Goal: Transaction & Acquisition: Register for event/course

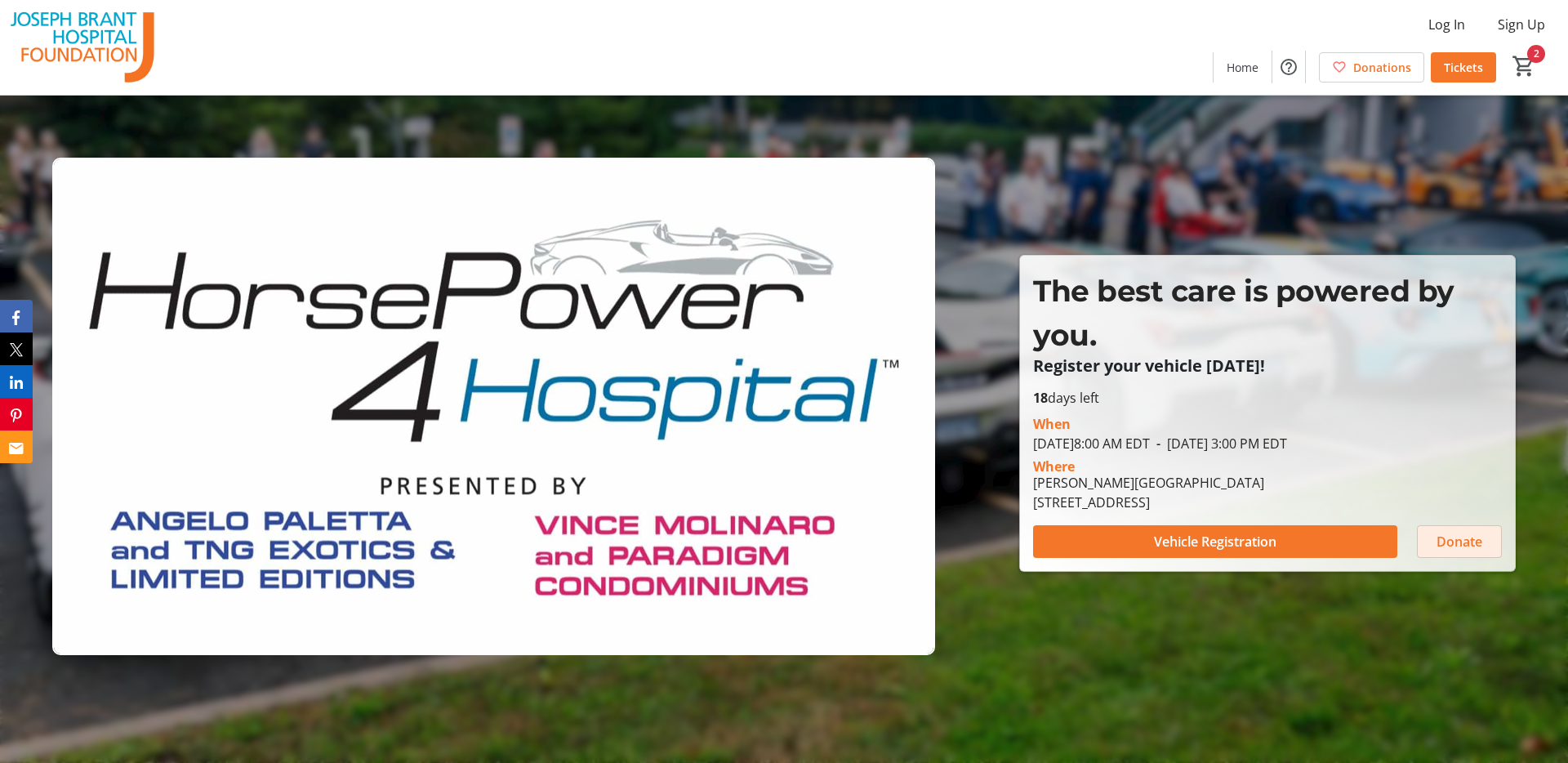
click at [1472, 549] on span "Donate" at bounding box center [1459, 542] width 46 height 19
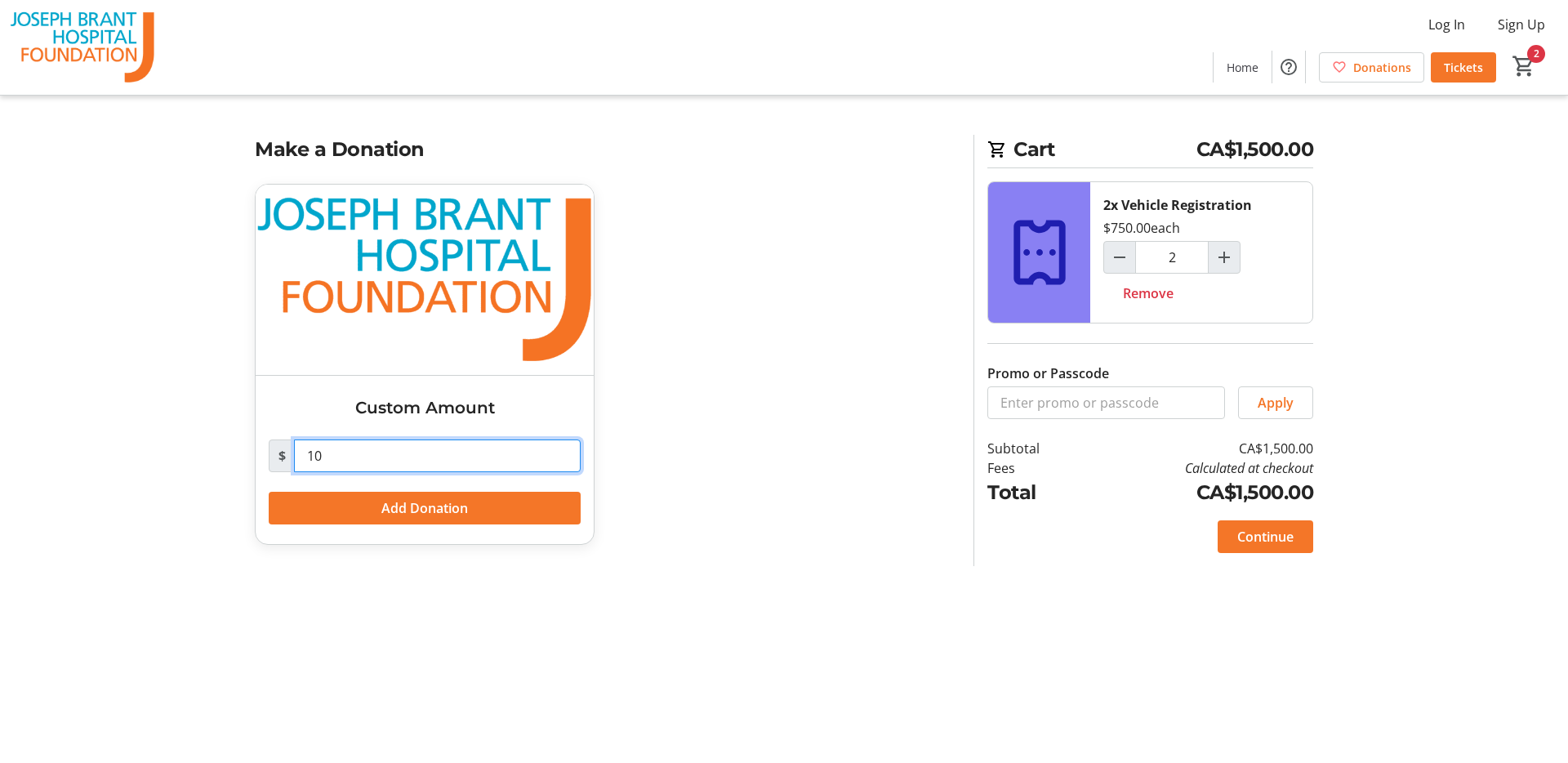
drag, startPoint x: 323, startPoint y: 458, endPoint x: 269, endPoint y: 450, distance: 54.6
click at [269, 450] on div "$ 10" at bounding box center [424, 456] width 312 height 32
type input "5,000"
click at [702, 540] on div "Custom Amount $ 5,000 Add Donation" at bounding box center [604, 374] width 719 height 381
click at [1059, 593] on div "Cart CA$1,500.00 2x Vehicle Registration $750.00 each 2 Remove Promo or Passcod…" at bounding box center [784, 381] width 1078 height 763
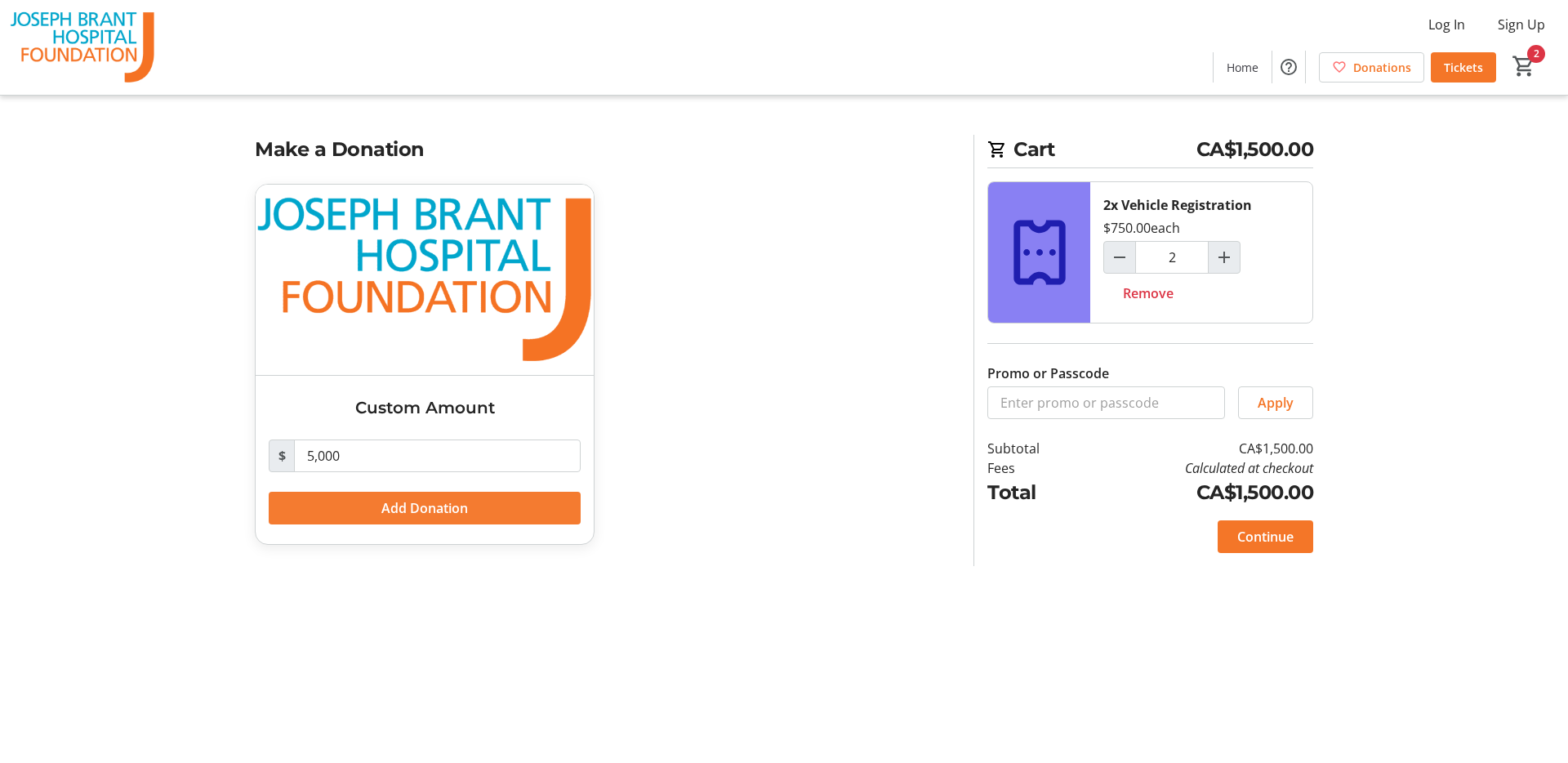
click at [408, 510] on span "Add Donation" at bounding box center [424, 508] width 87 height 19
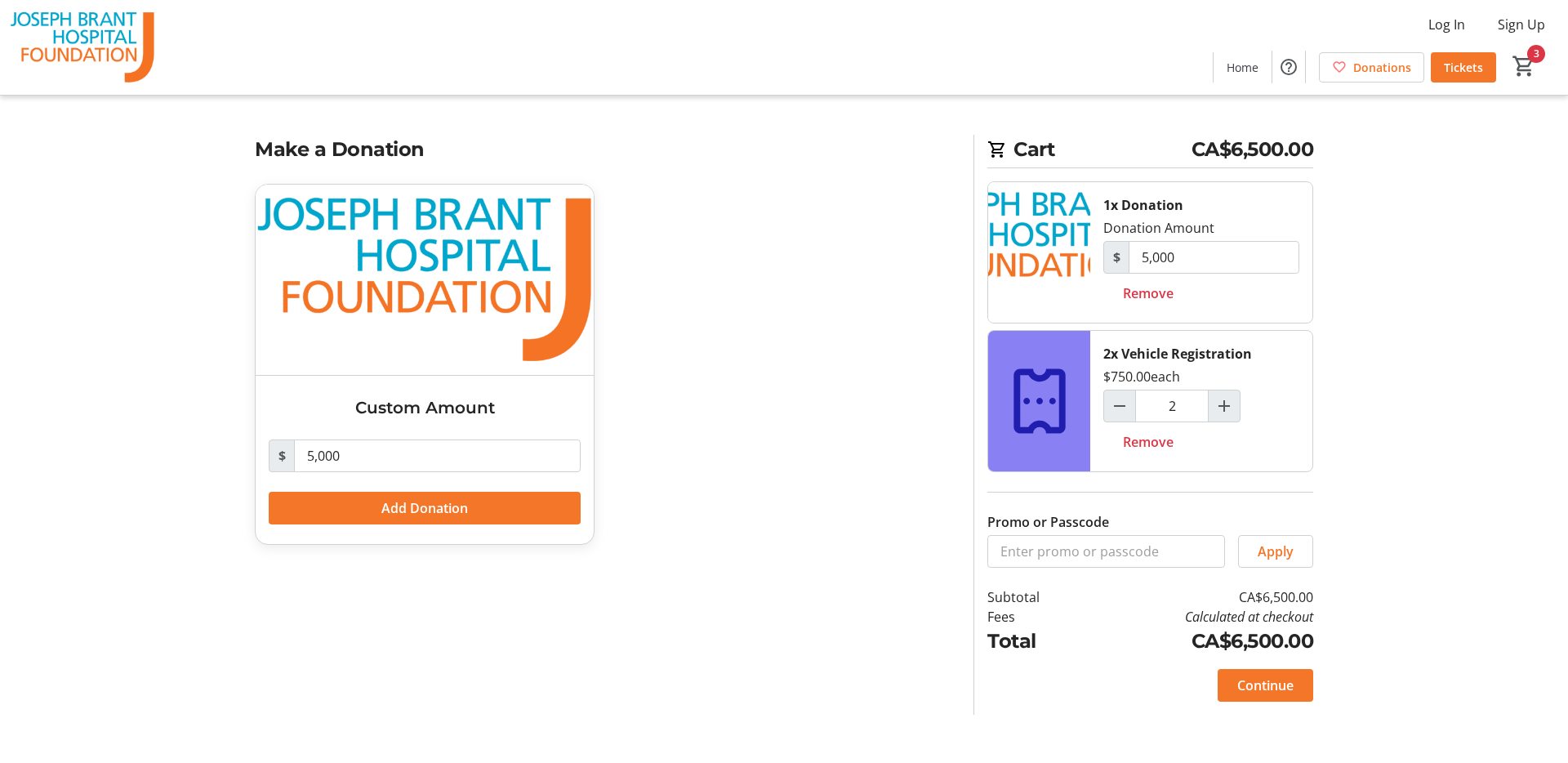
click at [721, 426] on div "Custom Amount $ 5,000 Add Donation" at bounding box center [604, 374] width 719 height 381
click at [1401, 535] on tr-checkout-feature-upsell-ui "Cart CA$6,500.00 1x Donation Donation Amount $ 5,000 Remove 2x Vehicle Registra…" at bounding box center [784, 381] width 1568 height 763
click at [1263, 685] on span "Continue" at bounding box center [1265, 685] width 56 height 19
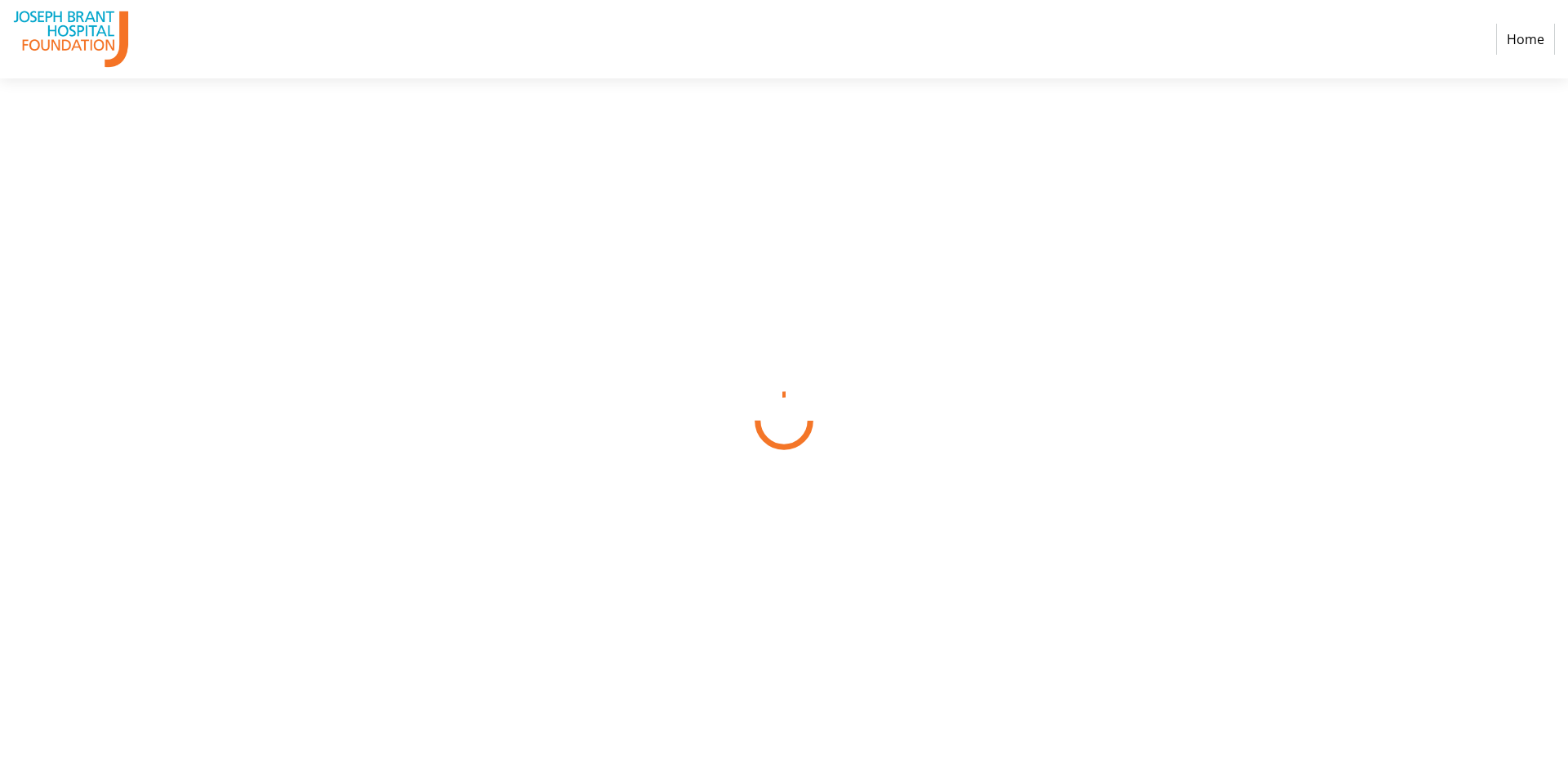
select select "CA"
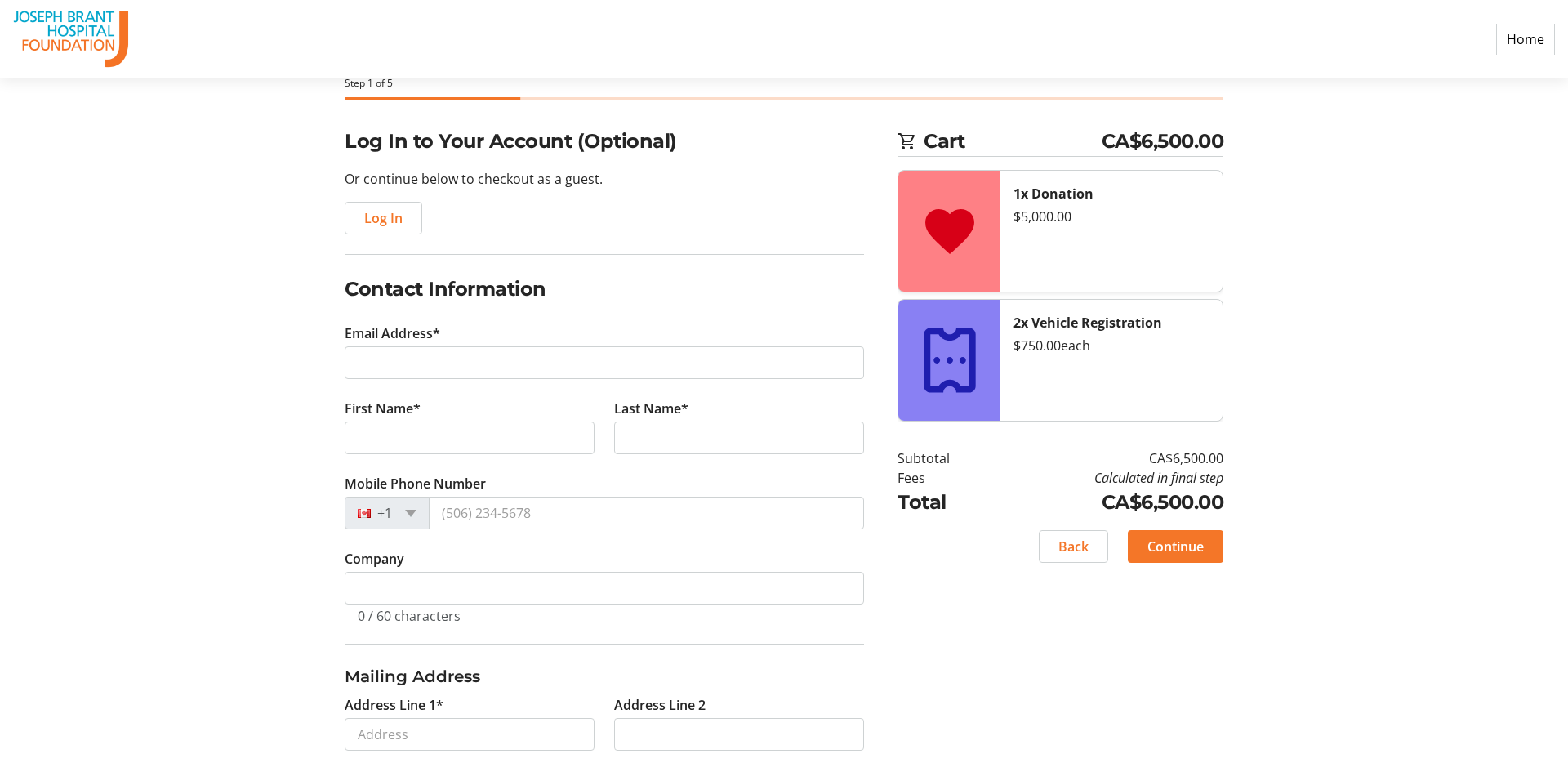
scroll to position [90, 0]
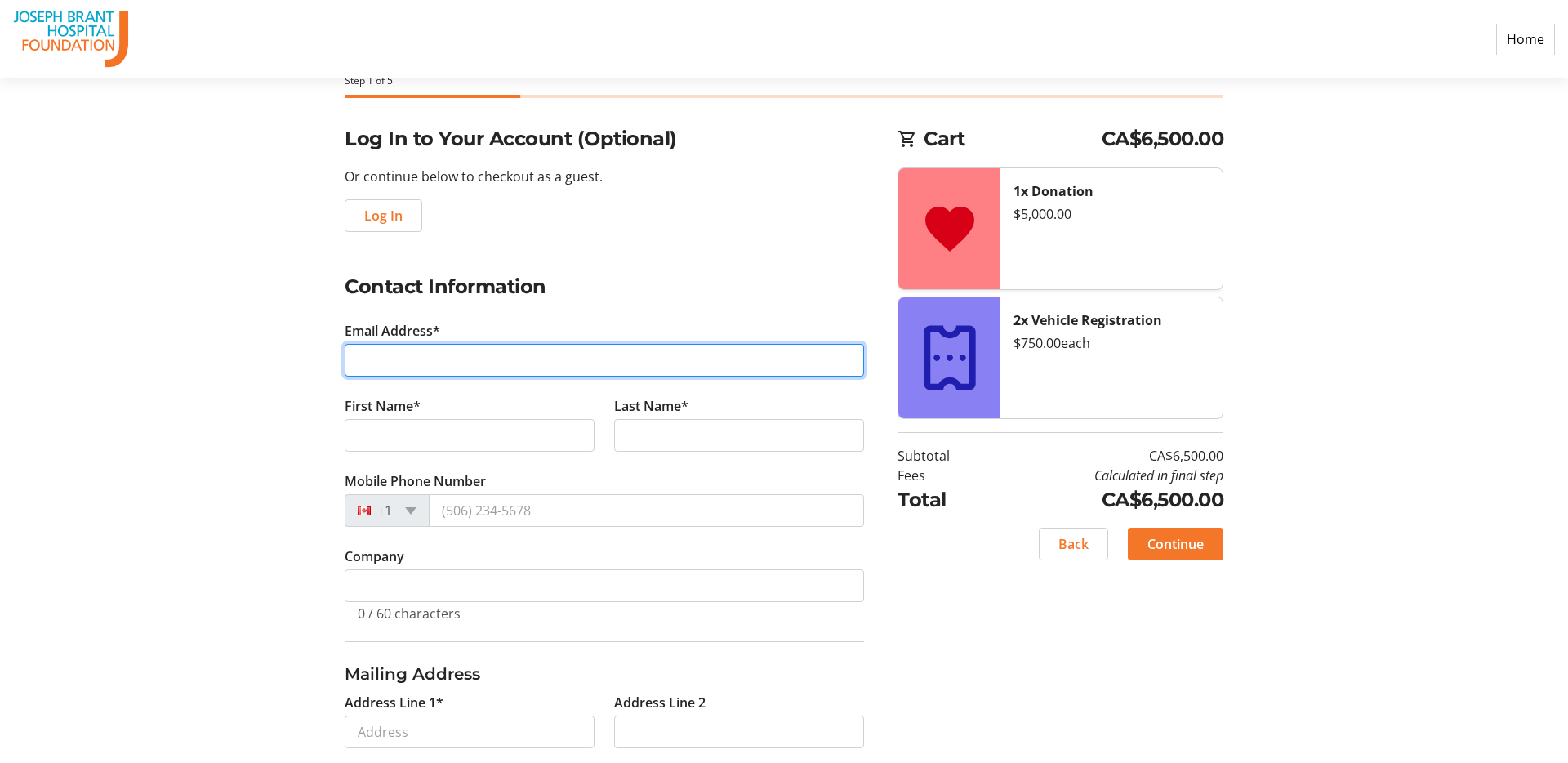
click at [506, 370] on input "Email Address*" at bounding box center [605, 360] width 520 height 32
type input "[EMAIL_ADDRESS][DOMAIN_NAME]"
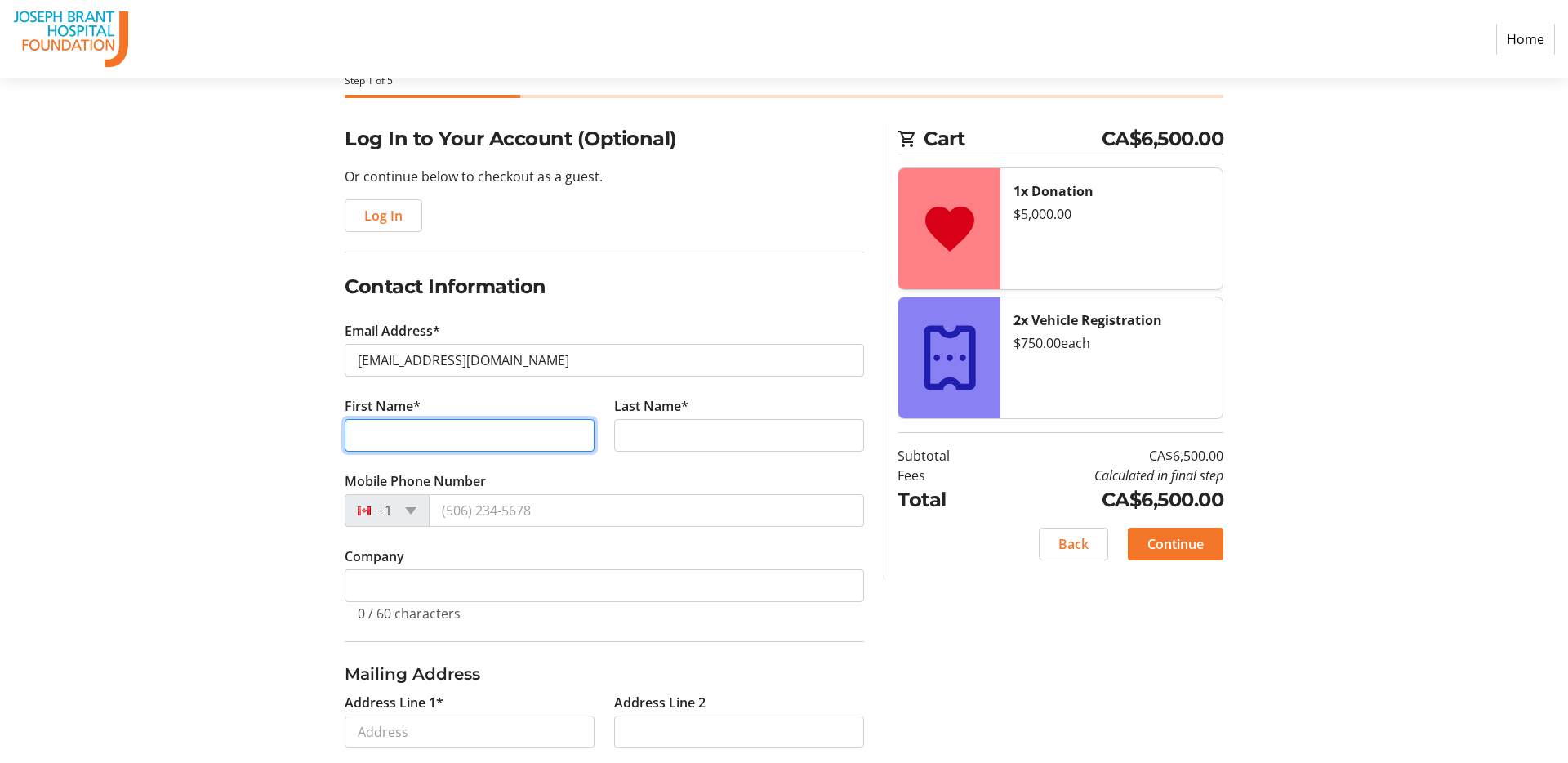
type input "[PERSON_NAME]"
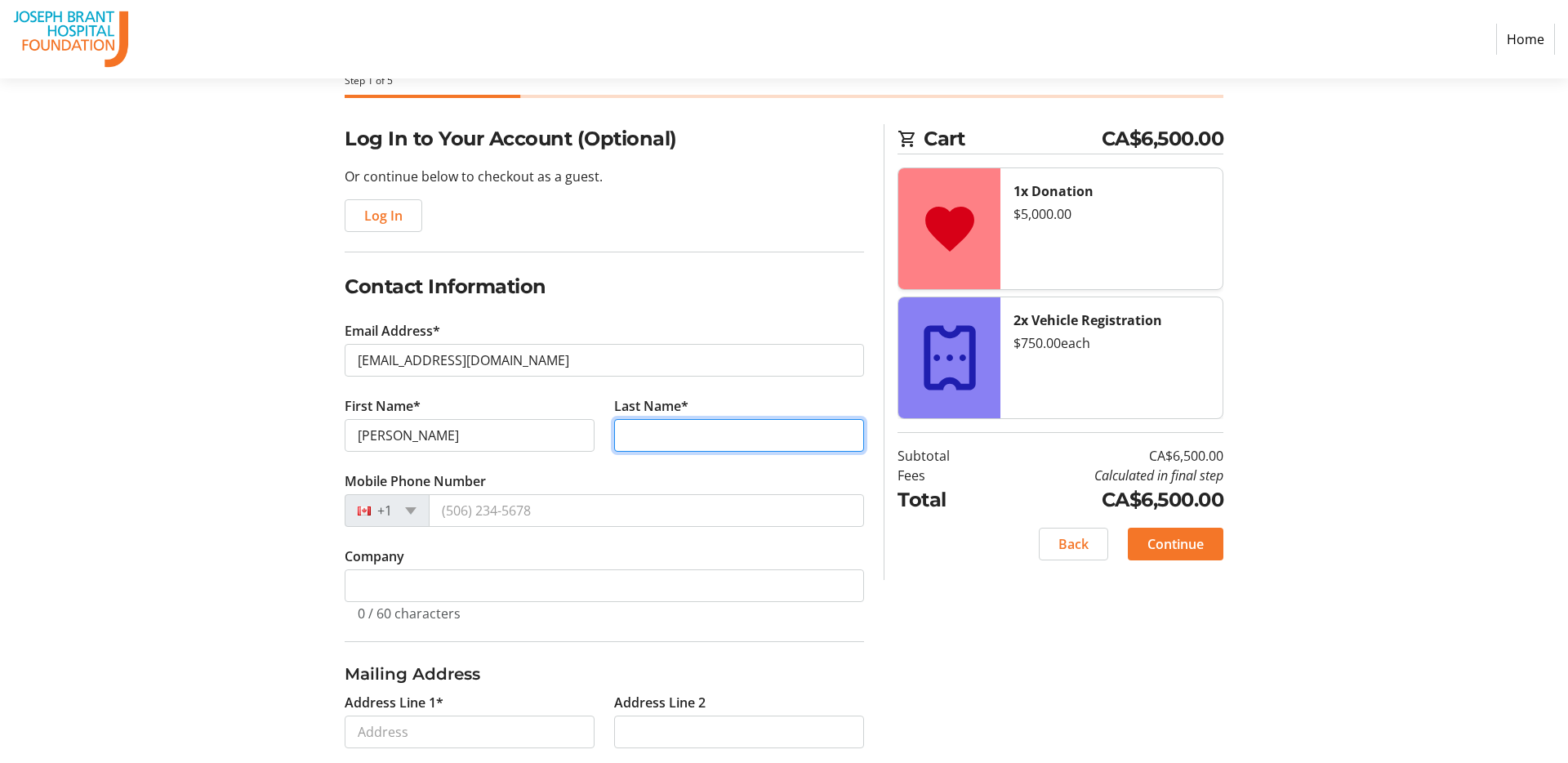
type input "[PERSON_NAME]"
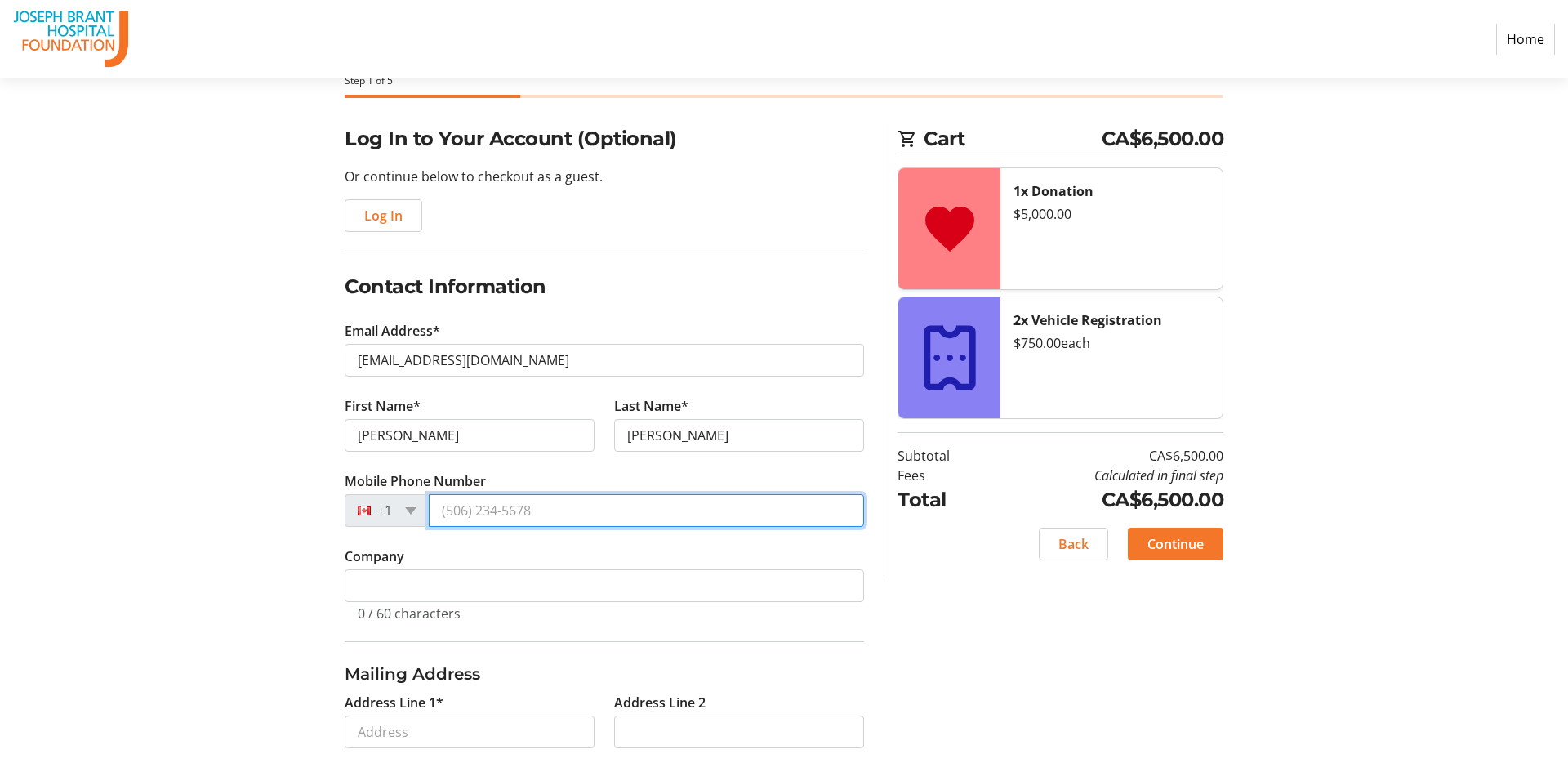
type input "[PHONE_NUMBER]"
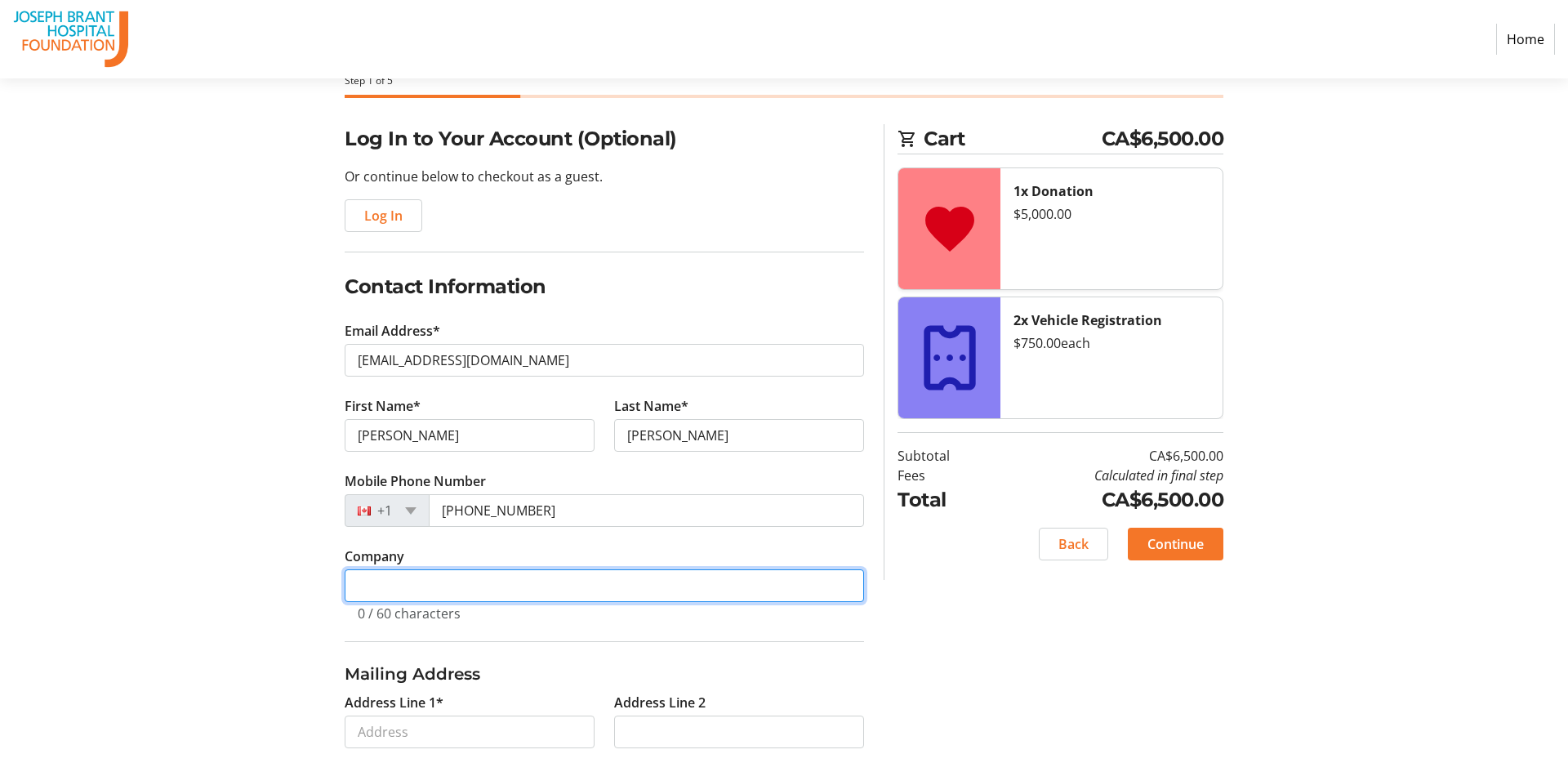
type input "[PERSON_NAME] Automotive Partners - McLaren [GEOGRAPHIC_DATA]"
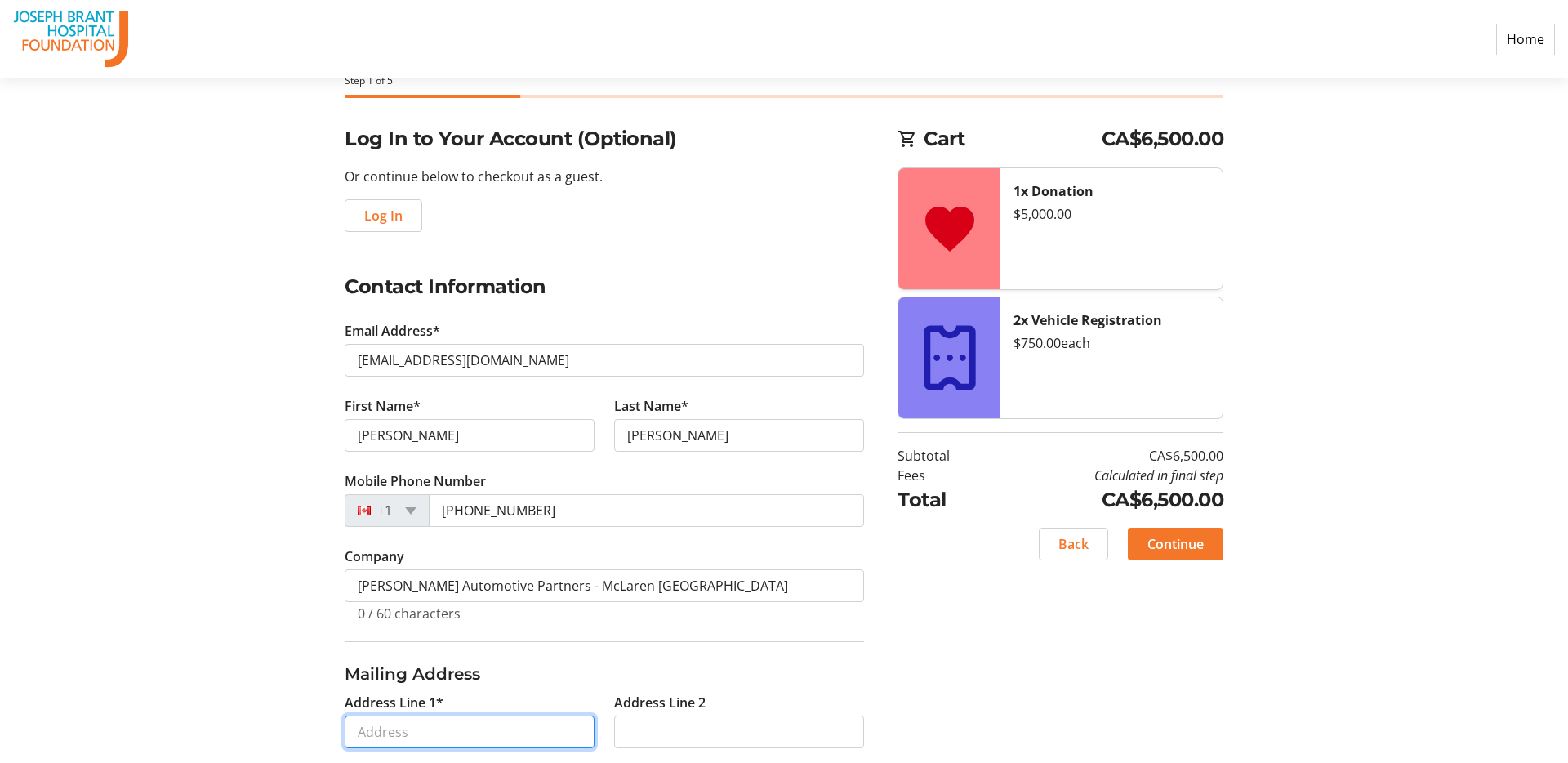
type input "[STREET_ADDRESS]"
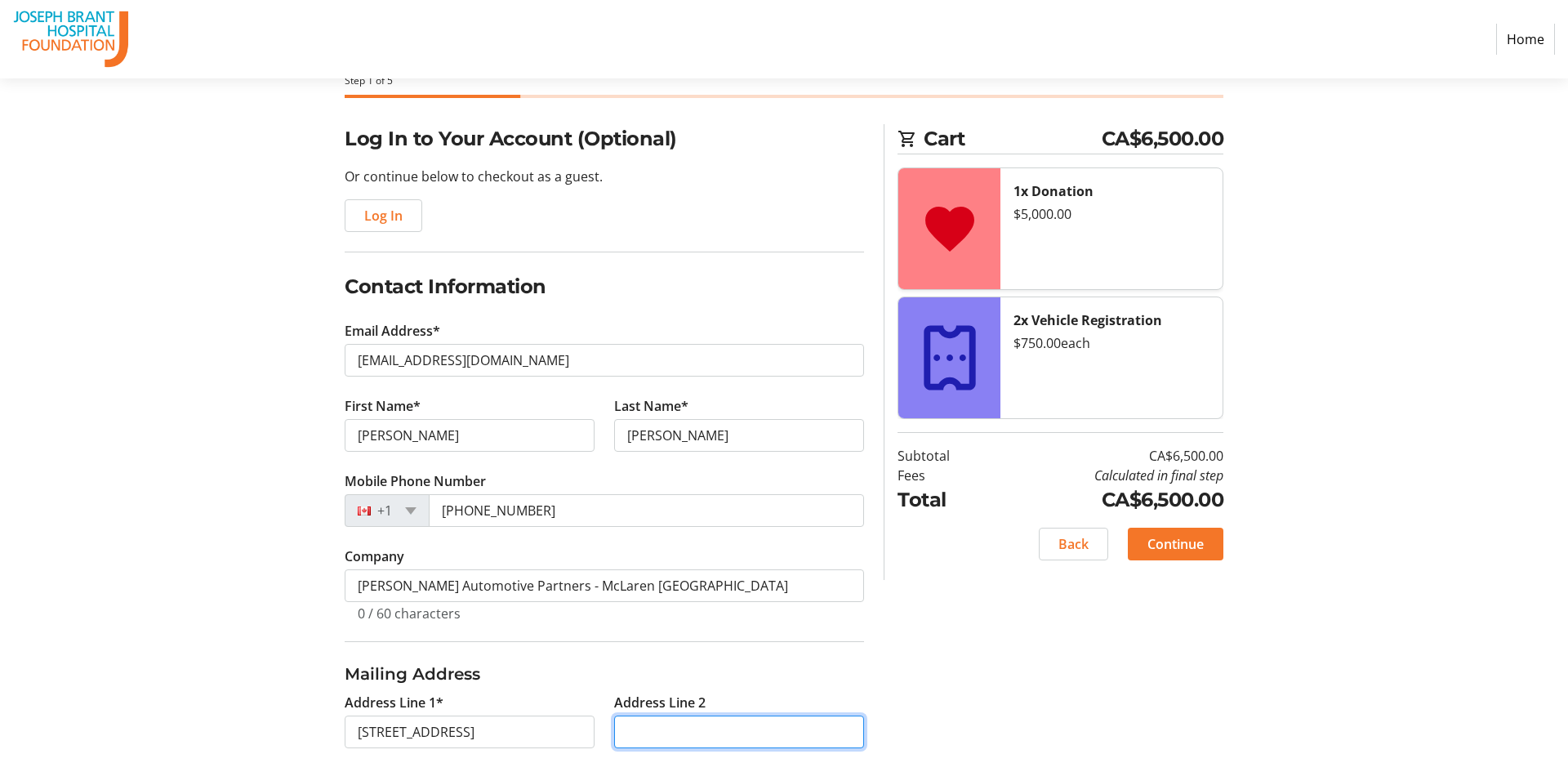
type input "Dealership"
type input "[PERSON_NAME]"
select select "ON"
type input "L4L 8R1"
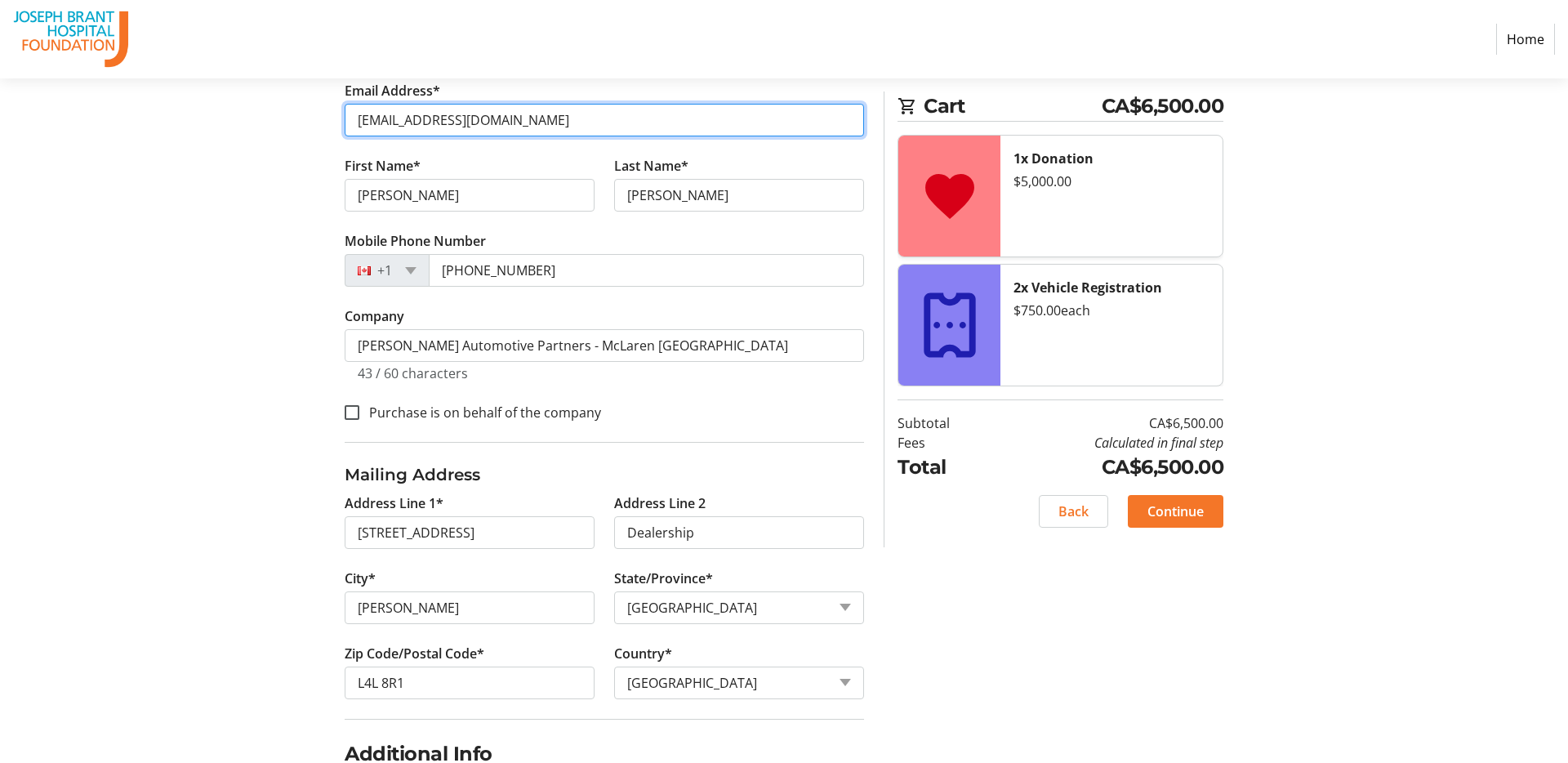
scroll to position [377, 0]
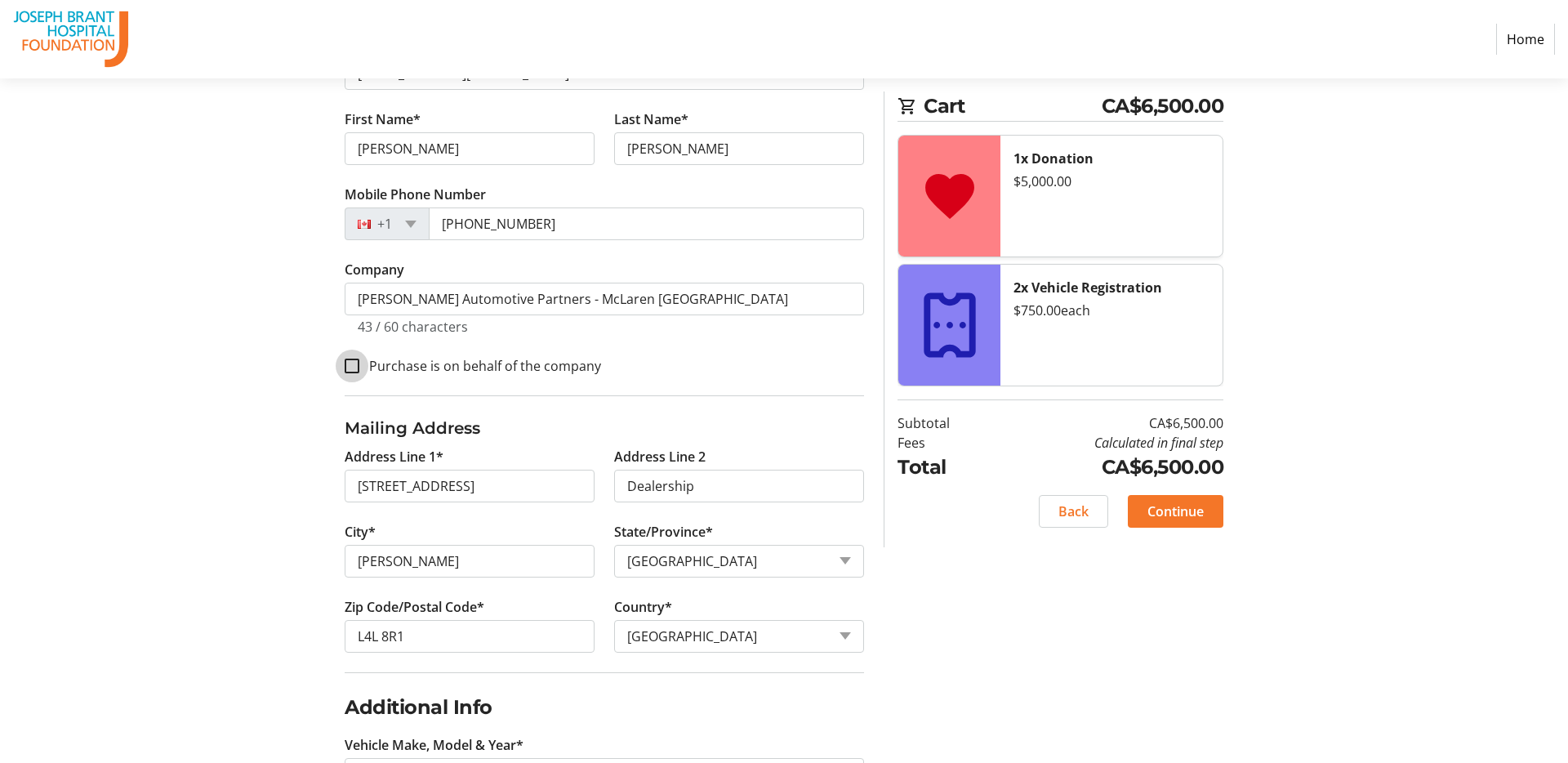
click at [355, 365] on input "Purchase is on behalf of the company" at bounding box center [352, 365] width 15 height 15
checkbox input "true"
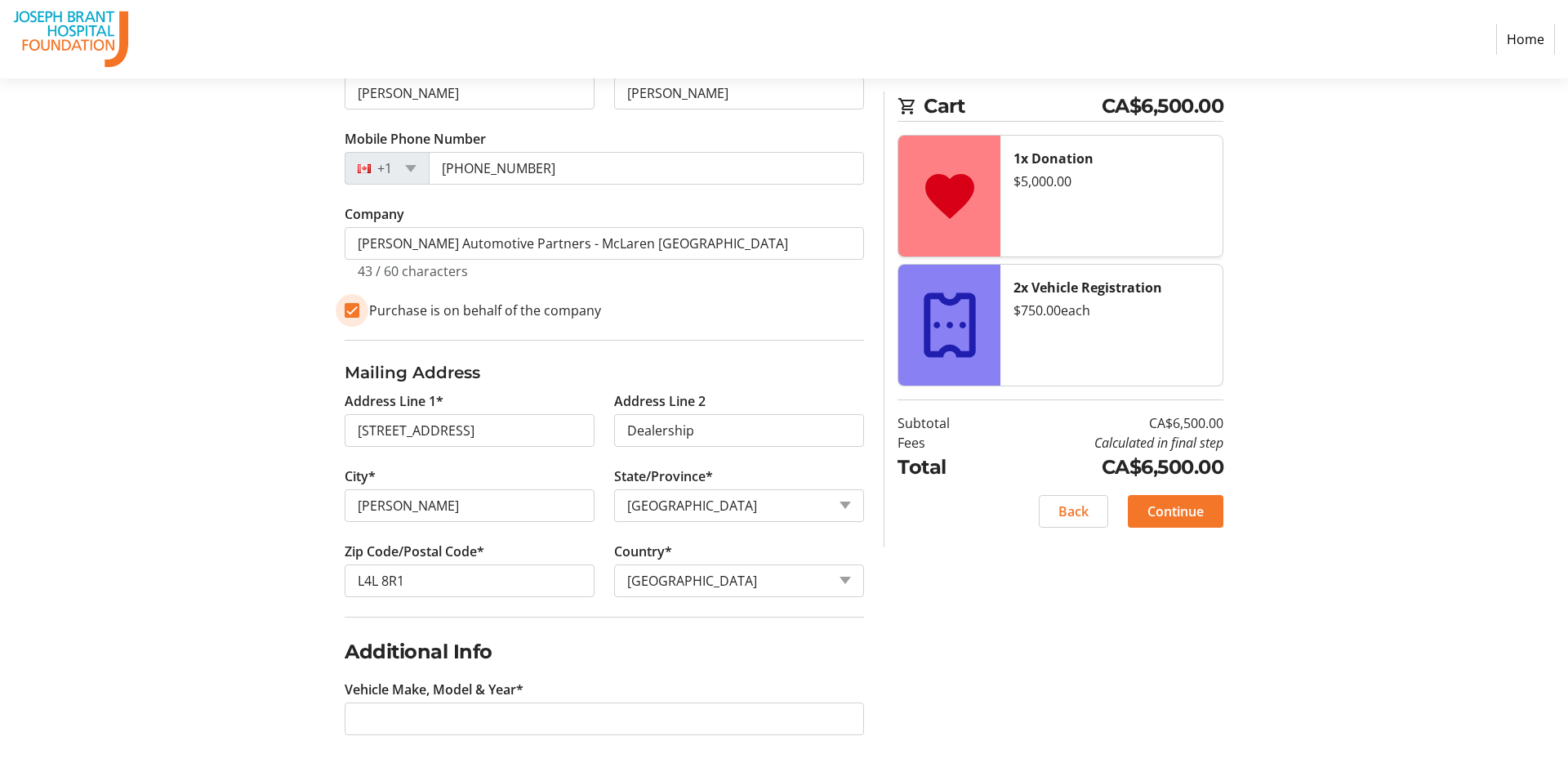
scroll to position [443, 0]
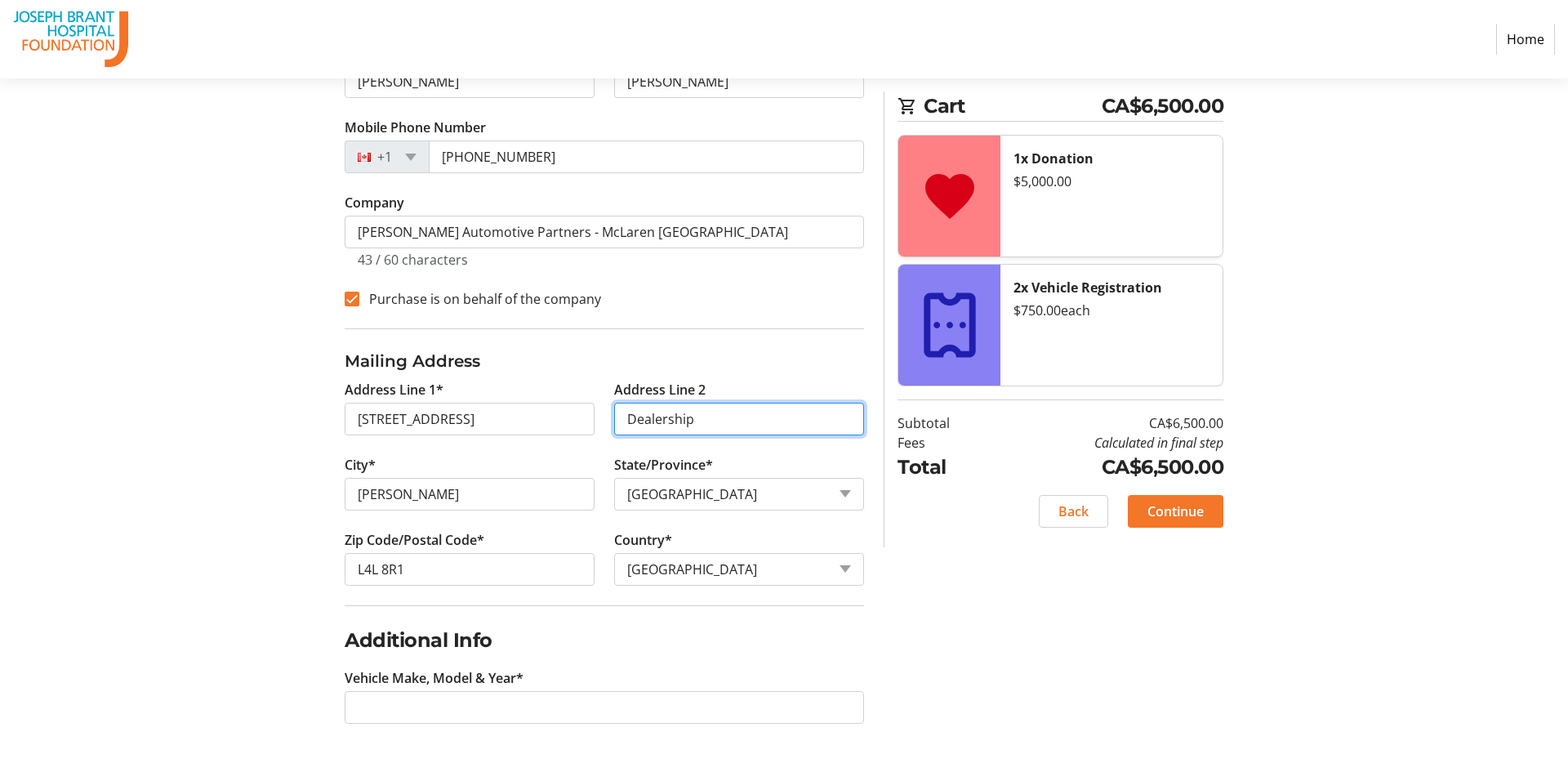
drag, startPoint x: 698, startPoint y: 428, endPoint x: 593, endPoint y: 392, distance: 111.0
click at [593, 392] on div "Address Line 1* 33 Auto Park Circle Address Line 2 Dealership City* [PERSON_NAM…" at bounding box center [604, 493] width 539 height 226
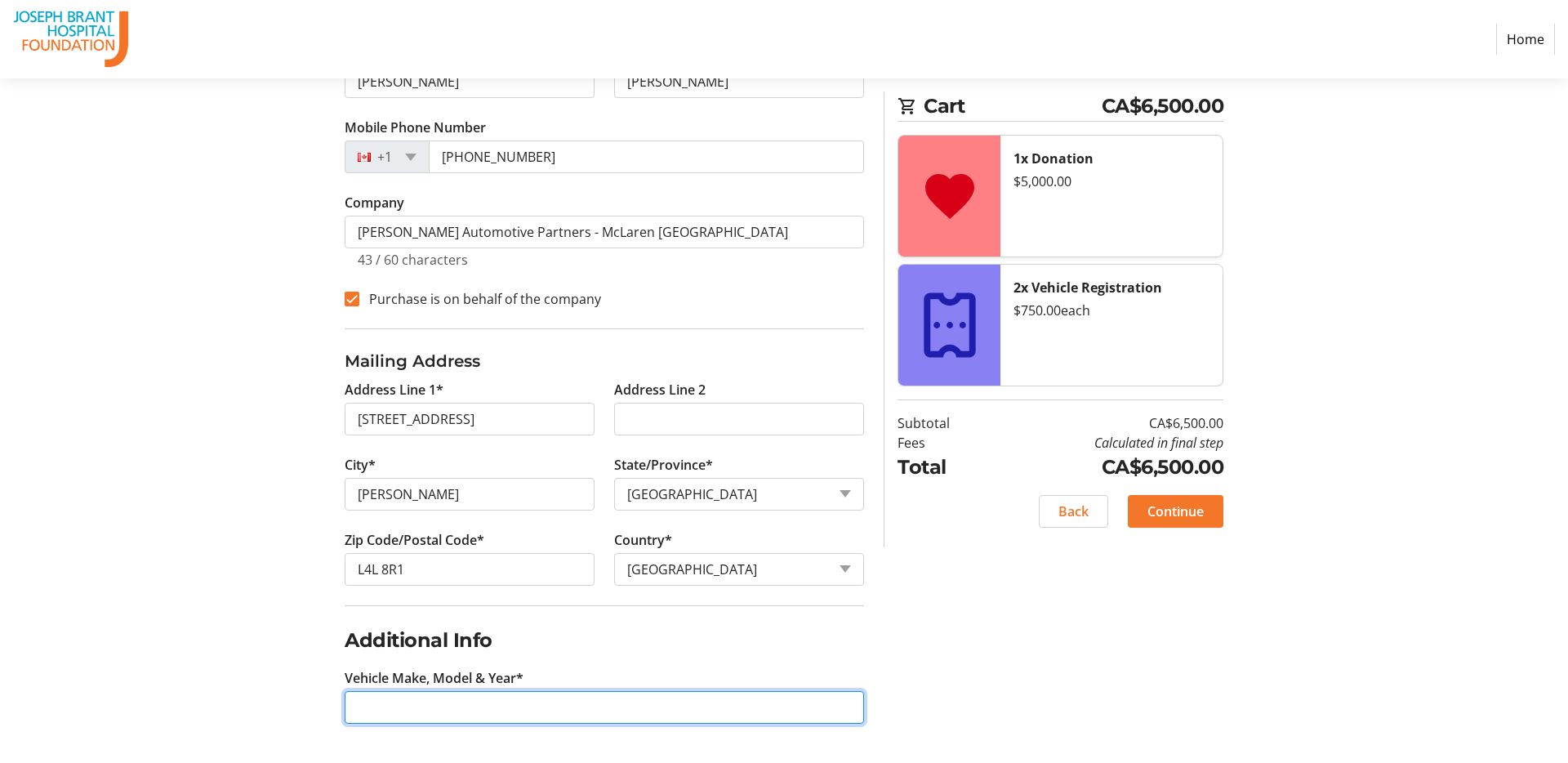
click at [500, 698] on input "Vehicle Make, Model & Year*" at bounding box center [605, 707] width 520 height 32
type input "2025 [PERSON_NAME] Spider/2024 McLaren 750S Spider"
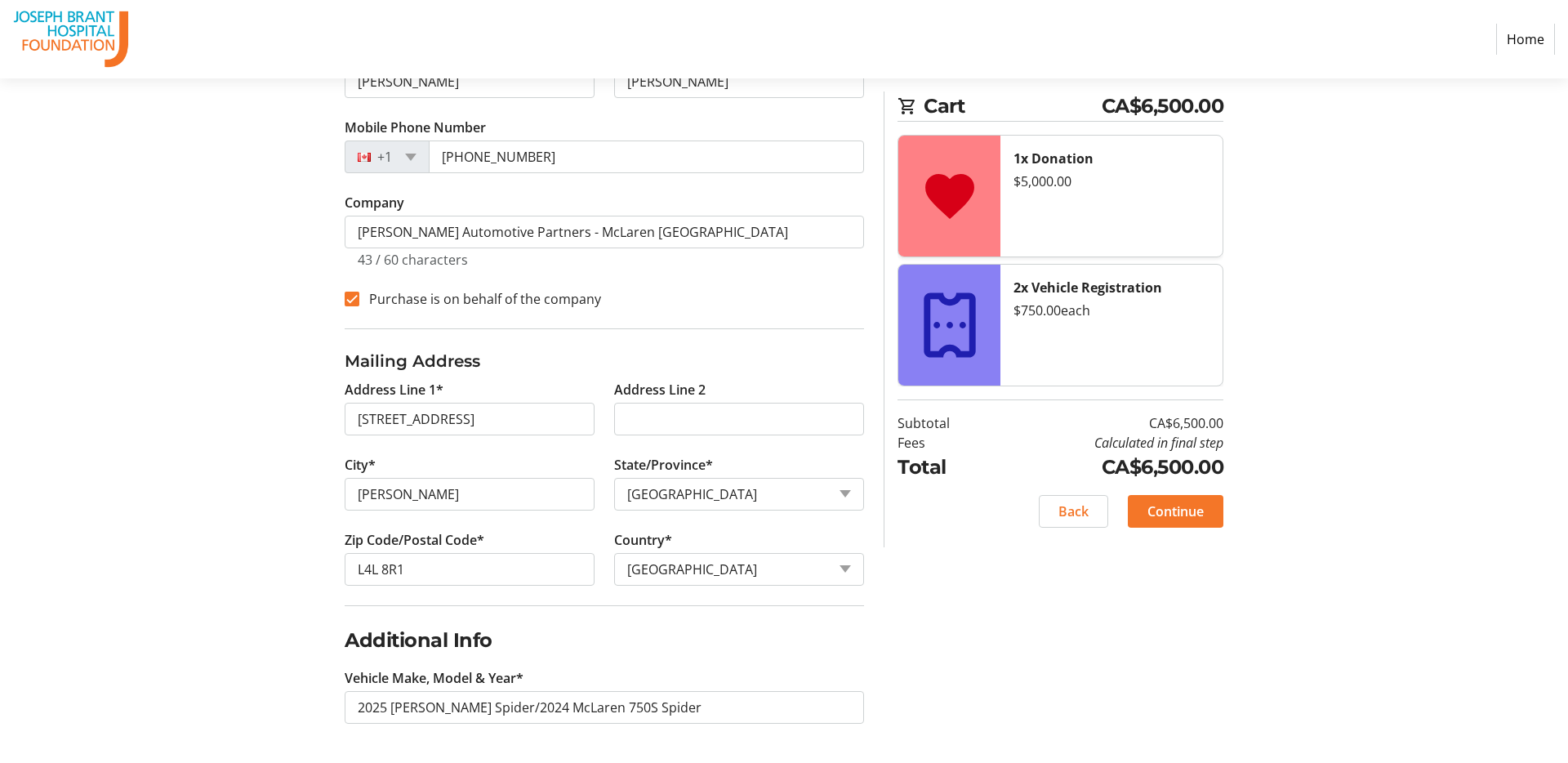
click at [1112, 695] on div "Log In to Your Account (Optional) Or continue below to checkout as a guest. Log…" at bounding box center [784, 267] width 1078 height 992
click at [1187, 507] on span "Continue" at bounding box center [1176, 511] width 56 height 19
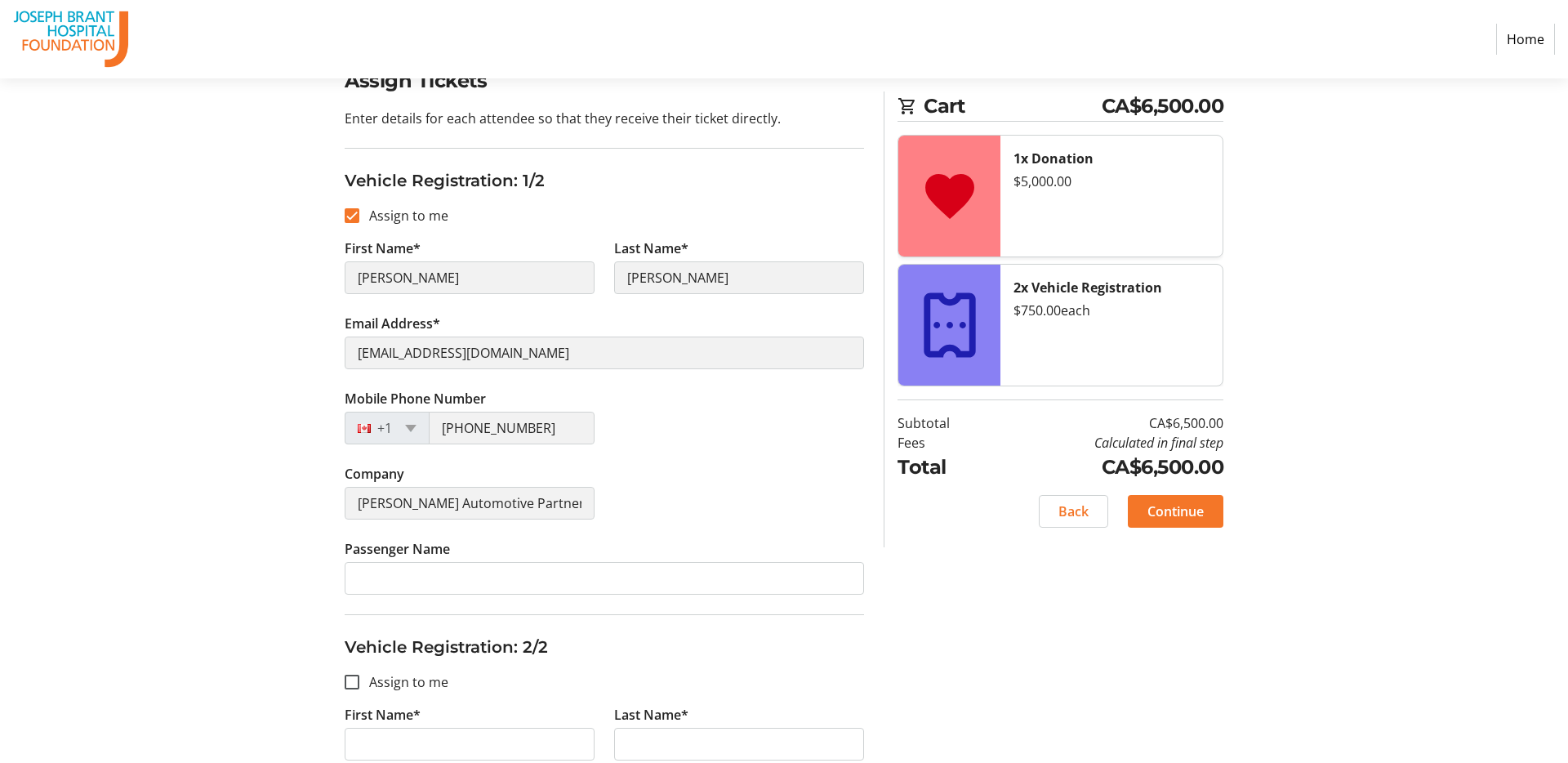
scroll to position [135, 0]
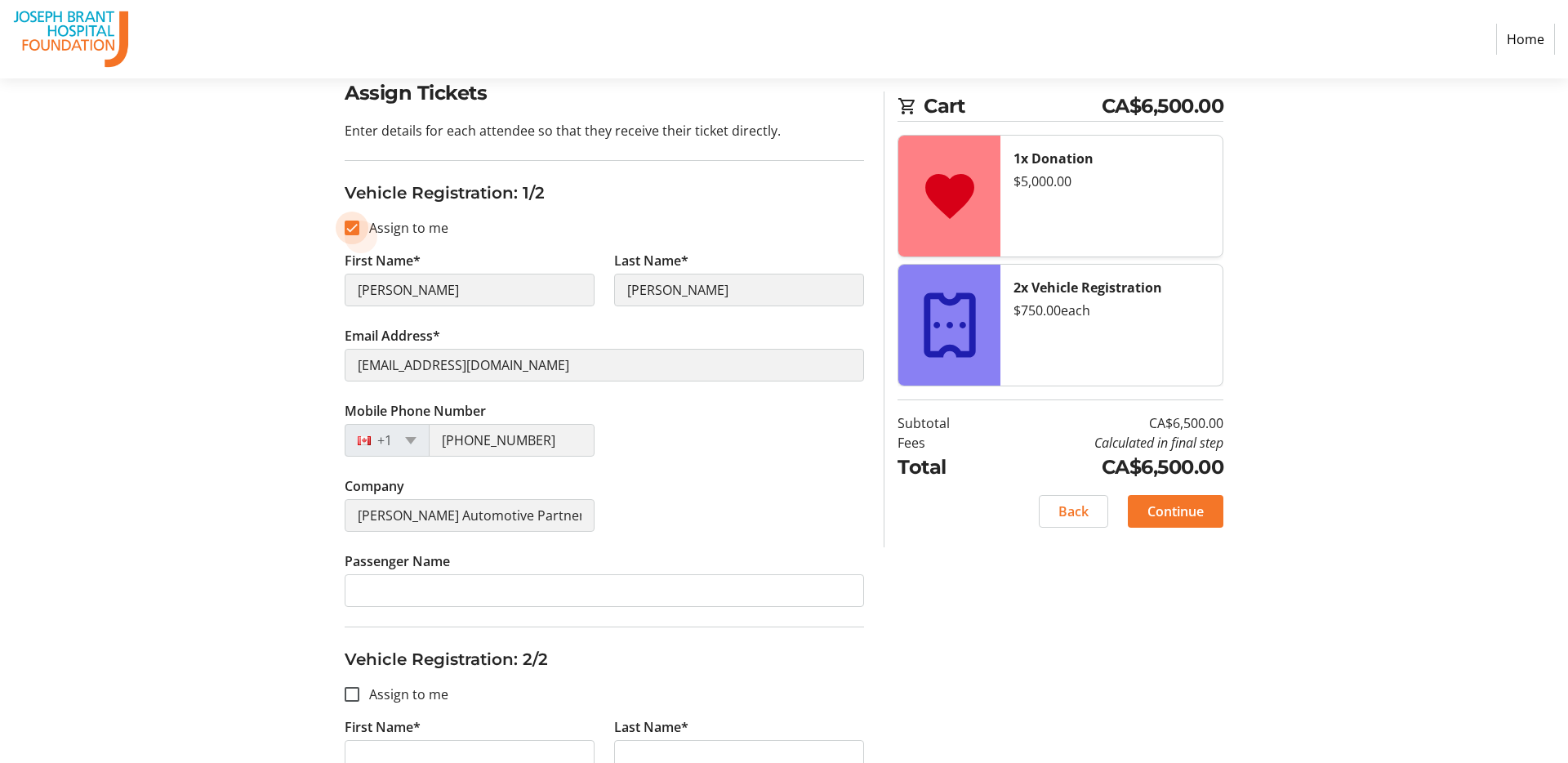
click at [349, 230] on input "Assign to me" at bounding box center [352, 227] width 15 height 15
checkbox input "false"
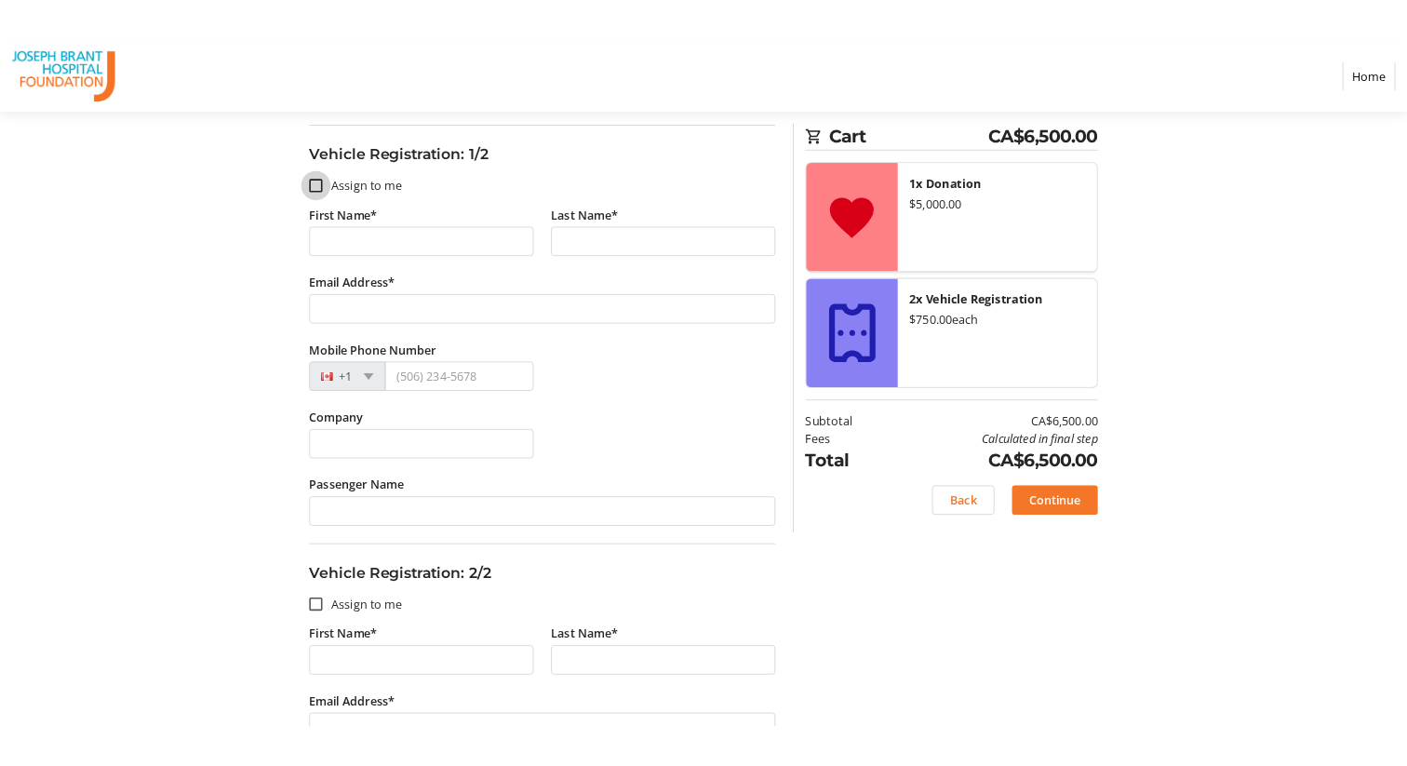
scroll to position [150, 0]
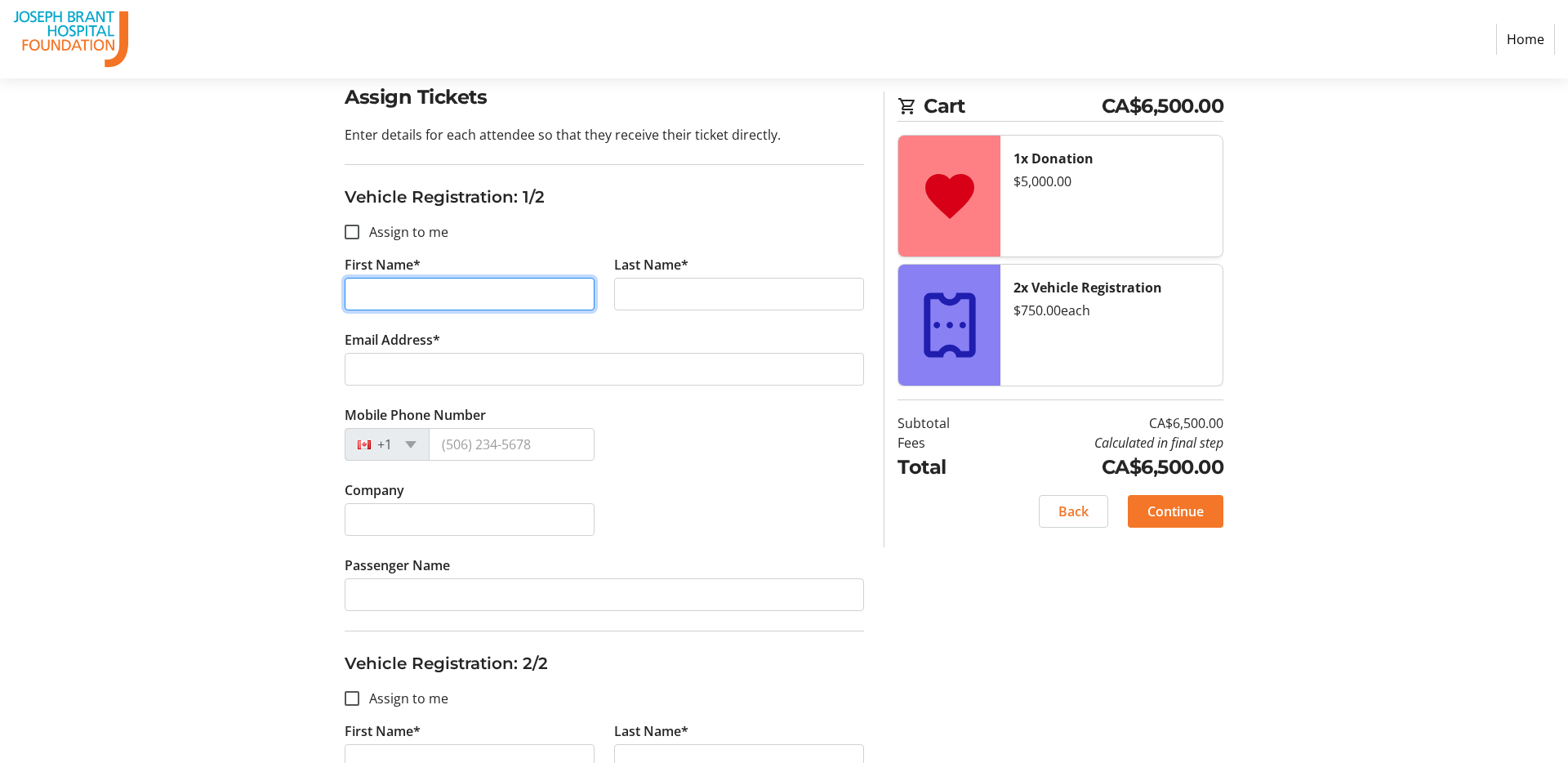
click at [405, 296] on input "First Name*" at bounding box center [470, 293] width 250 height 32
type input "Mark"
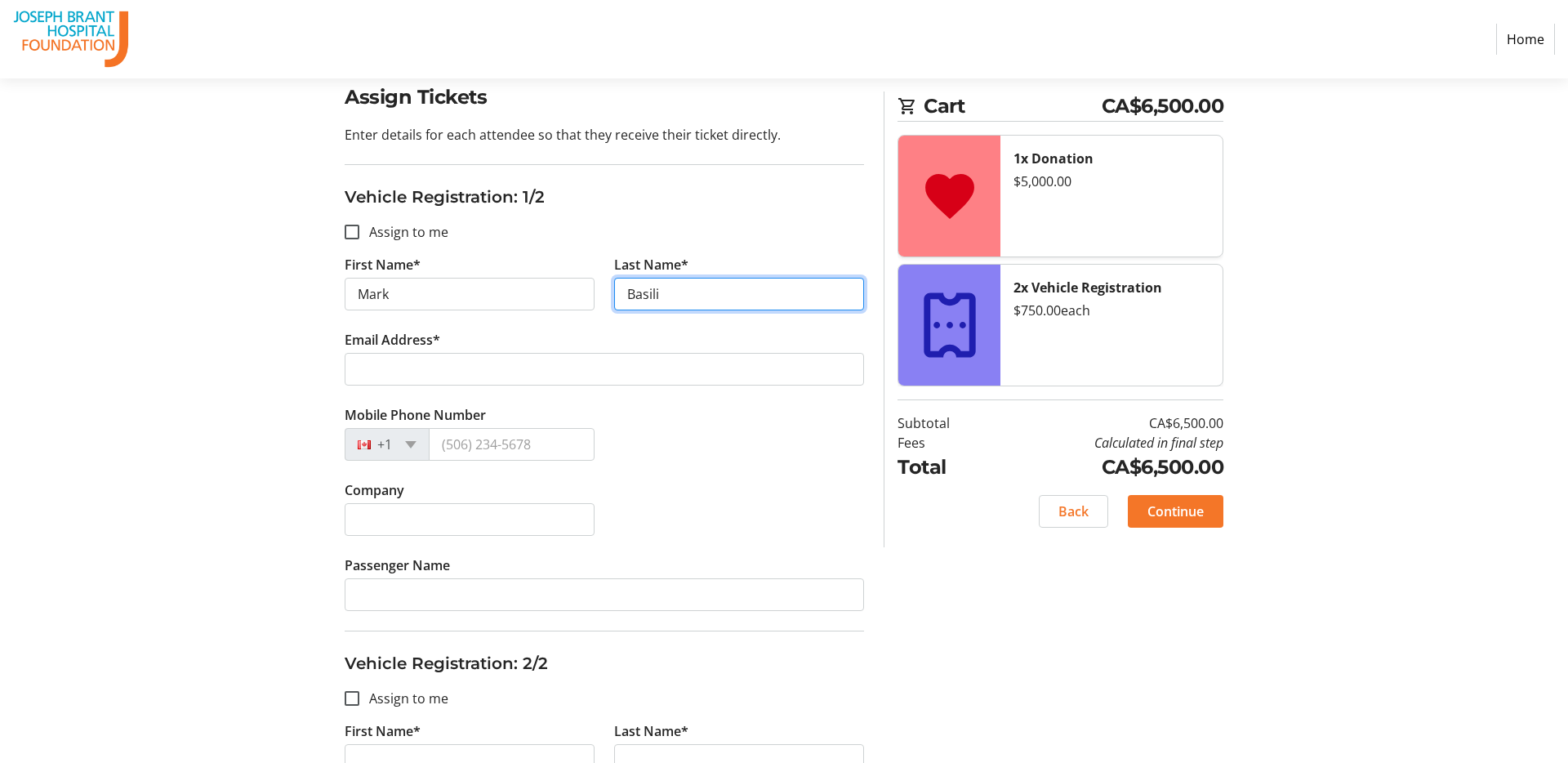
type input "Basili"
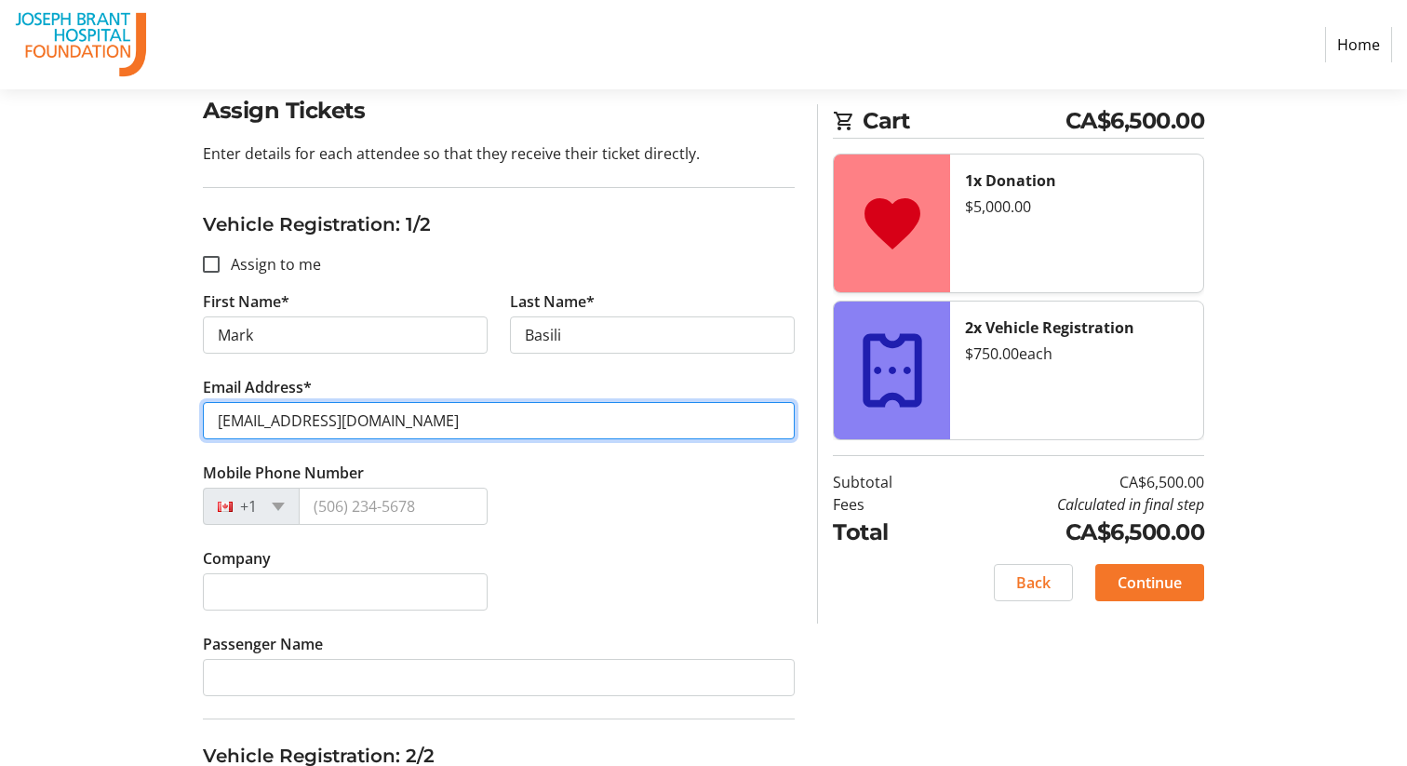
type input "[EMAIL_ADDRESS][DOMAIN_NAME]"
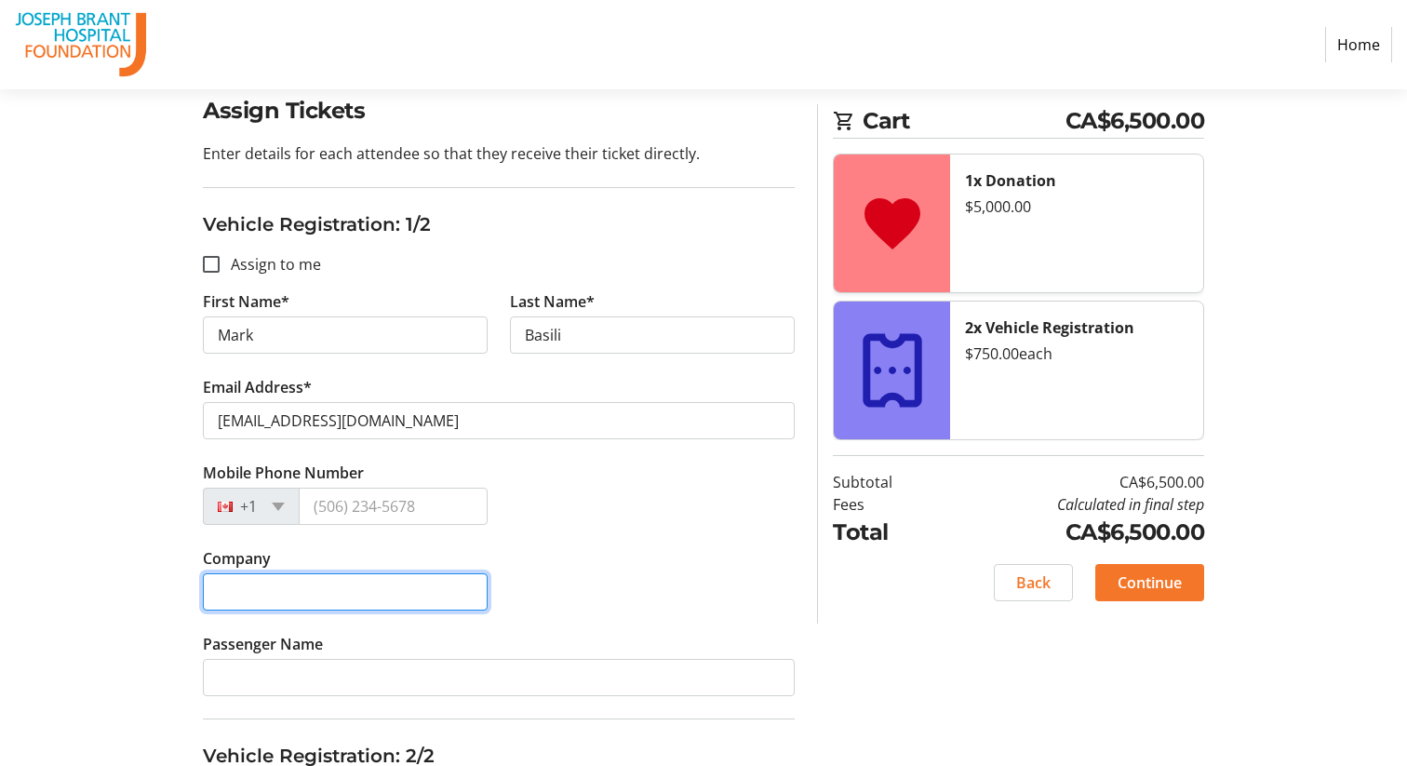
click at [342, 584] on input "Company" at bounding box center [345, 591] width 285 height 37
type input "McLaren Toronto"
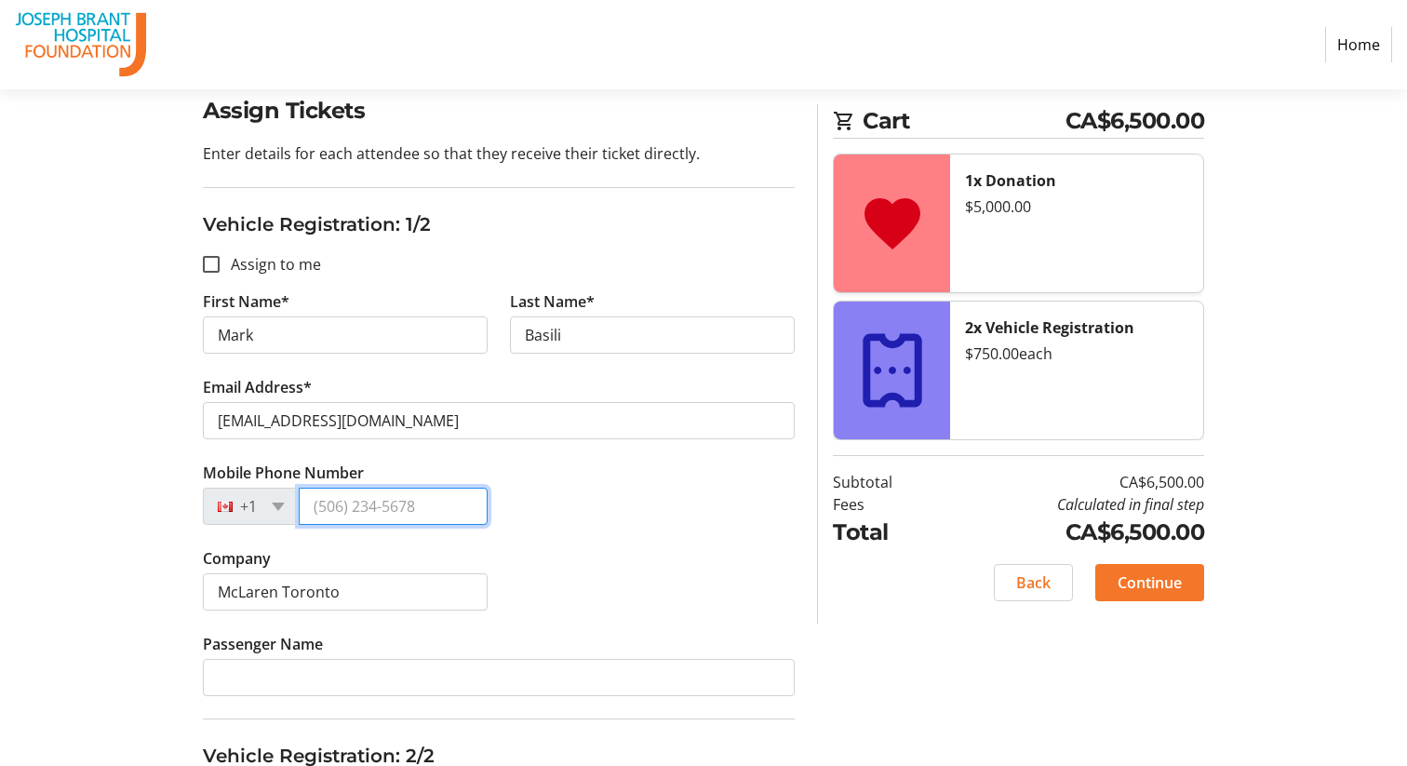
click at [450, 514] on input "Mobile Phone Number" at bounding box center [393, 505] width 189 height 37
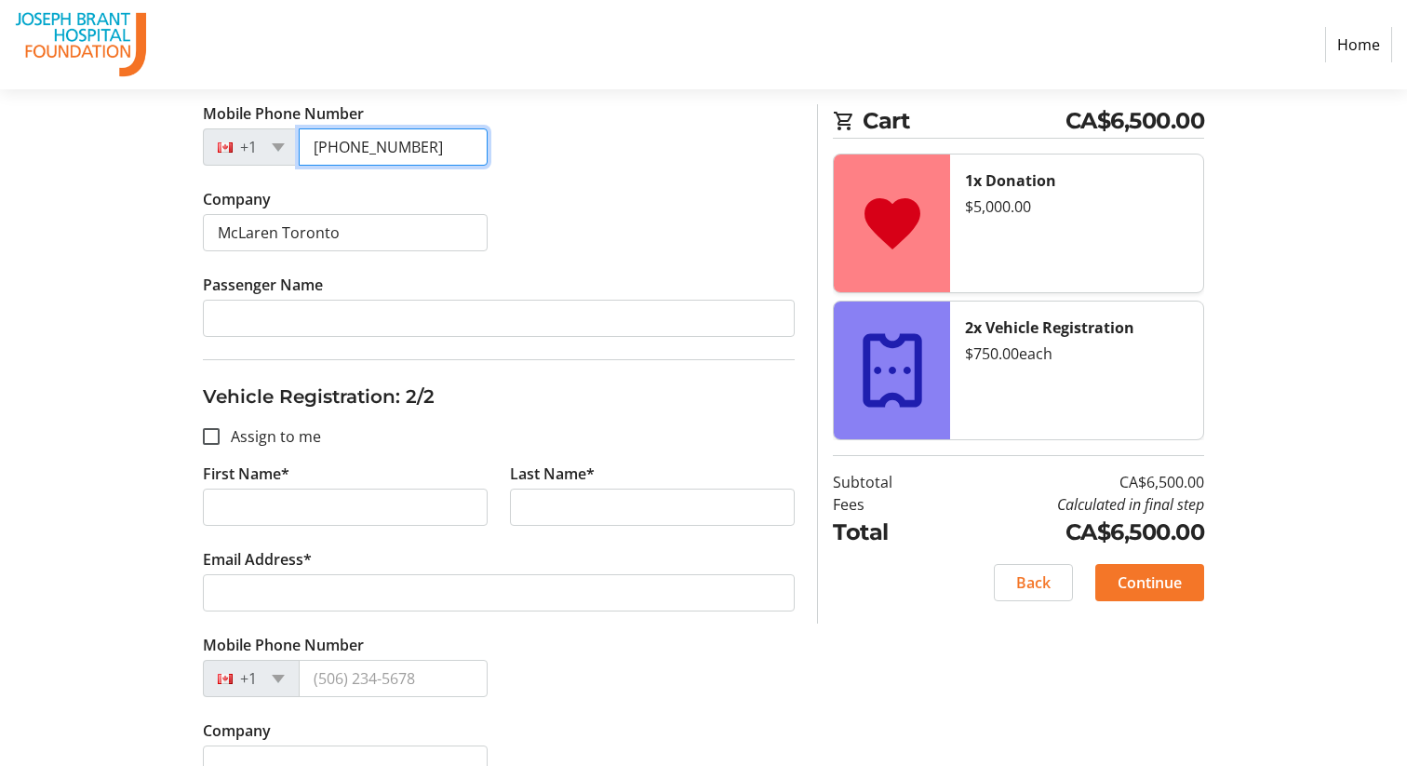
scroll to position [549, 0]
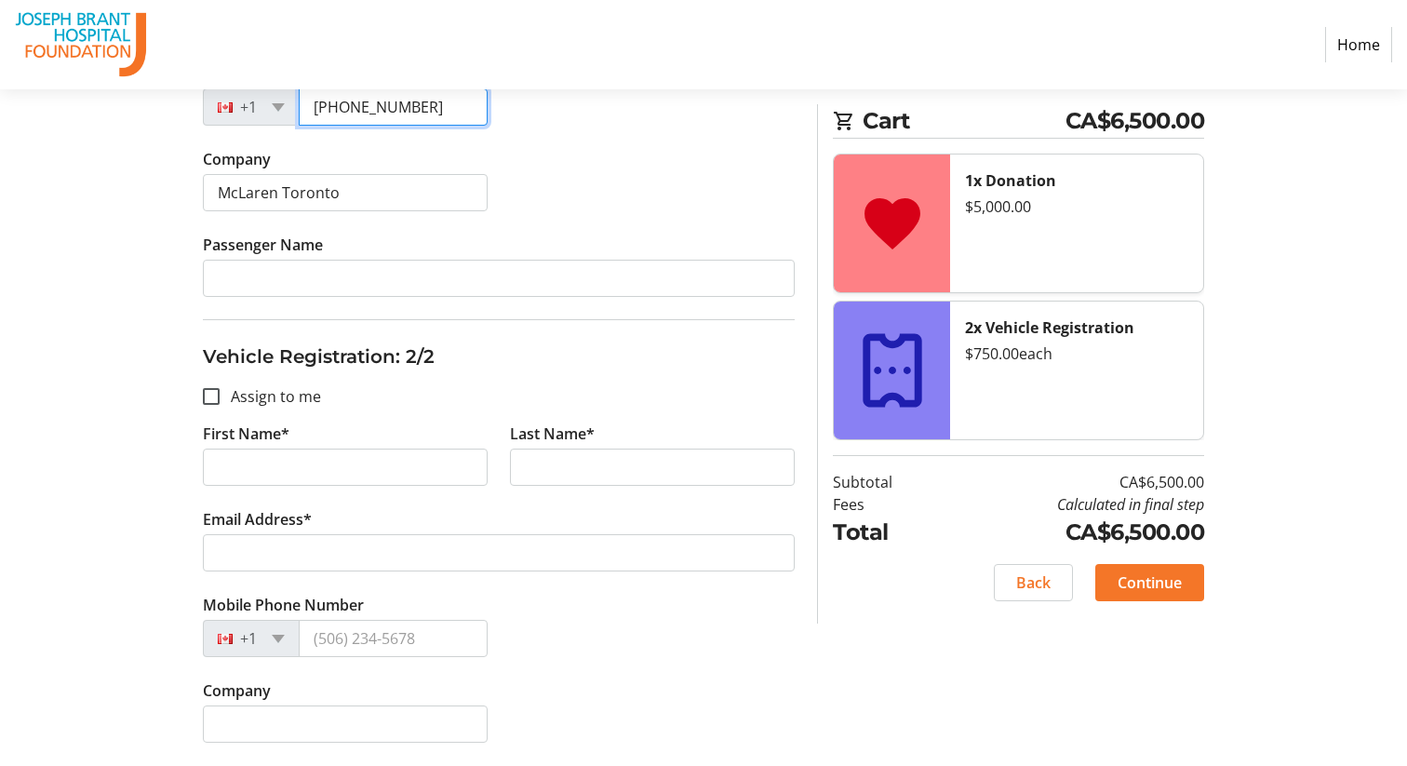
type input "[PHONE_NUMBER]"
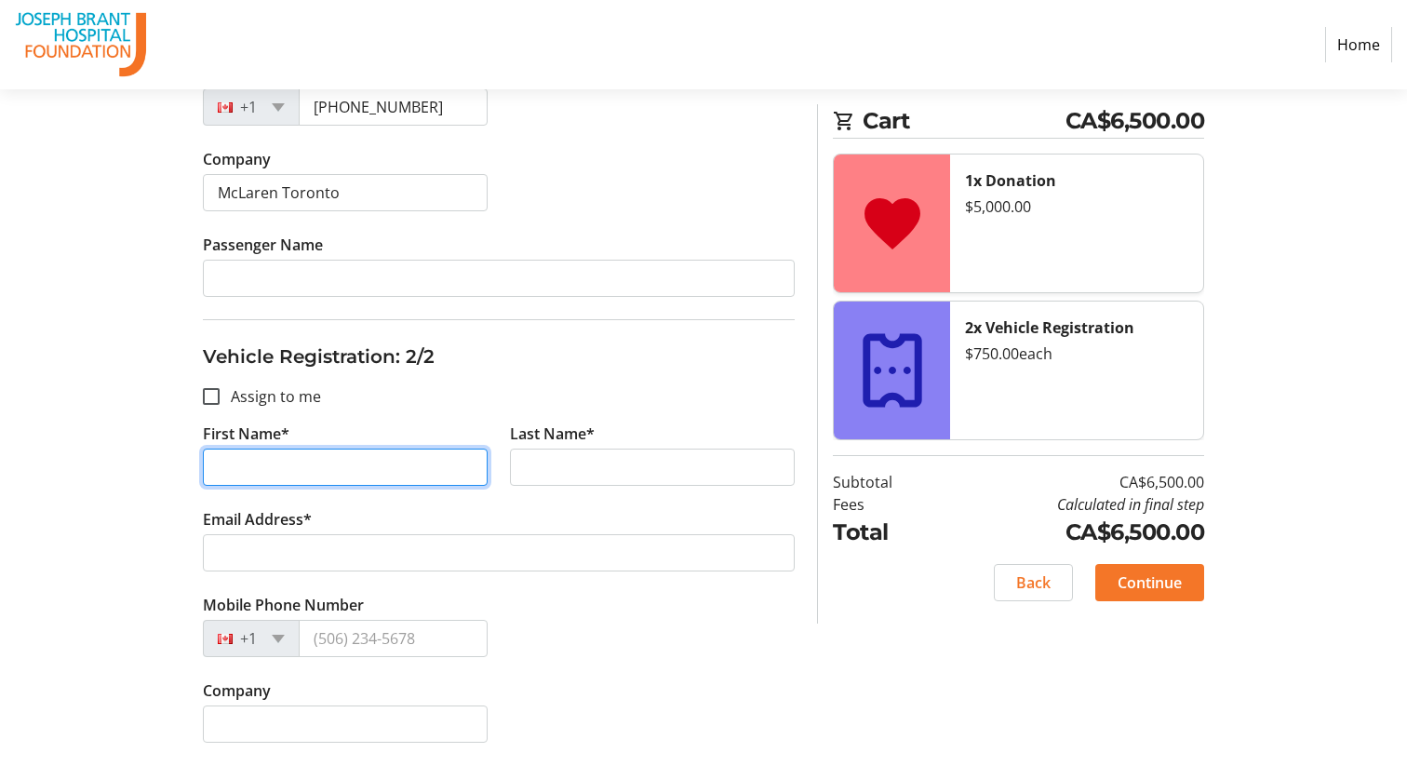
click at [258, 470] on input "First Name*" at bounding box center [345, 466] width 285 height 37
type input "[PERSON_NAME]"
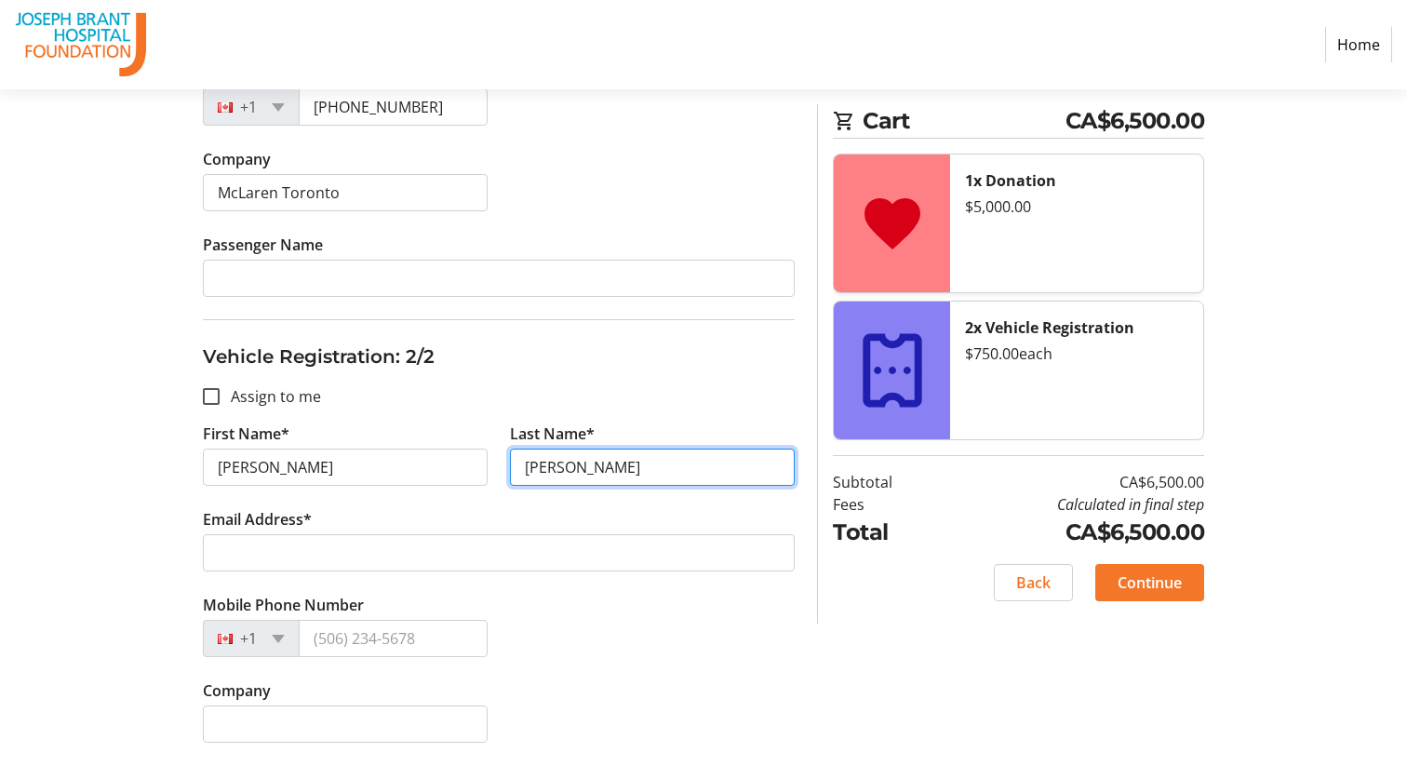
type input "[PERSON_NAME]"
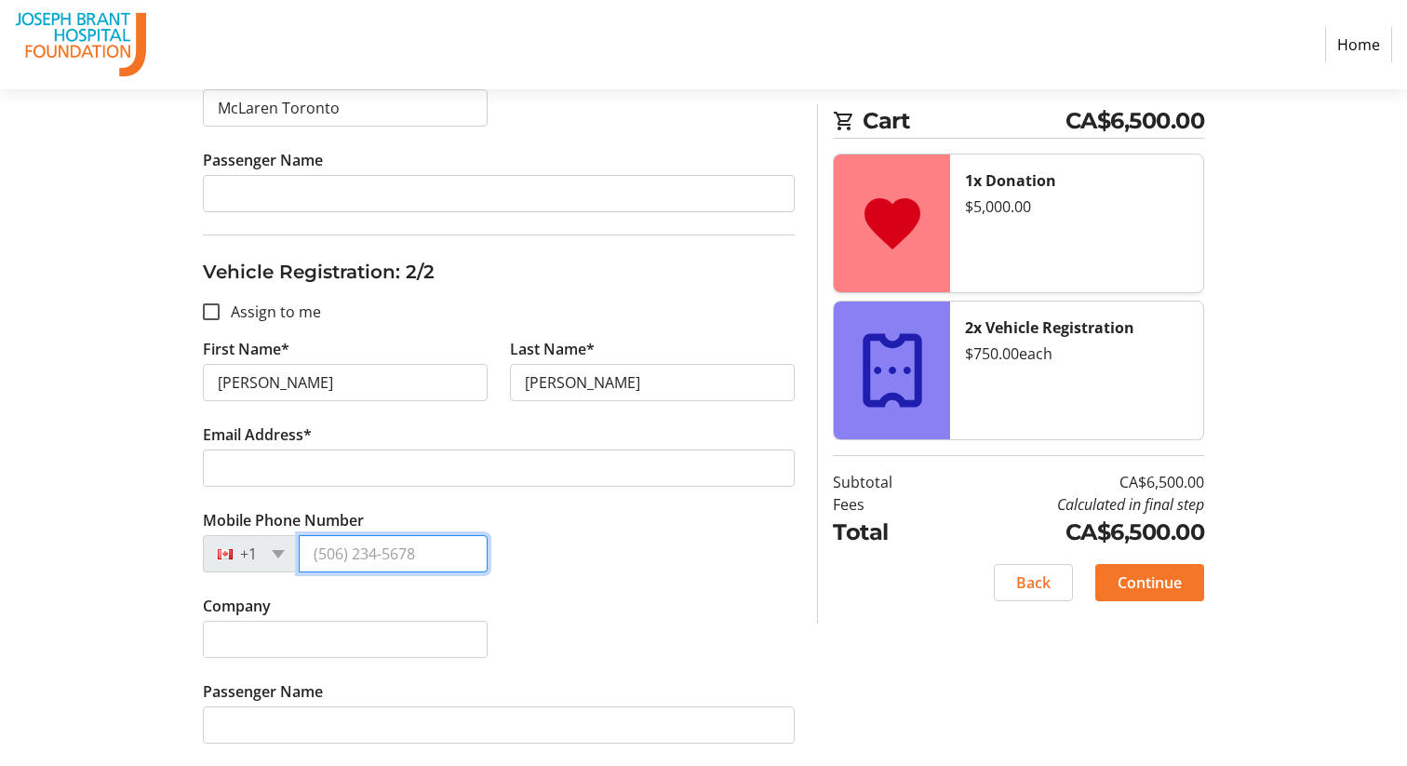
click at [359, 554] on input "Mobile Phone Number" at bounding box center [393, 553] width 189 height 37
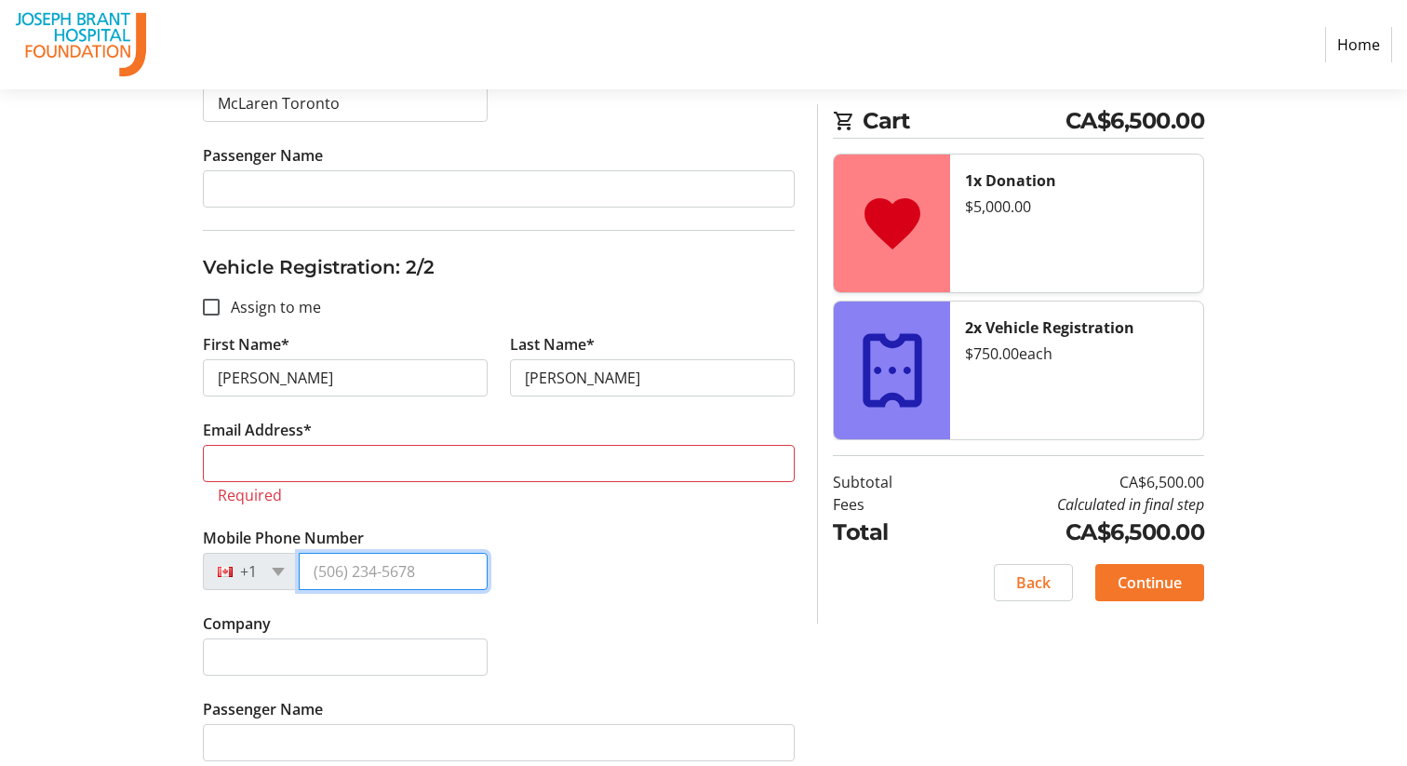
scroll to position [641, 0]
click at [417, 566] on input "Mobile Phone Number" at bounding box center [393, 568] width 189 height 37
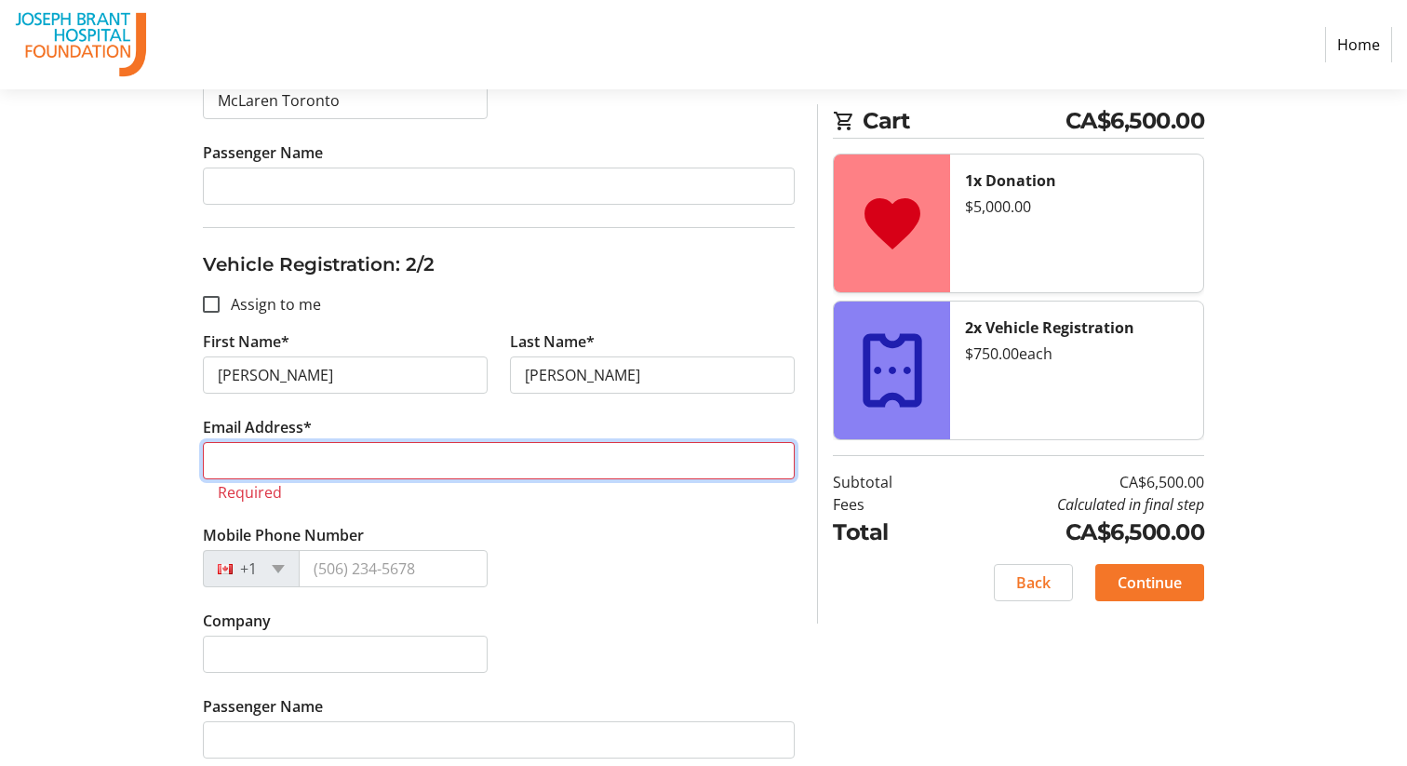
click at [304, 450] on input "Email Address*" at bounding box center [499, 460] width 592 height 37
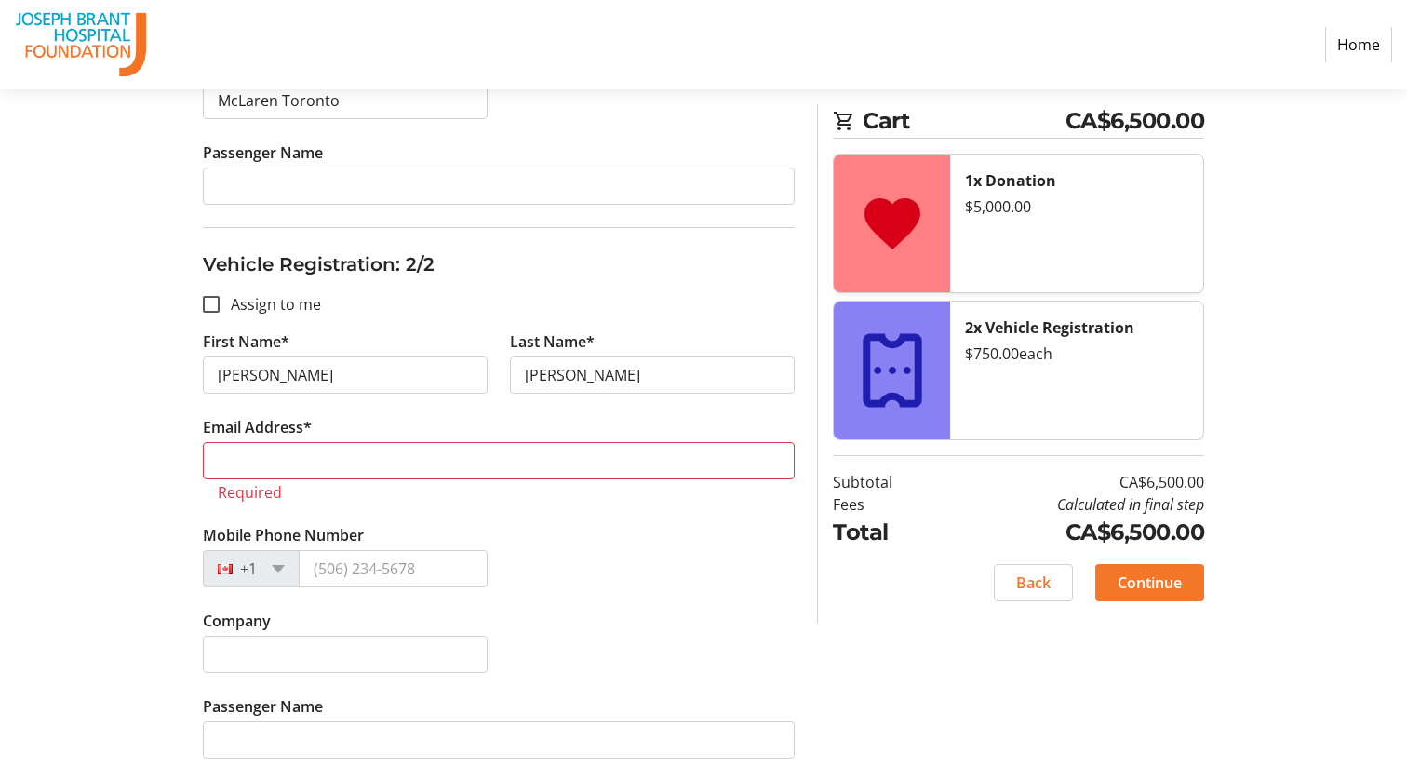
click at [695, 595] on div "Mobile Phone Number +1" at bounding box center [499, 567] width 614 height 86
click at [420, 578] on input "Mobile Phone Number" at bounding box center [393, 568] width 189 height 37
type input "[PHONE_NUMBER]"
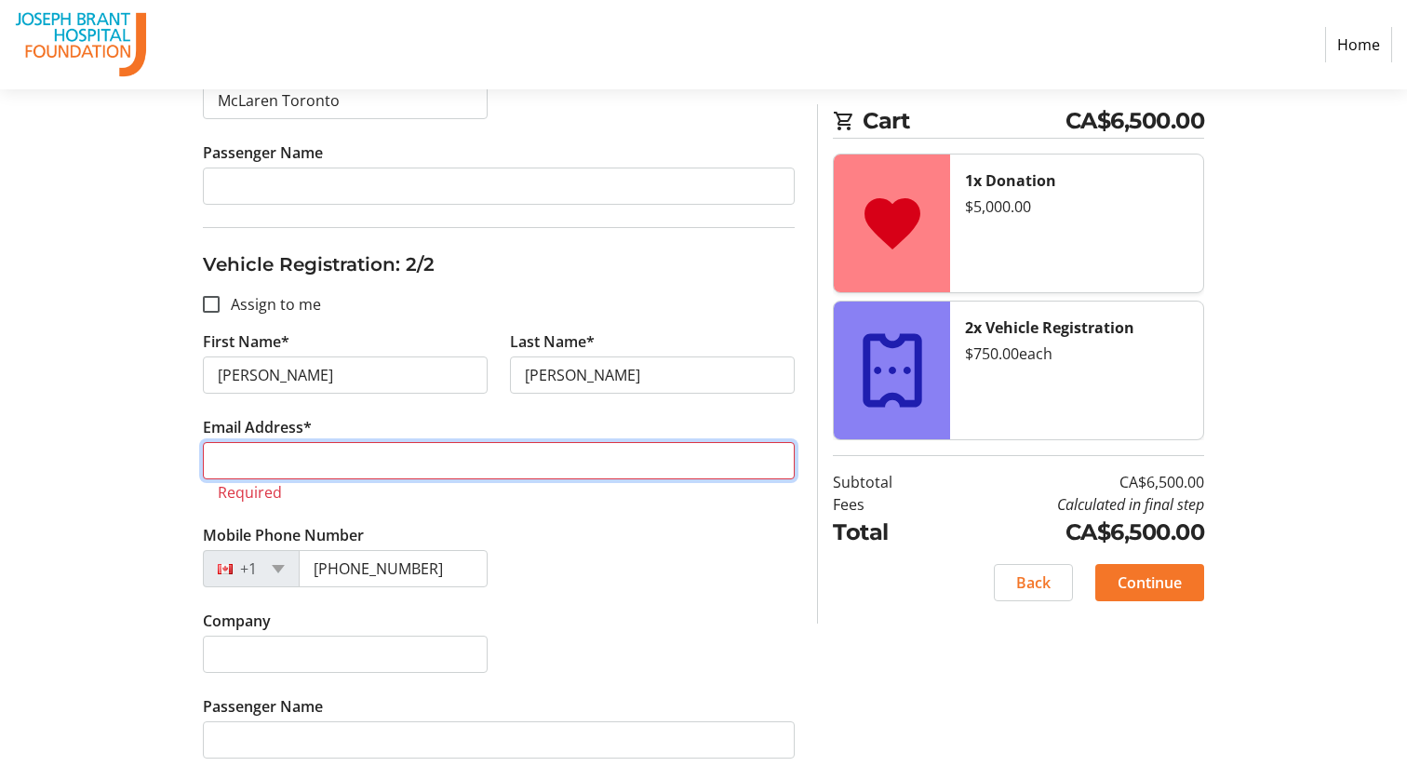
click at [312, 459] on input "Email Address*" at bounding box center [499, 460] width 592 height 37
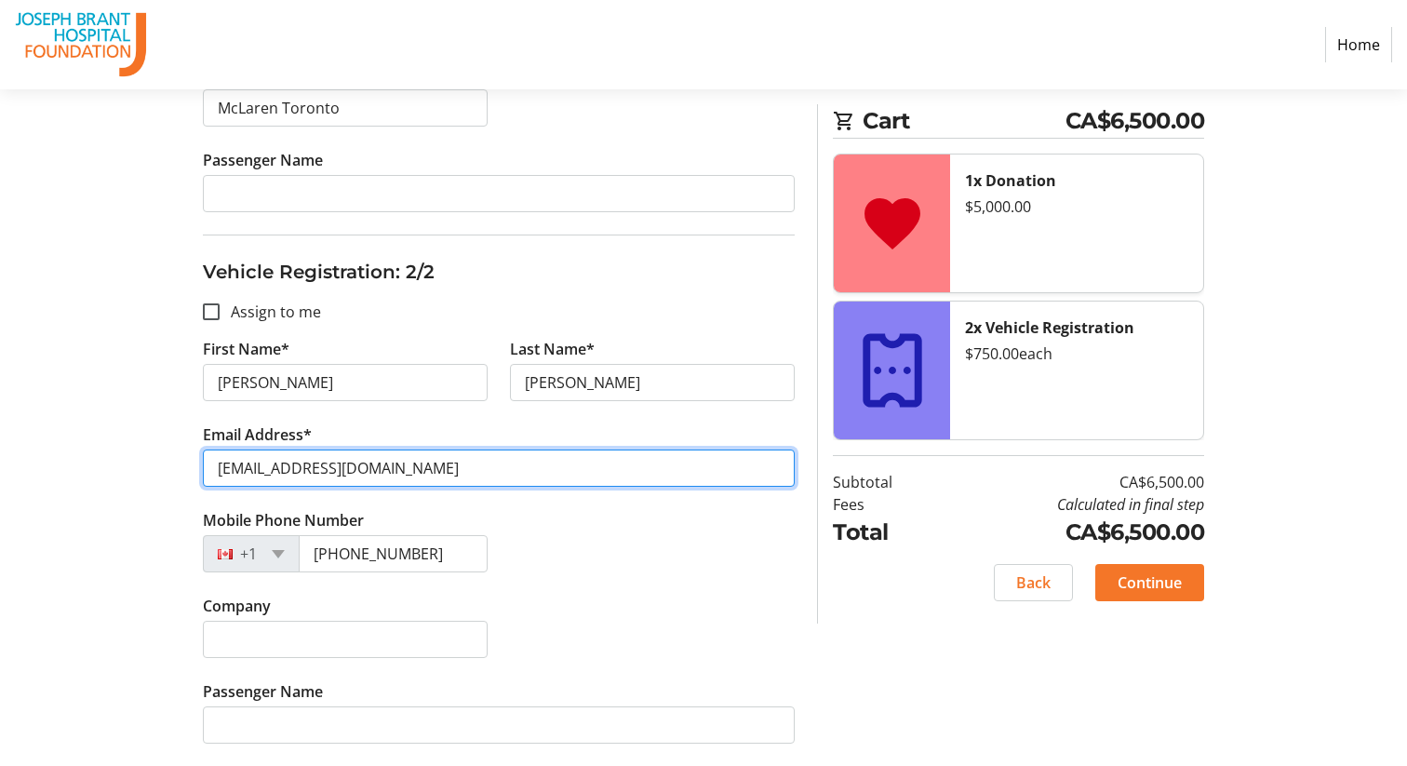
scroll to position [634, 0]
type input "[EMAIL_ADDRESS][DOMAIN_NAME]"
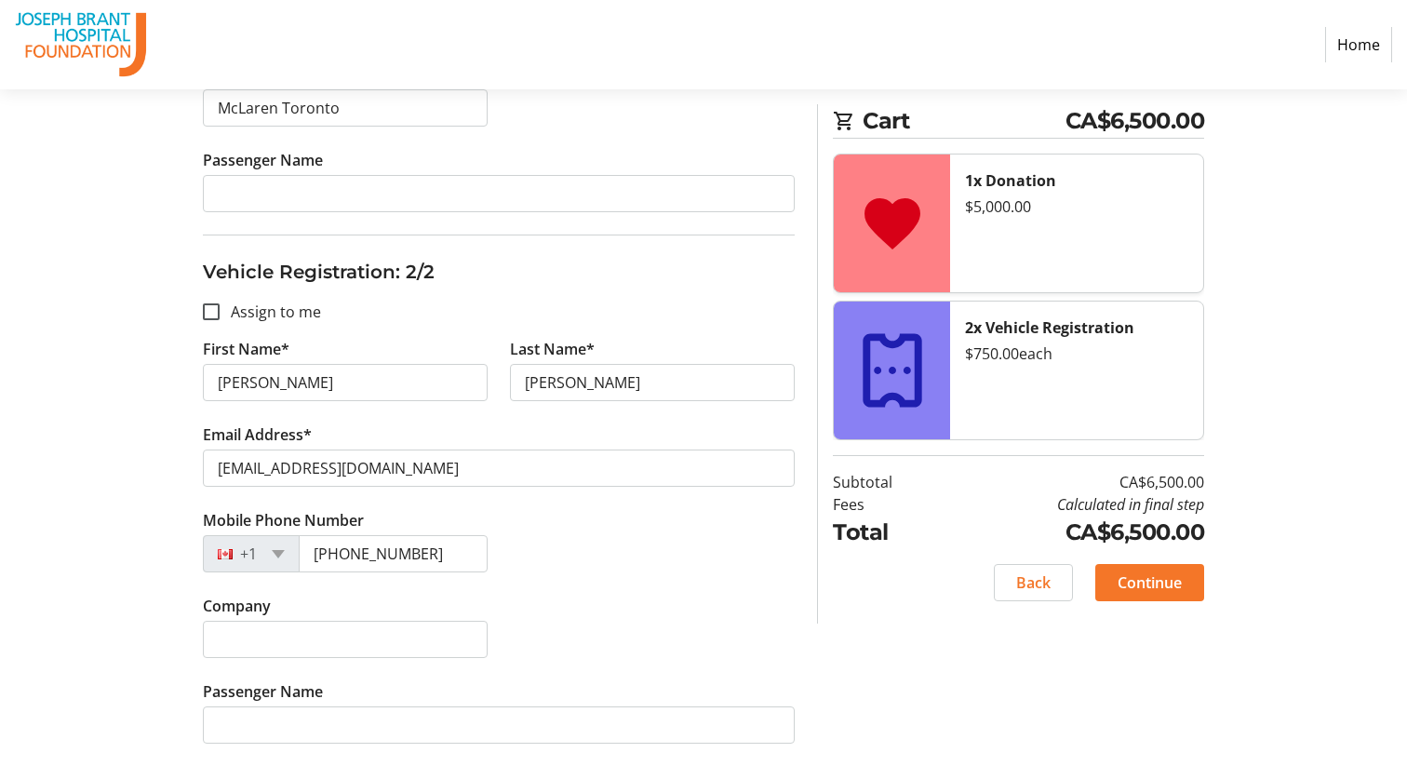
click at [304, 663] on tr-form-field "Company" at bounding box center [345, 637] width 307 height 86
click at [277, 647] on input "Company" at bounding box center [345, 639] width 285 height 37
type input "McLaren Toronto"
click at [822, 659] on div "Assign Tickets Enter details for each attendee so that they receive their ticke…" at bounding box center [703, 187] width 1228 height 1155
click at [744, 632] on div "Company McLaren Toronto" at bounding box center [499, 637] width 614 height 86
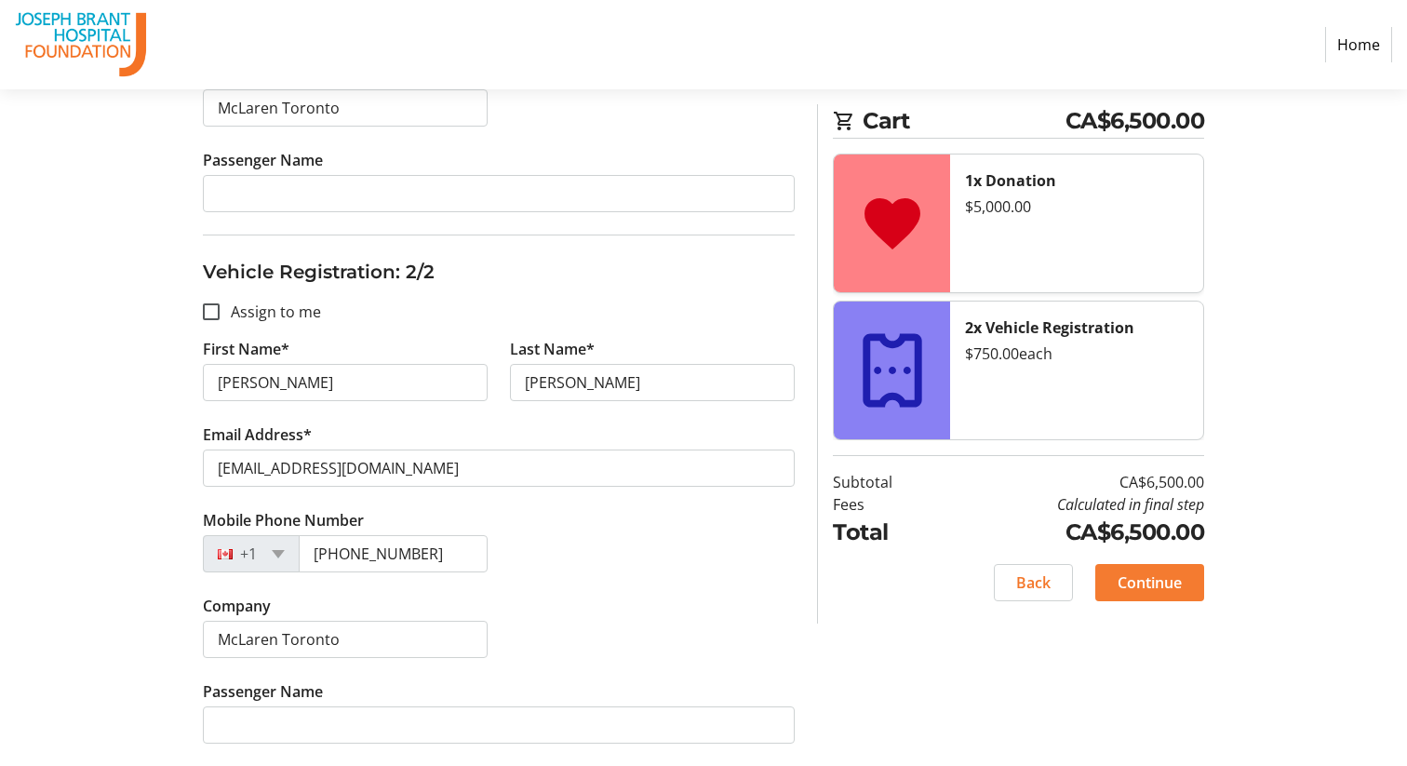
click at [1176, 582] on span "Continue" at bounding box center [1149, 582] width 64 height 22
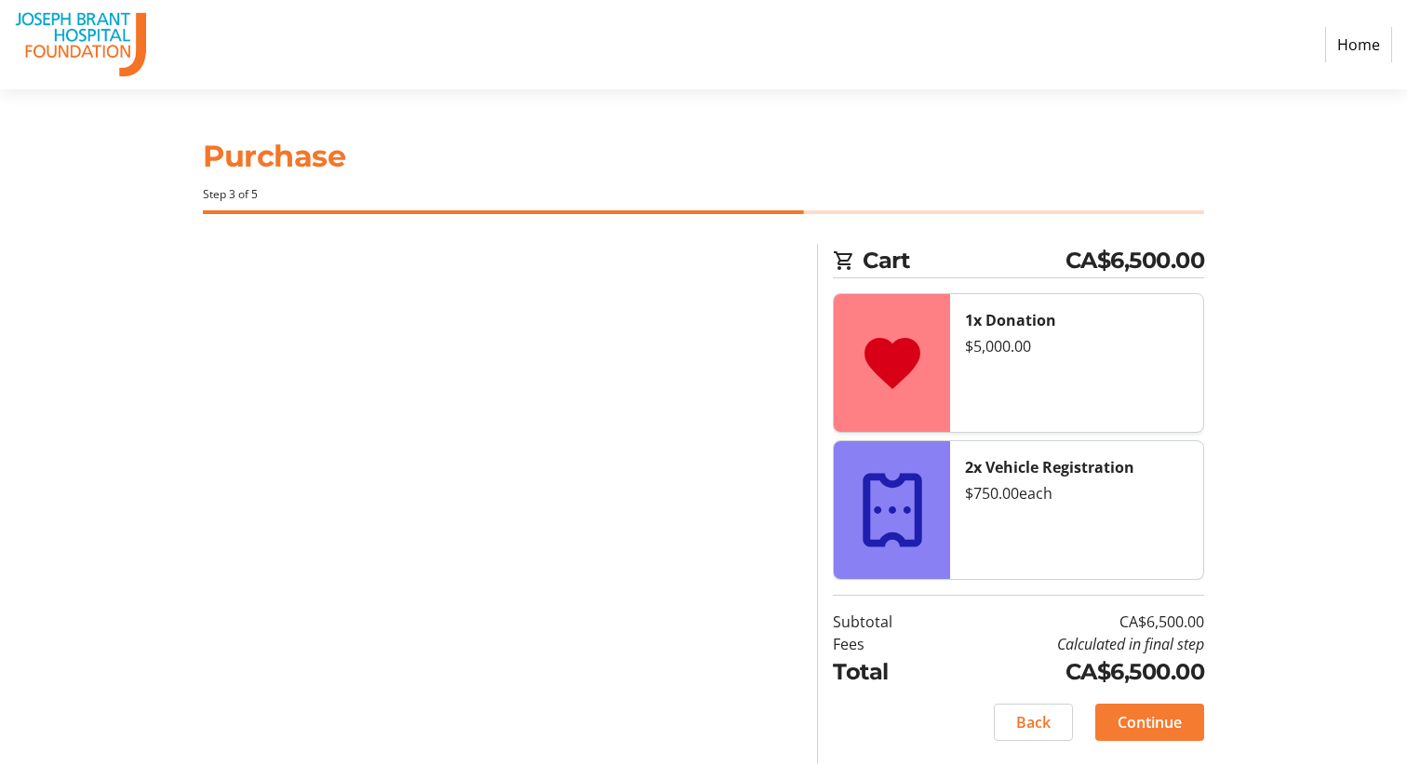
scroll to position [0, 0]
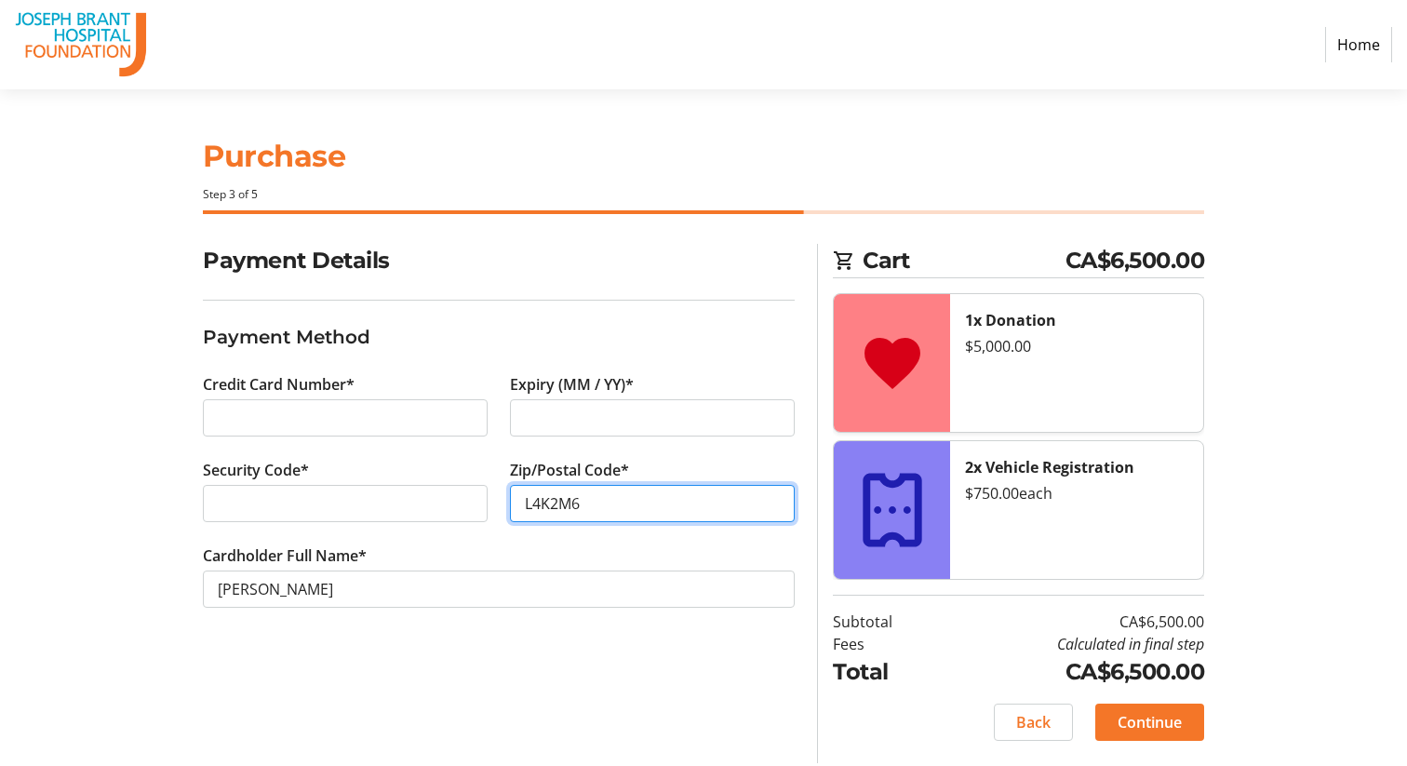
type input "L4K2M6"
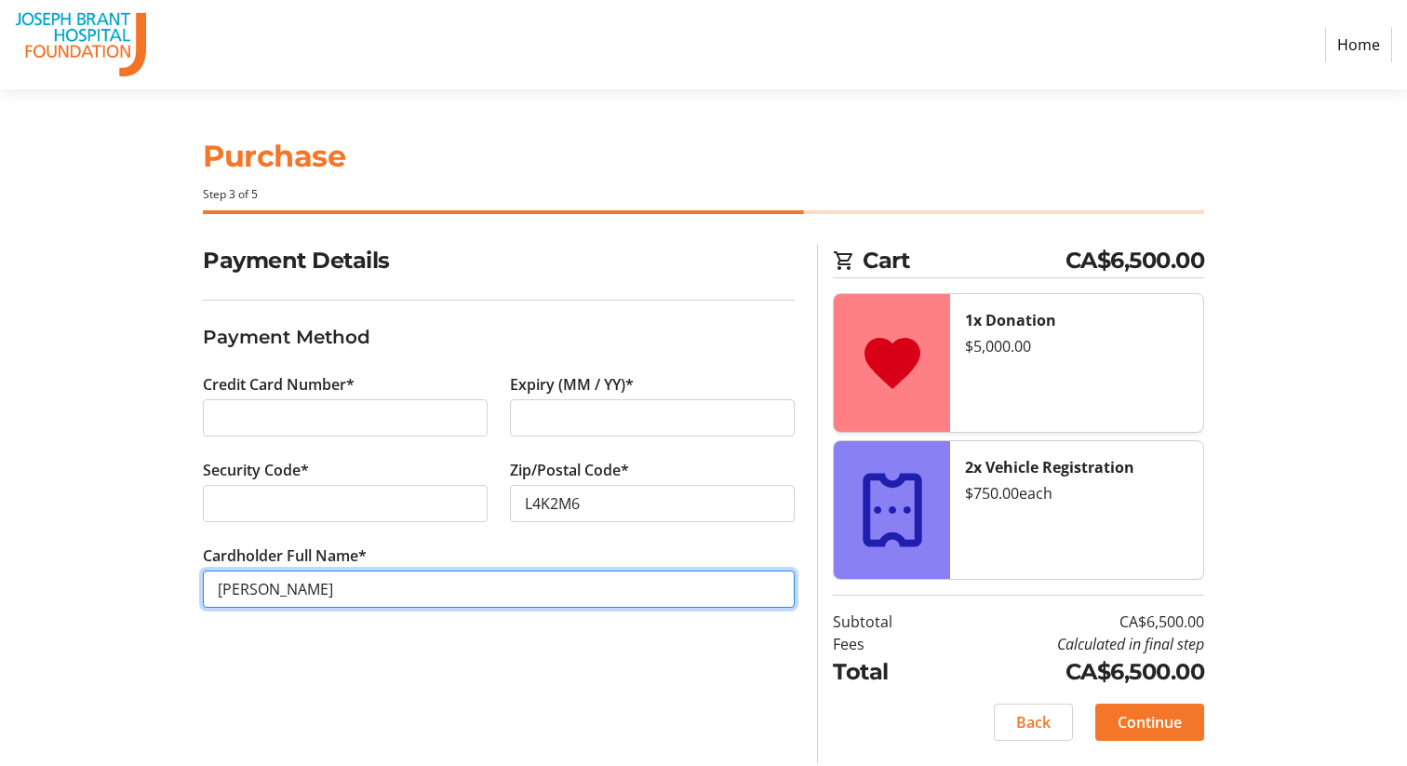
drag, startPoint x: 393, startPoint y: 586, endPoint x: 70, endPoint y: 568, distance: 323.4
click at [70, 568] on section "Purchase Step 3 of 5 Cart CA$6,500.00 1x Donation $5,000.00 2x Vehicle Registra…" at bounding box center [703, 427] width 1407 height 676
type input "[PERSON_NAME]"
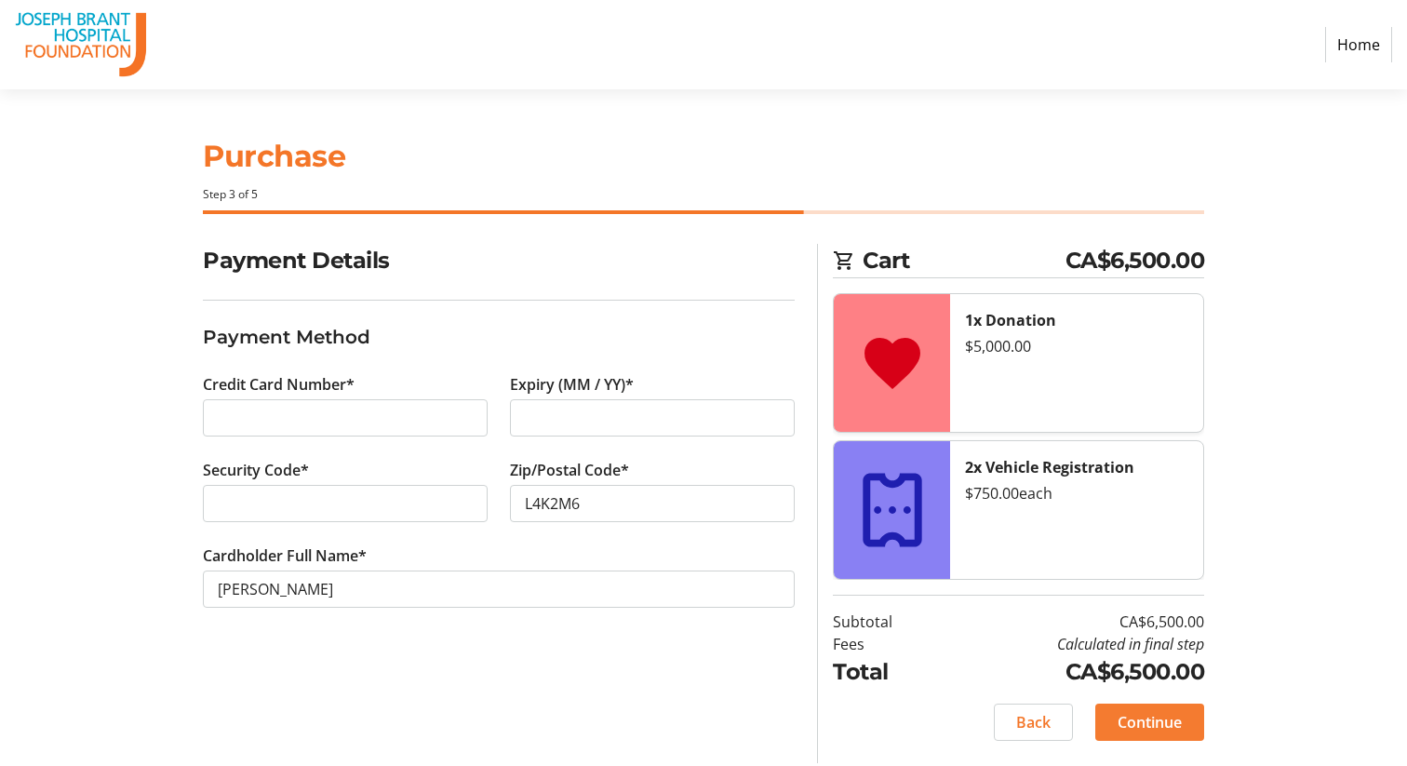
click at [1154, 712] on span "Continue" at bounding box center [1149, 722] width 64 height 22
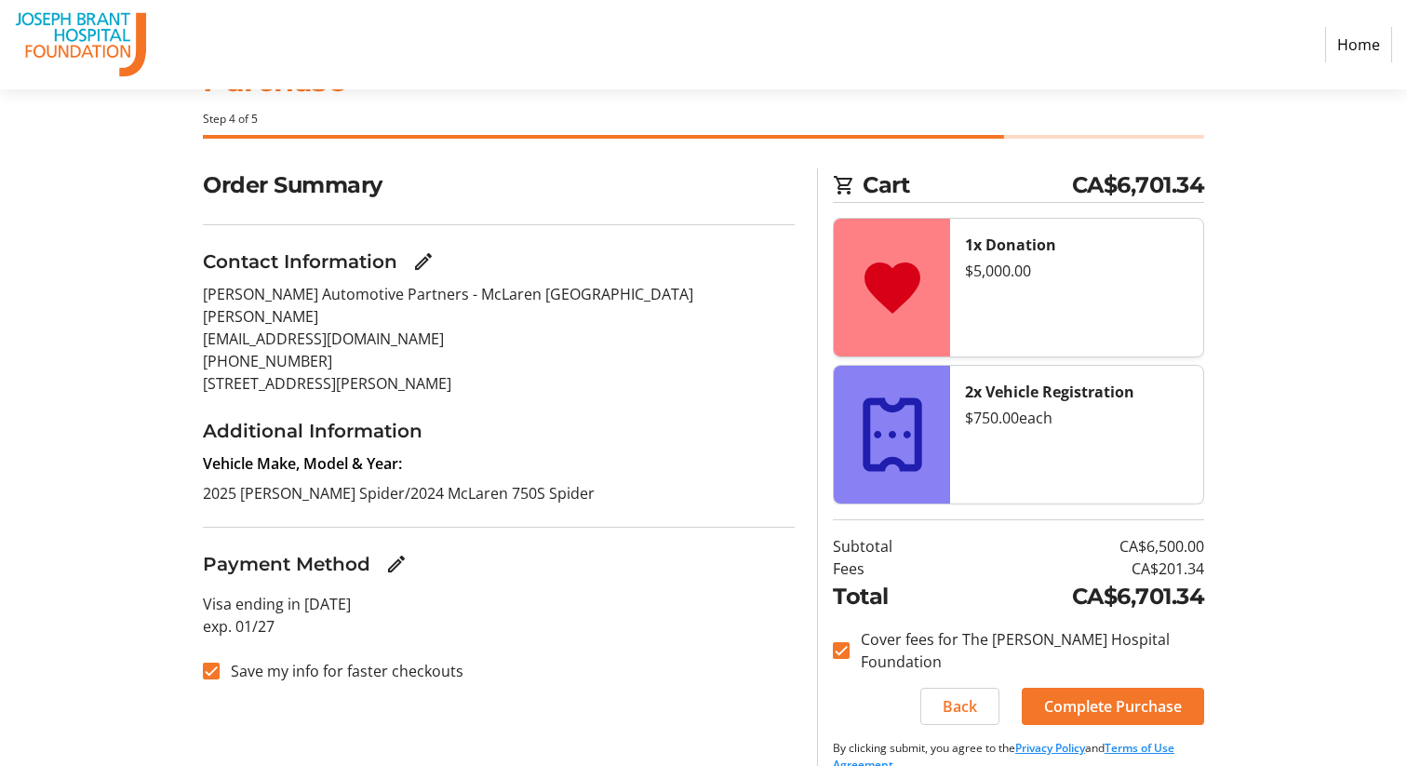
scroll to position [105, 0]
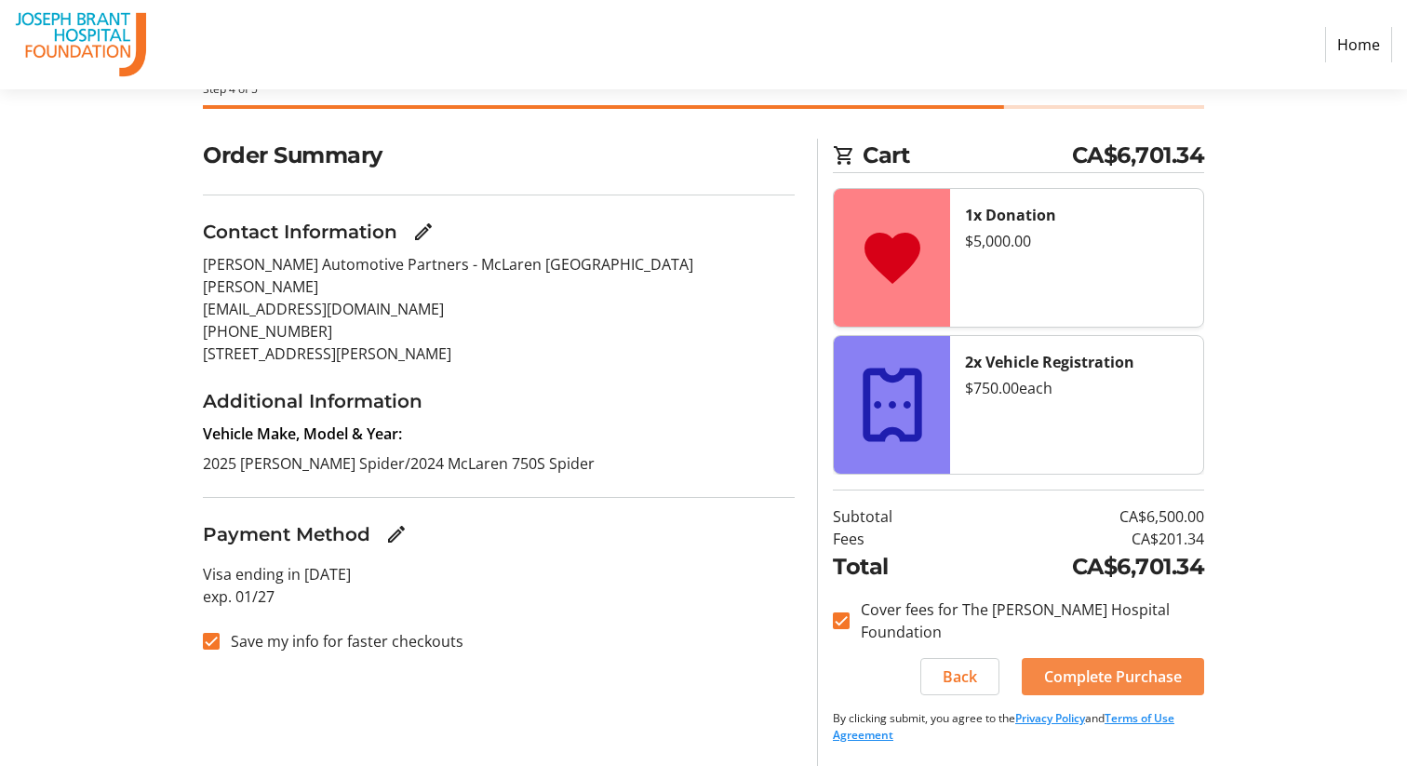
click at [1031, 676] on span at bounding box center [1113, 676] width 182 height 45
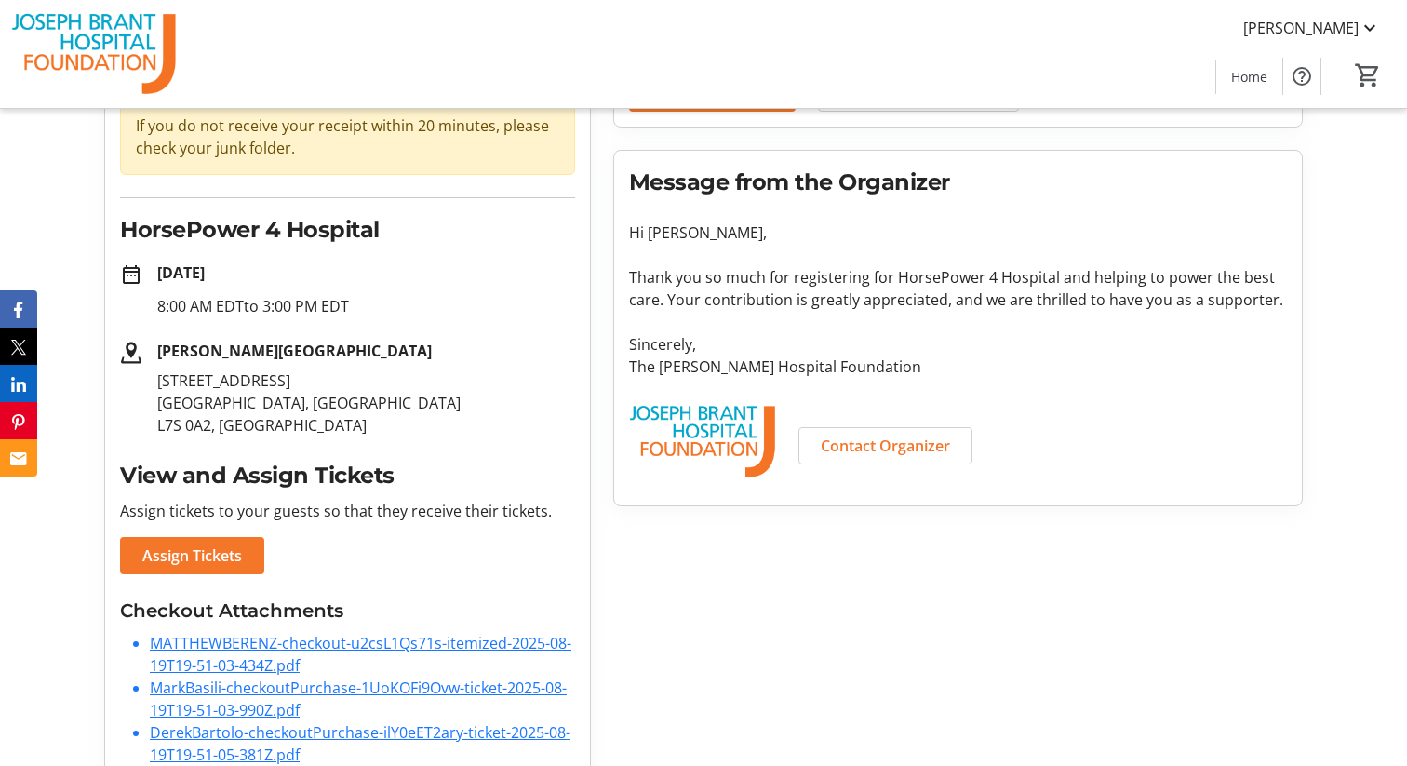
scroll to position [234, 0]
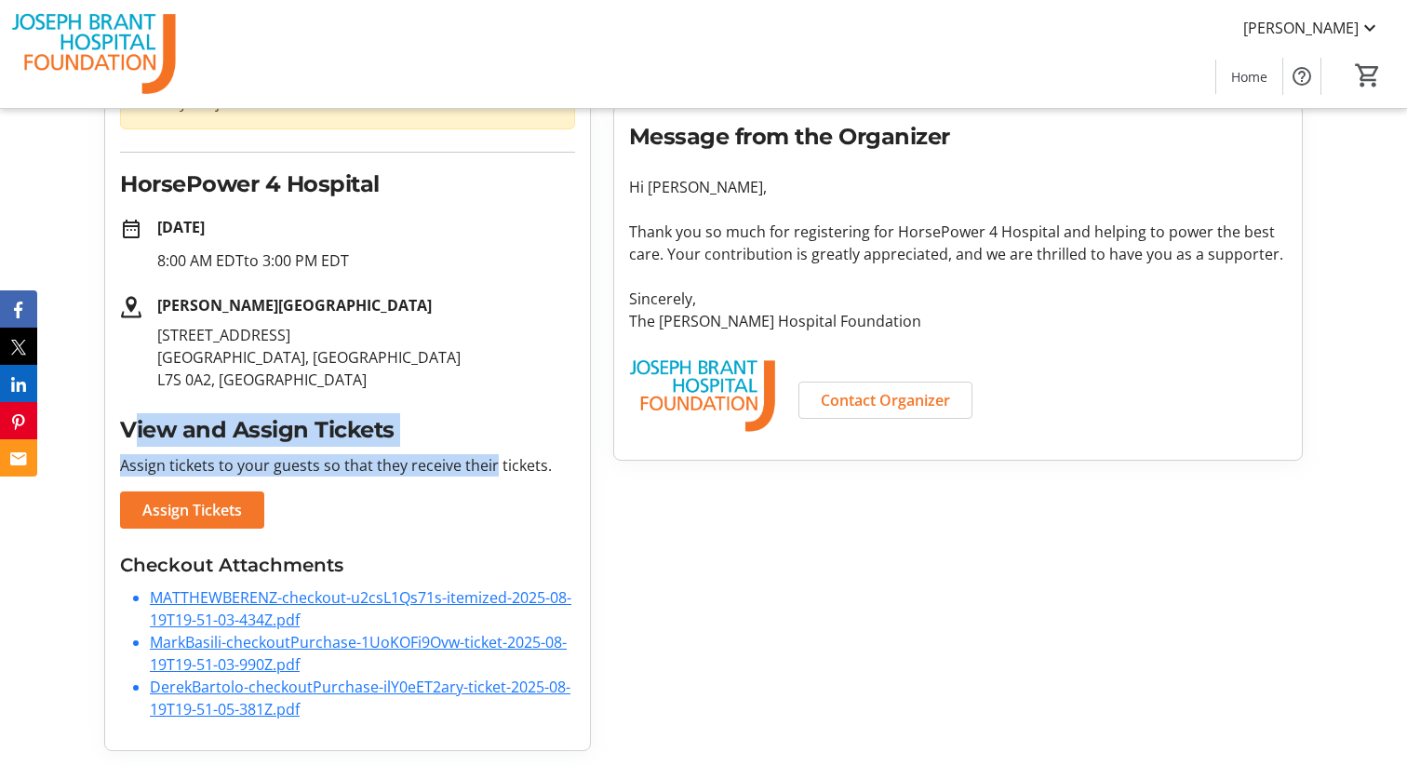
drag, startPoint x: 139, startPoint y: 432, endPoint x: 490, endPoint y: 466, distance: 353.3
click at [490, 466] on div "View and Assign Tickets Assign tickets to your guests so that they receive thei…" at bounding box center [347, 470] width 455 height 115
click at [490, 466] on p "Assign tickets to your guests so that they receive their tickets." at bounding box center [347, 465] width 455 height 22
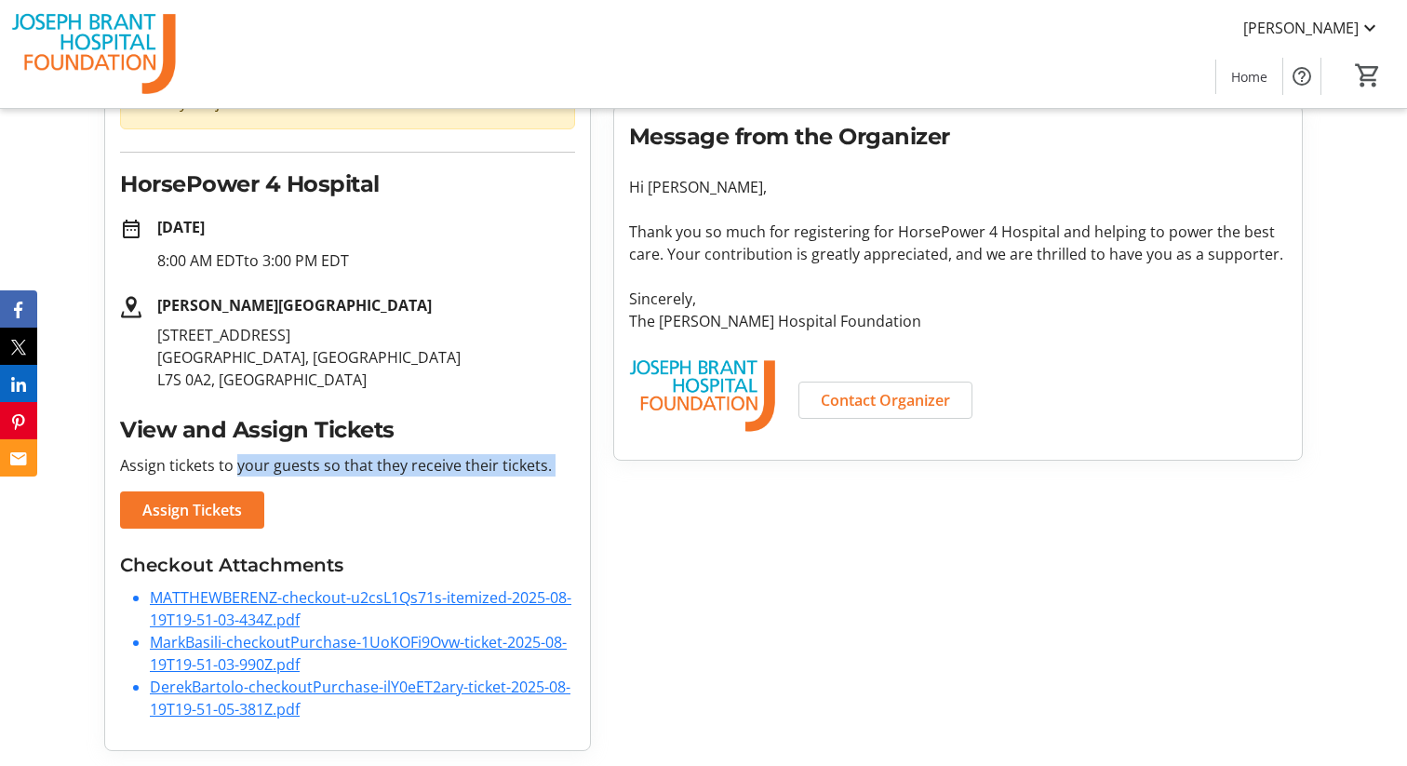
drag, startPoint x: 234, startPoint y: 469, endPoint x: 561, endPoint y: 500, distance: 328.9
click at [561, 500] on div "View and Assign Tickets Assign tickets to your guests so that they receive thei…" at bounding box center [347, 470] width 455 height 115
click at [212, 516] on span "Assign Tickets" at bounding box center [192, 510] width 100 height 22
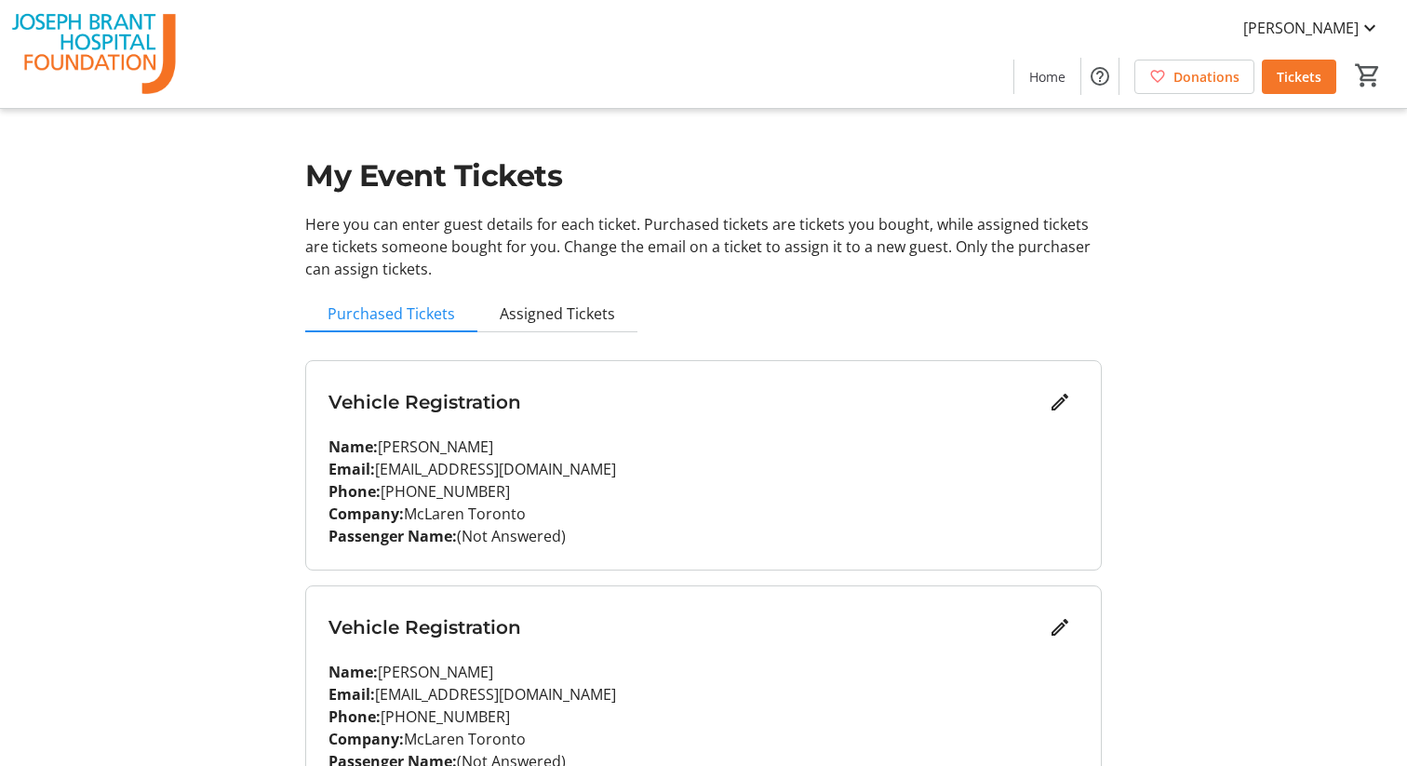
scroll to position [104, 0]
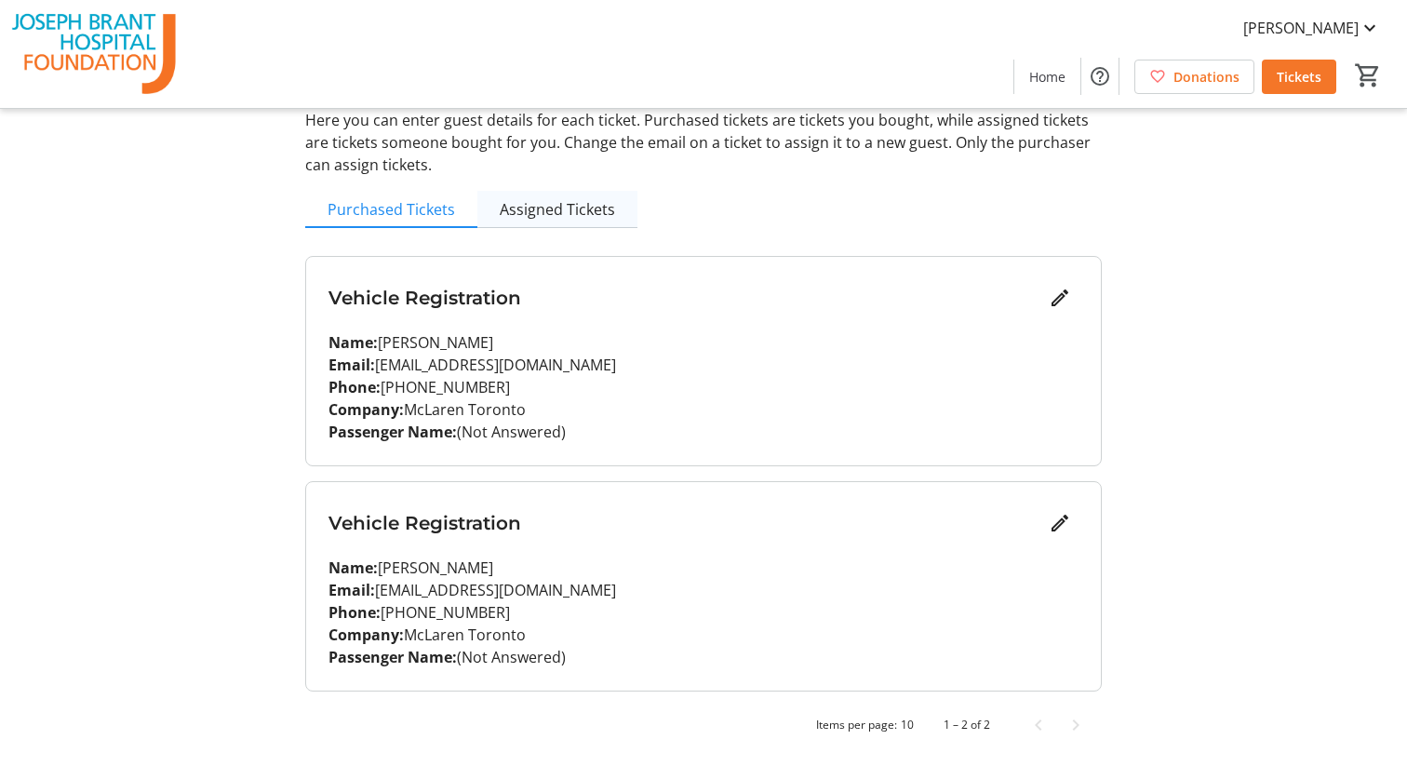
click at [558, 210] on span "Assigned Tickets" at bounding box center [557, 209] width 115 height 15
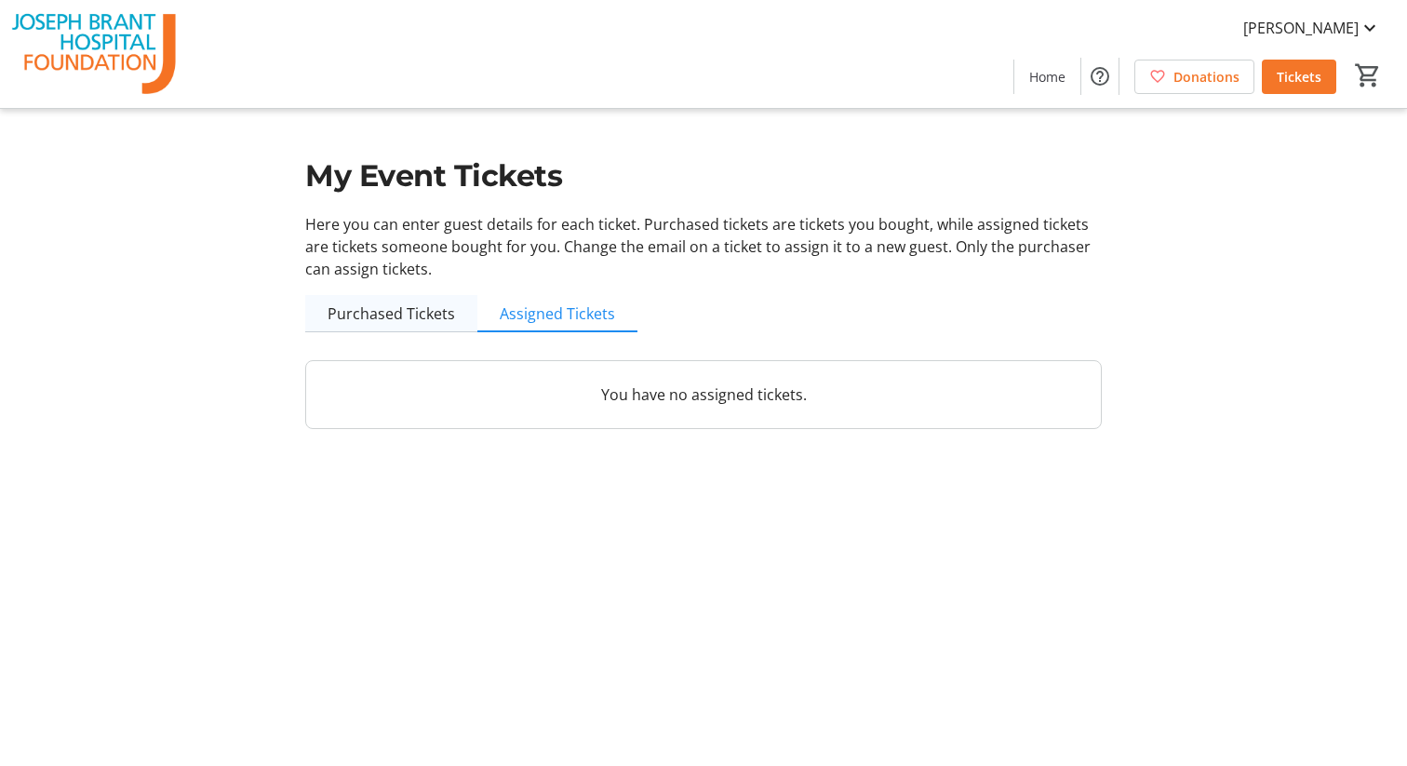
drag, startPoint x: 427, startPoint y: 293, endPoint x: 420, endPoint y: 305, distance: 14.2
click at [424, 299] on div "My Event Tickets Here you can enter guest details for each ticket. Purchased ti…" at bounding box center [703, 225] width 819 height 451
click at [418, 306] on span "Purchased Tickets" at bounding box center [390, 313] width 127 height 15
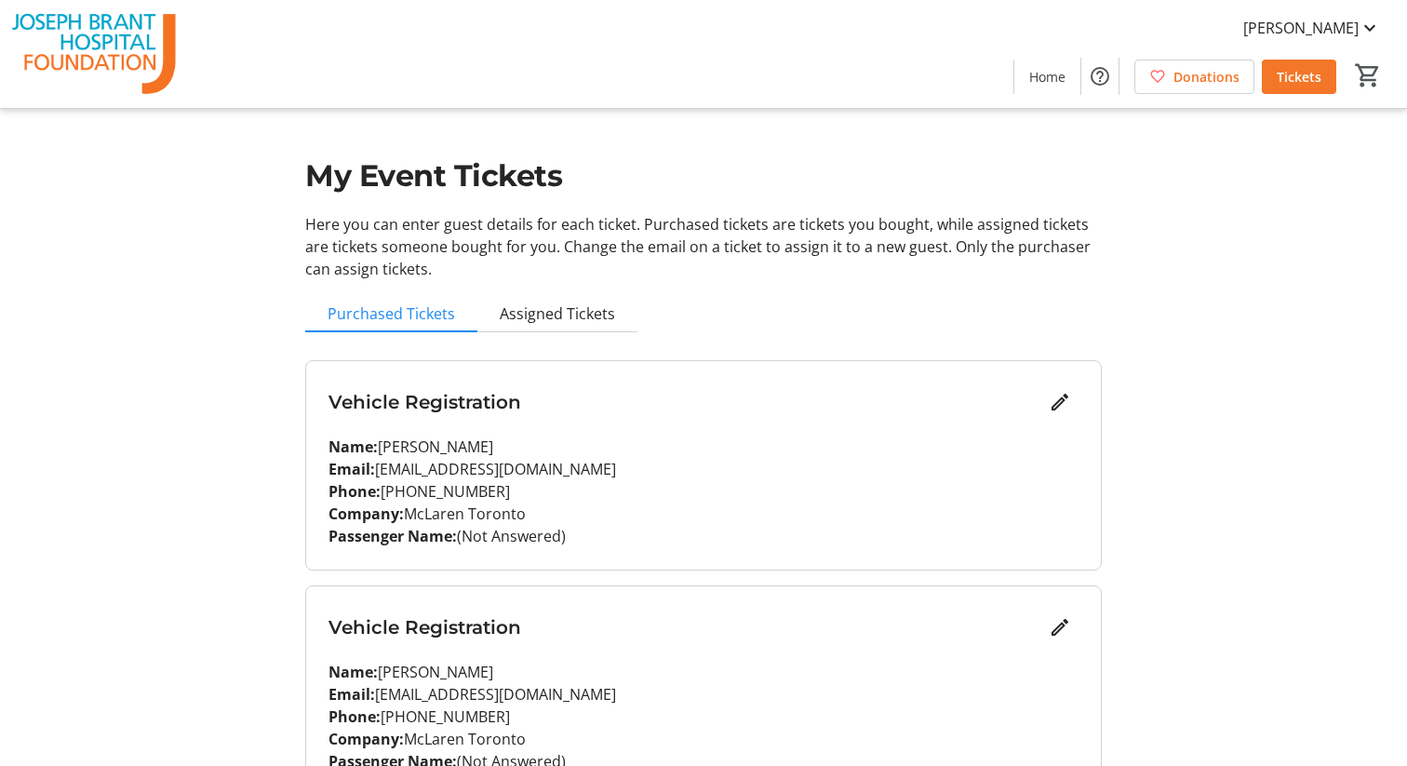
scroll to position [104, 0]
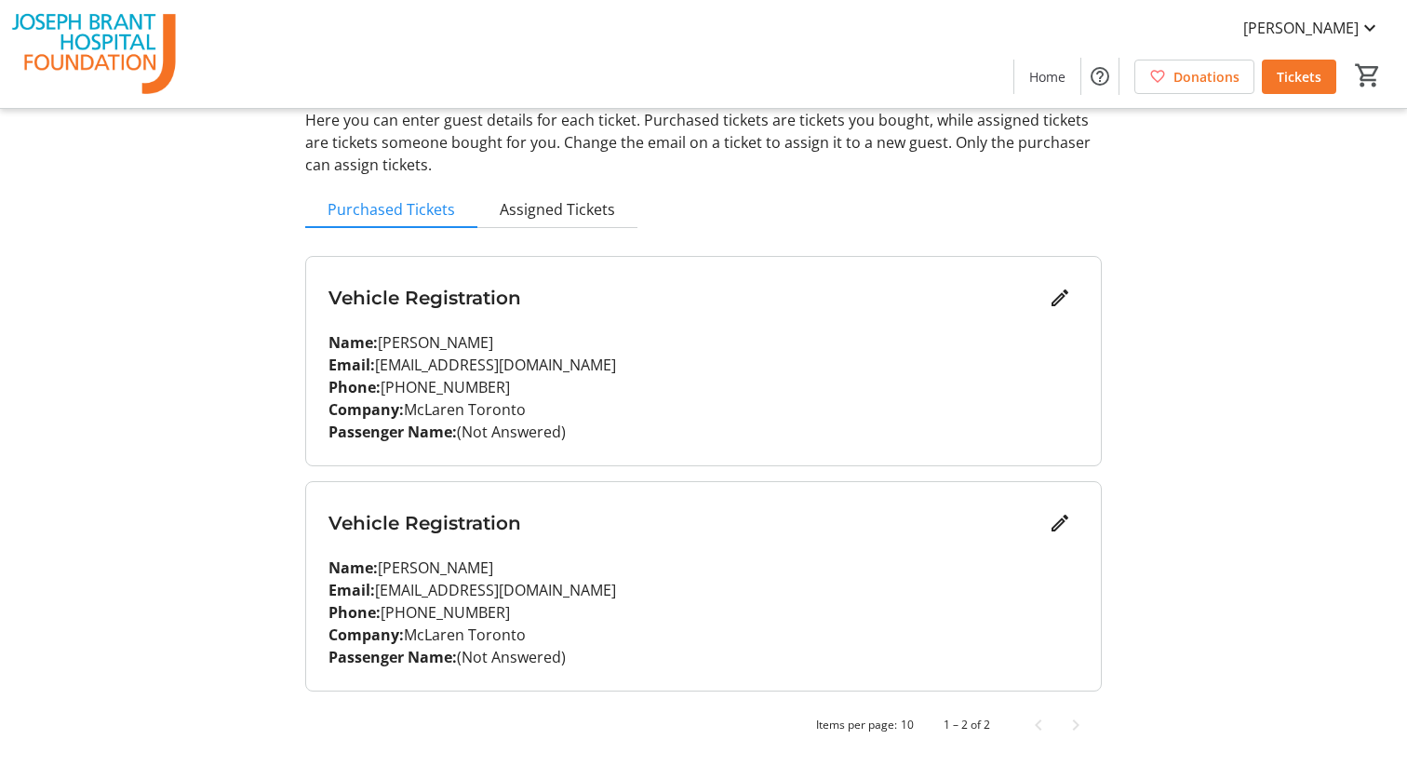
click at [759, 313] on div "Vehicle Registration" at bounding box center [703, 297] width 750 height 37
click at [1061, 300] on mat-icon "Edit" at bounding box center [1059, 298] width 22 height 22
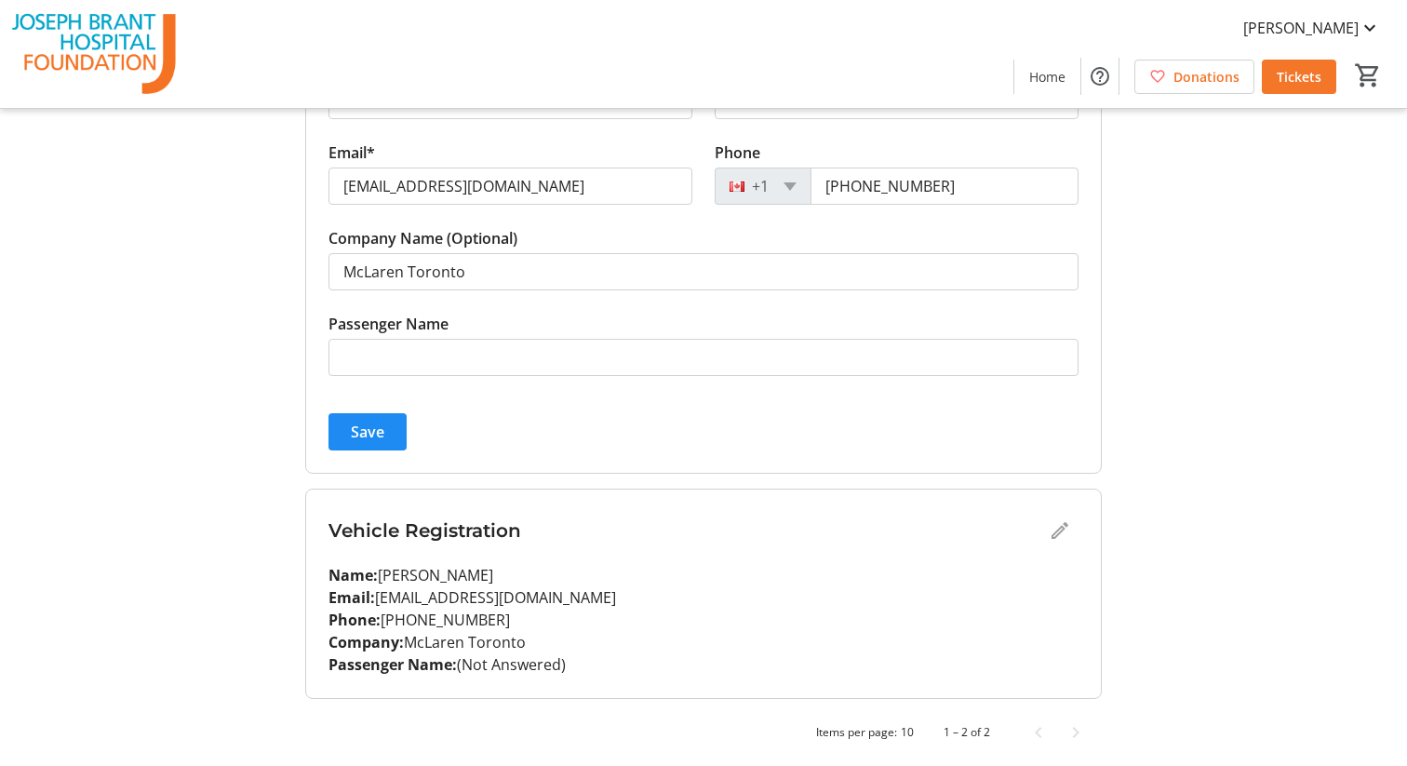
scroll to position [378, 0]
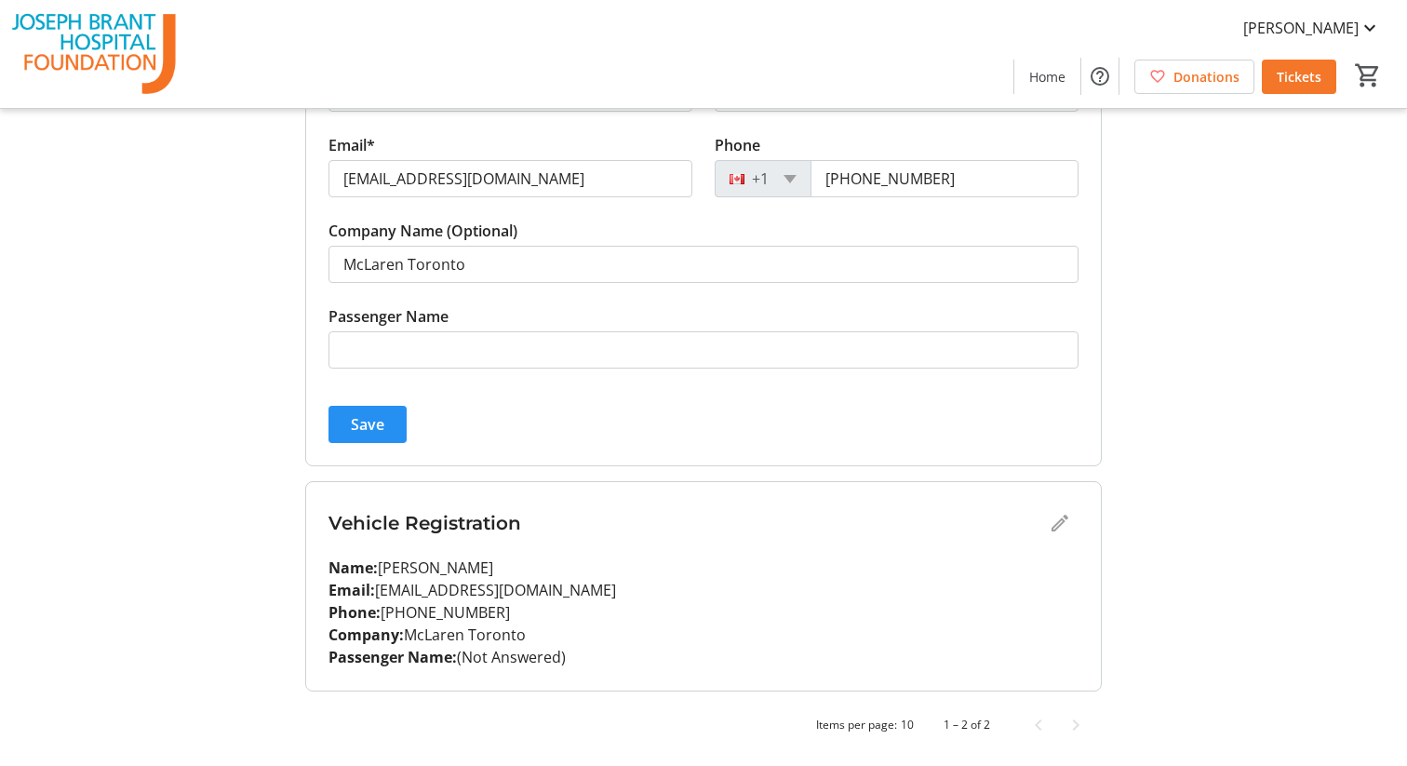
click at [383, 424] on span "Save" at bounding box center [367, 424] width 33 height 22
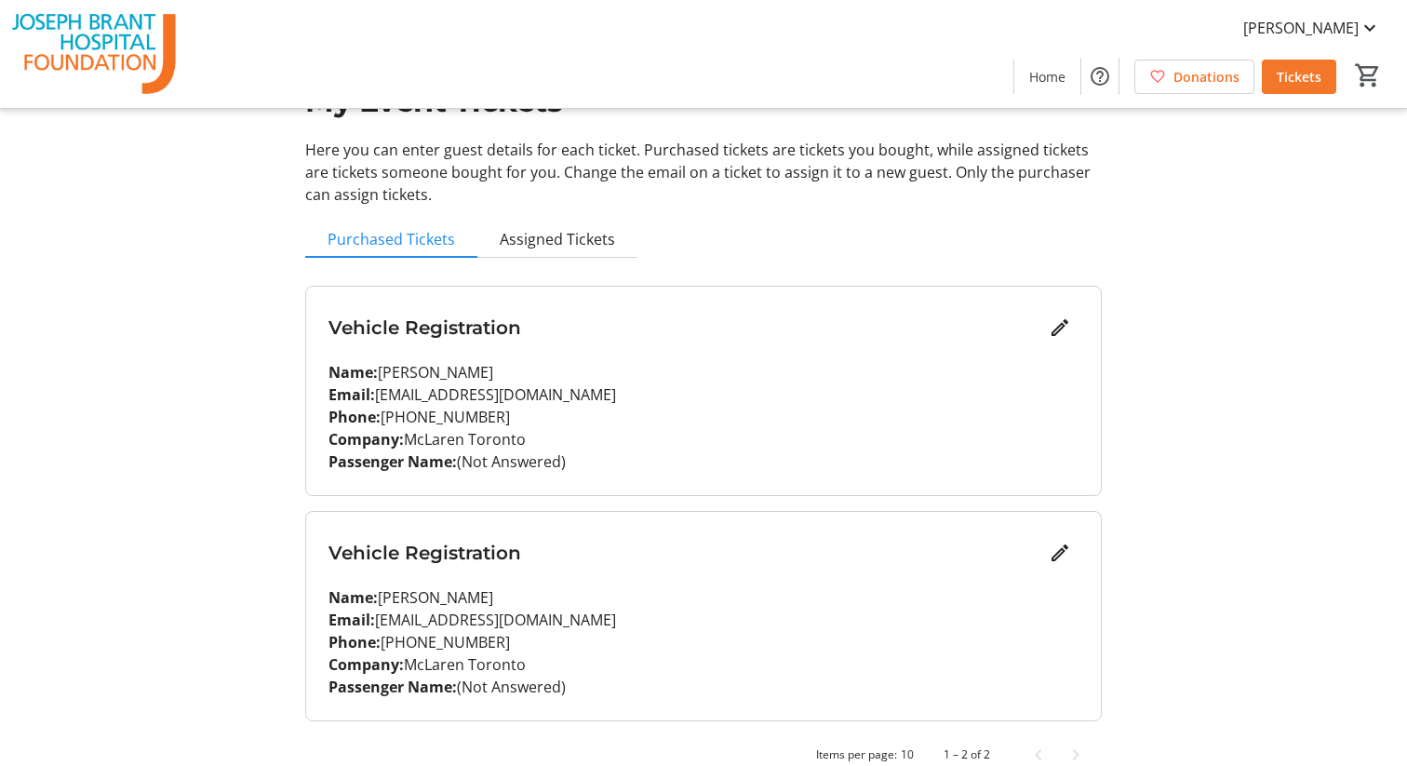
scroll to position [104, 0]
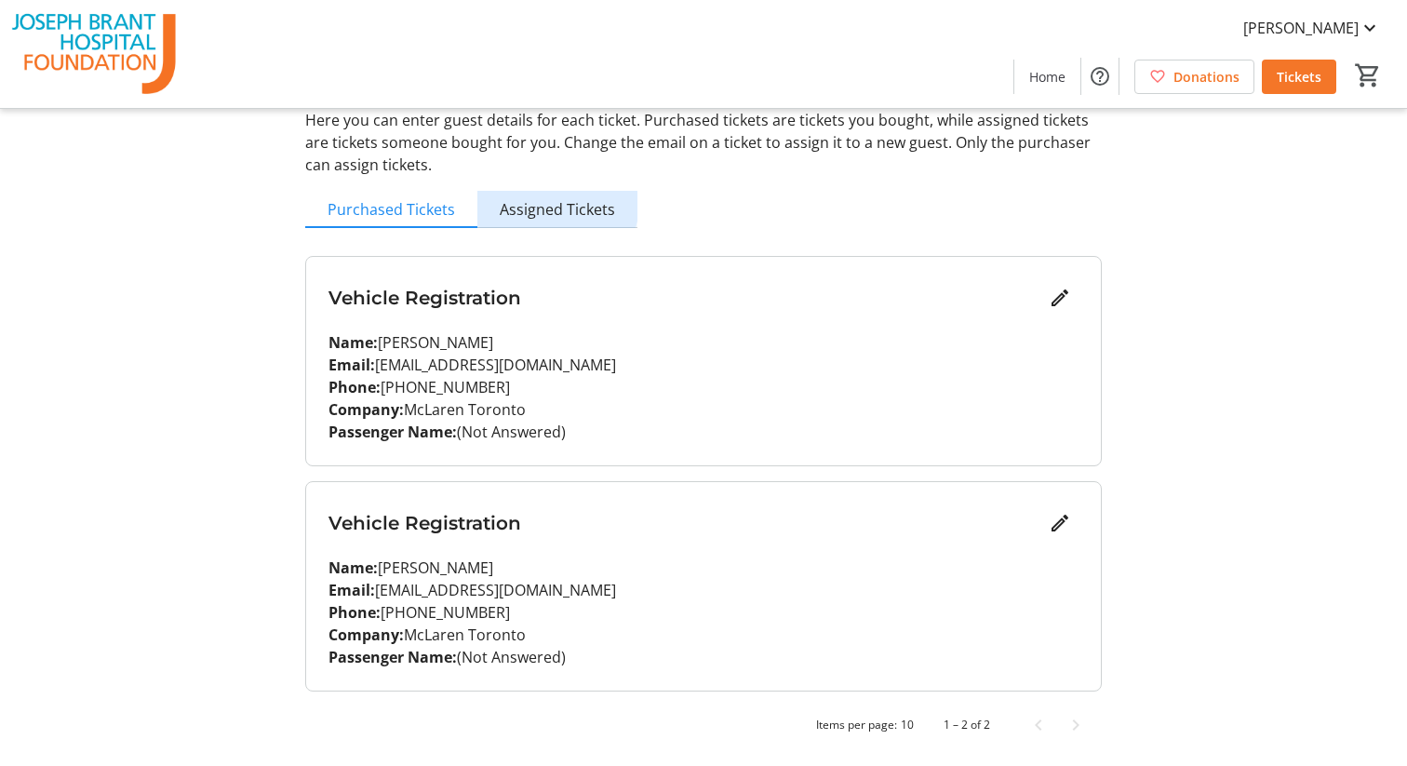
click at [541, 198] on span "Assigned Tickets" at bounding box center [557, 209] width 115 height 37
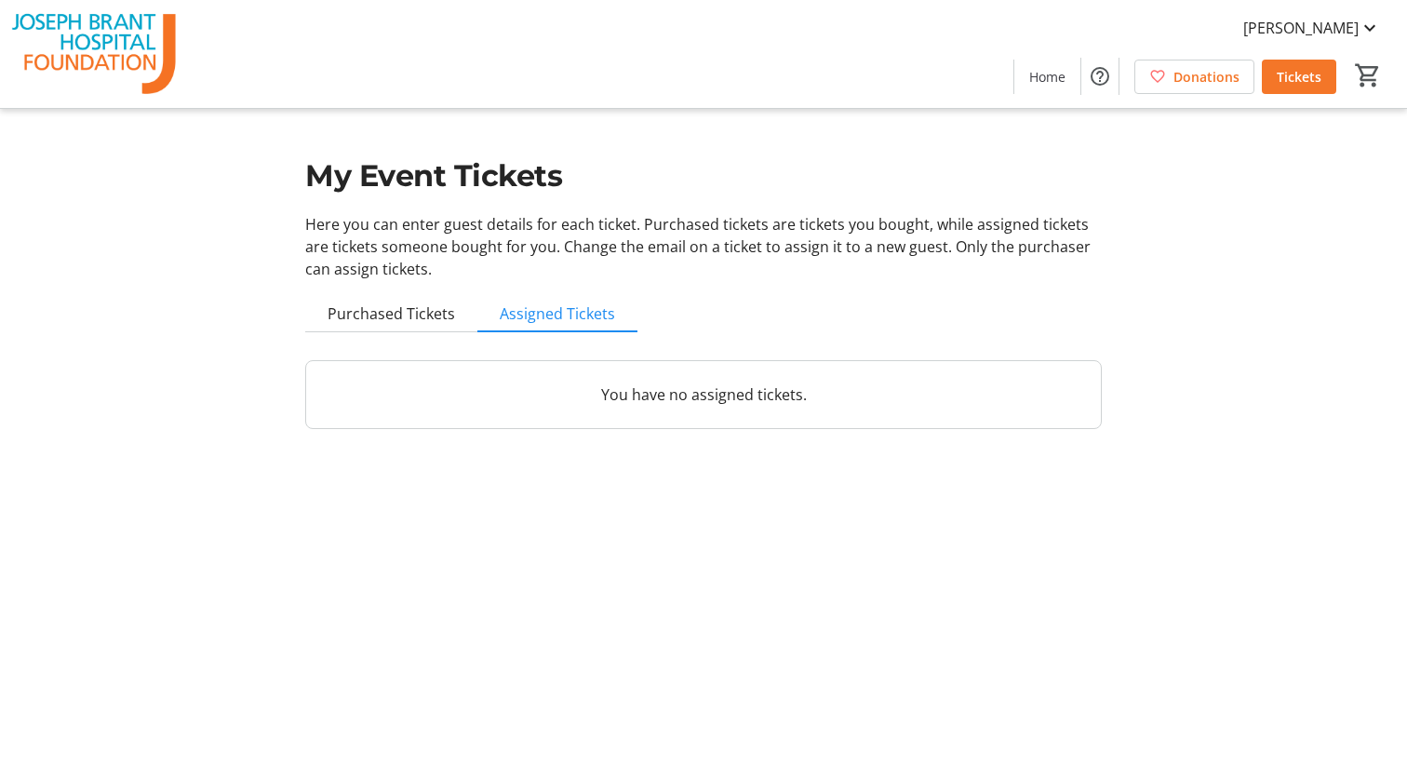
click at [688, 398] on p "You have no assigned tickets." at bounding box center [703, 394] width 750 height 22
click at [399, 306] on span "Purchased Tickets" at bounding box center [390, 313] width 127 height 15
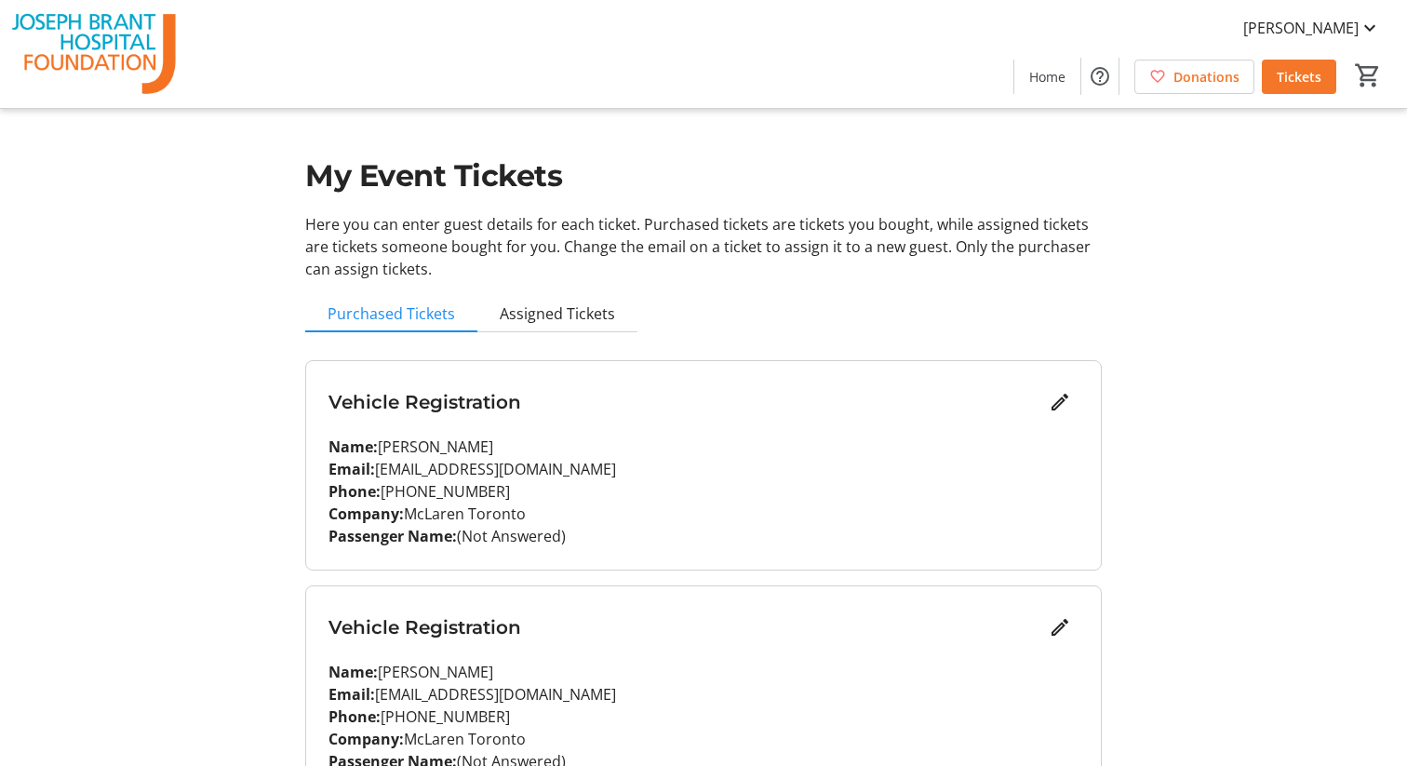
scroll to position [104, 0]
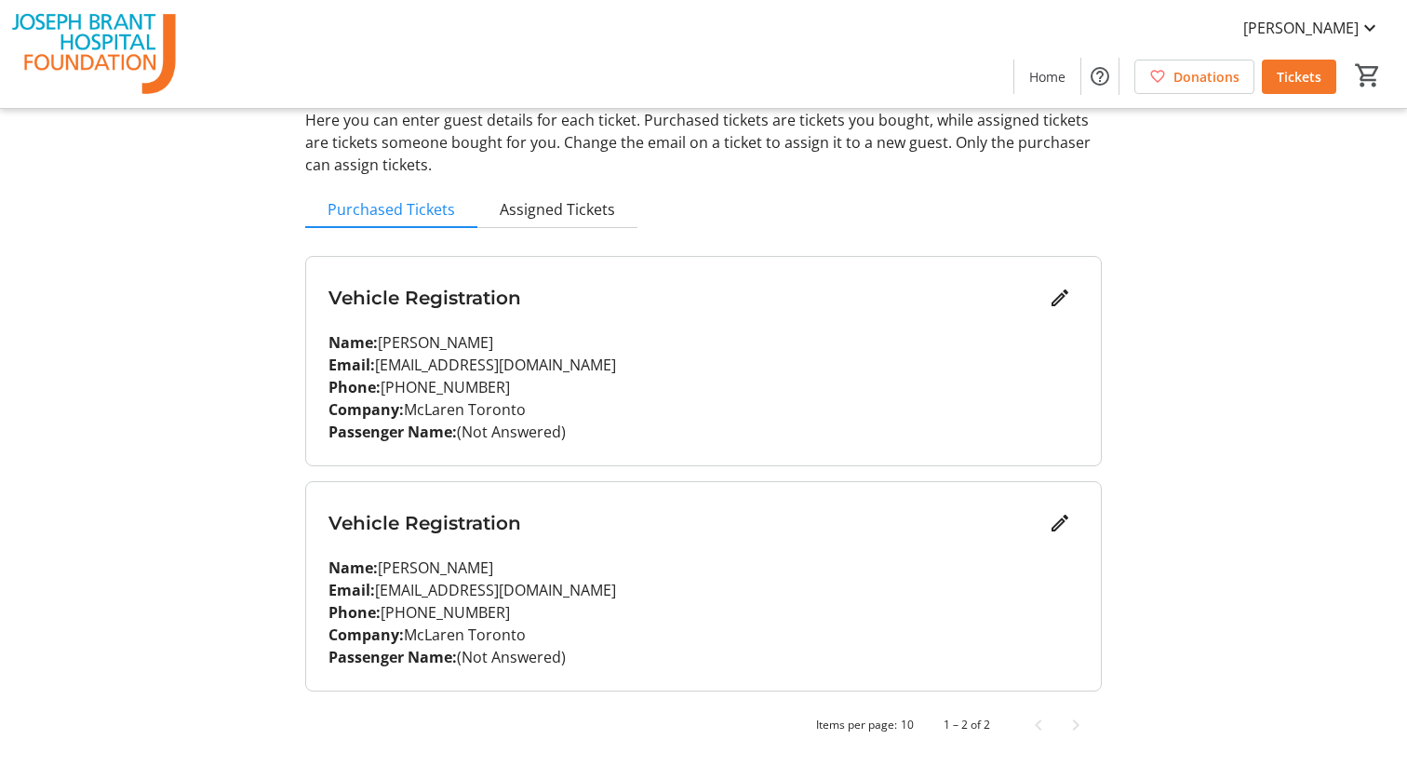
click at [450, 428] on strong "Passenger Name:" at bounding box center [392, 431] width 128 height 20
click at [1060, 293] on mat-icon "Edit" at bounding box center [1059, 298] width 22 height 22
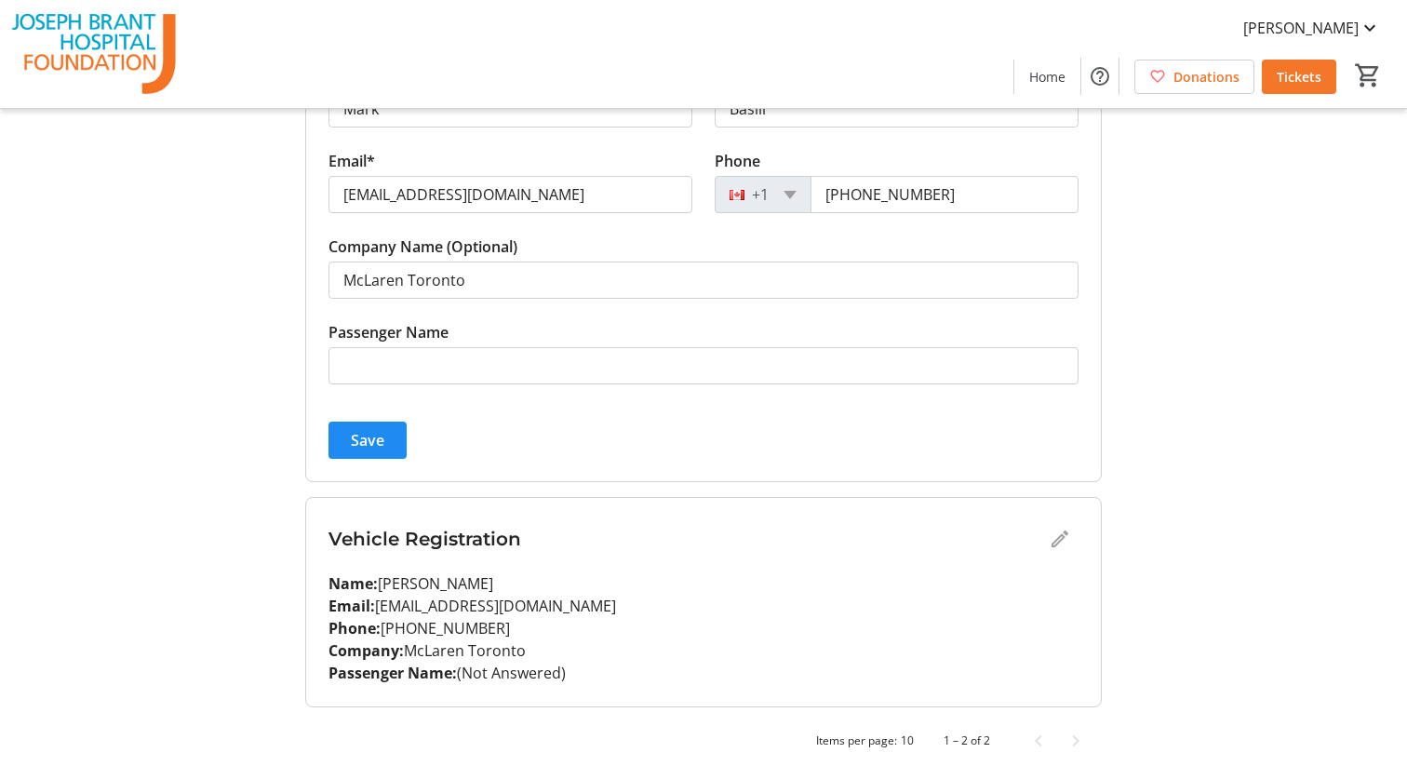
scroll to position [378, 0]
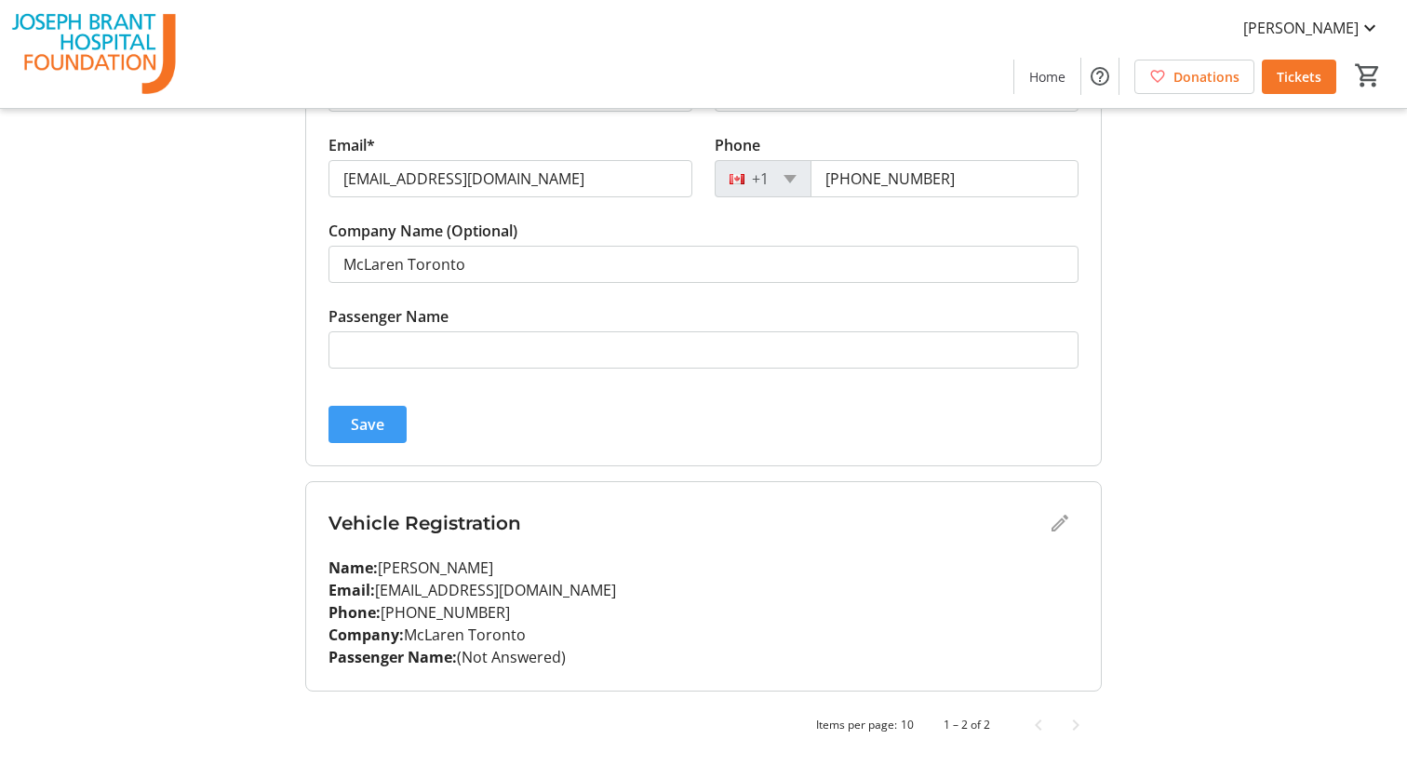
click at [375, 411] on span "submit" at bounding box center [367, 424] width 78 height 45
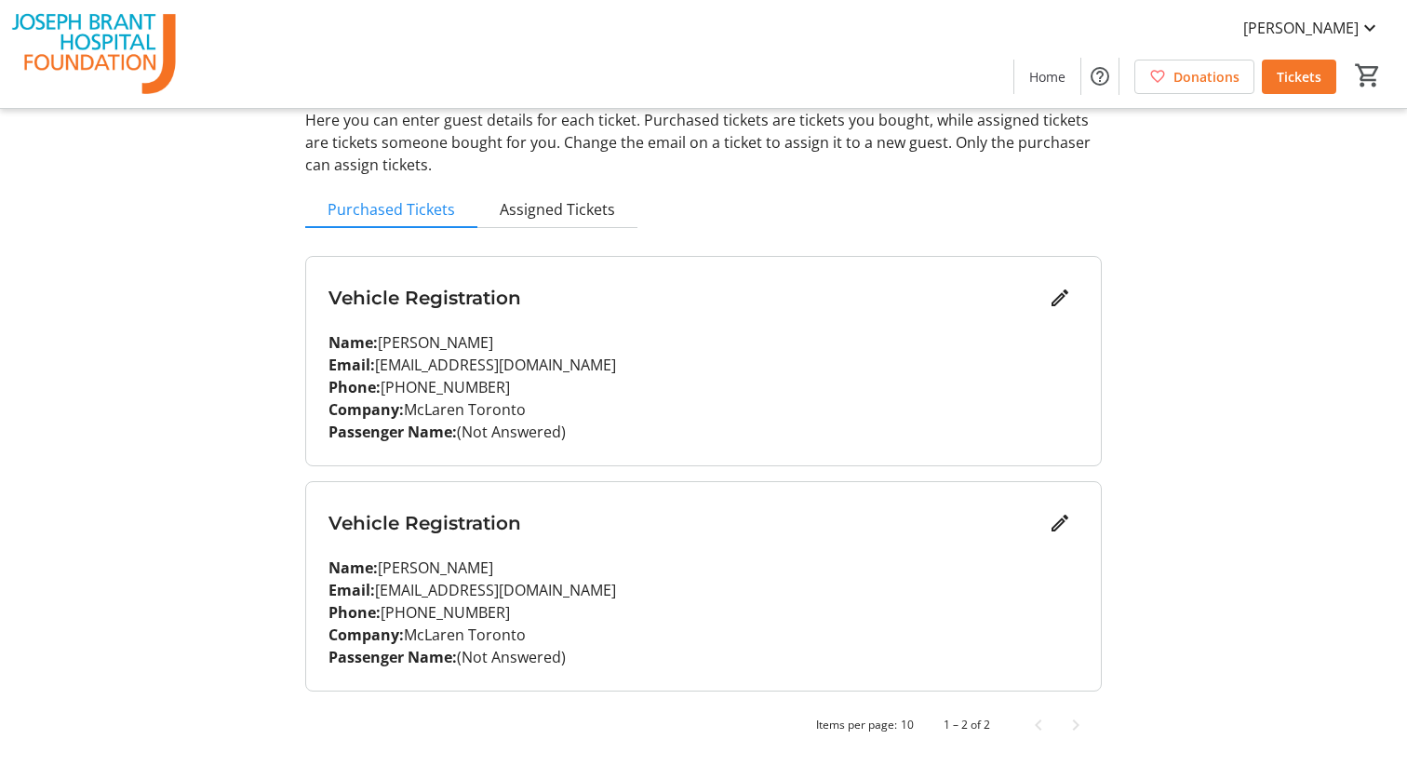
scroll to position [104, 0]
click at [1060, 525] on mat-icon "Edit" at bounding box center [1059, 523] width 22 height 22
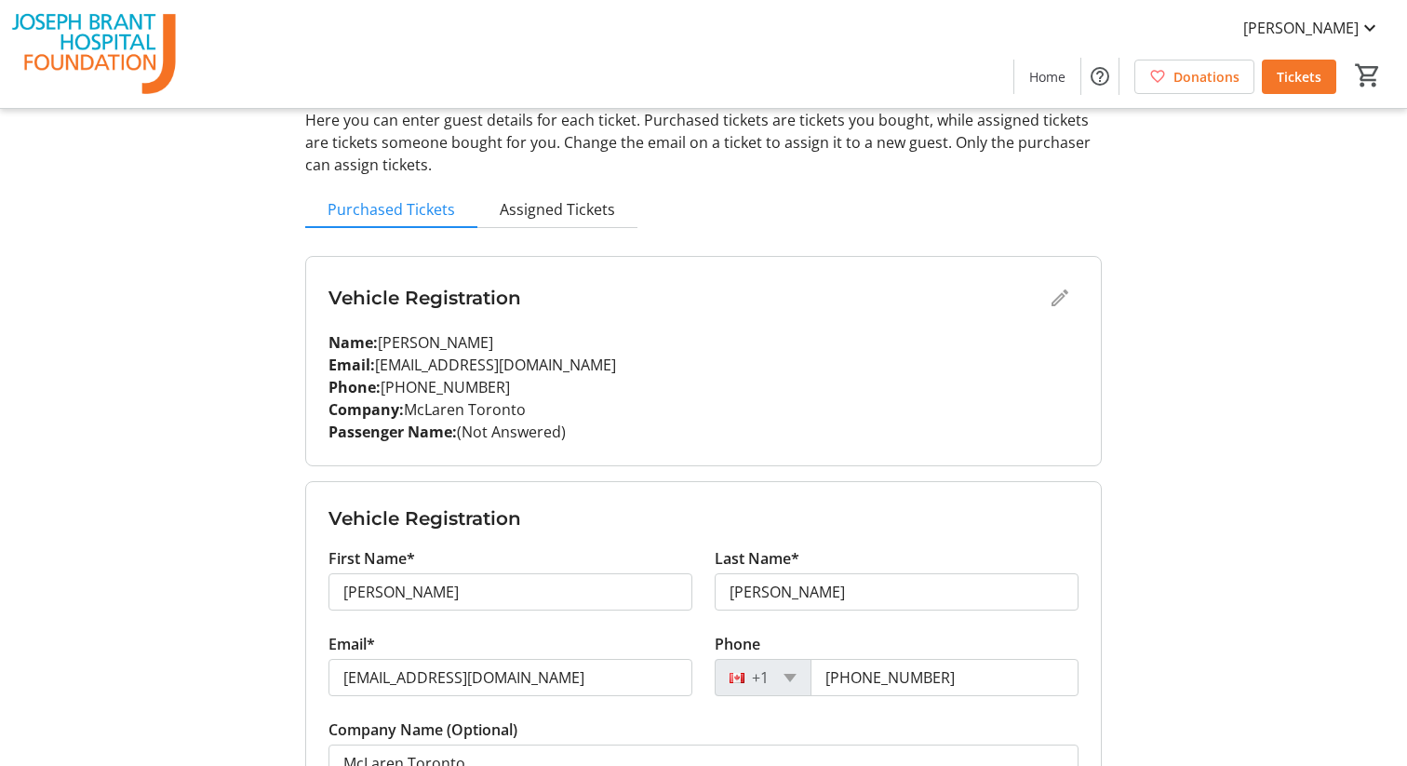
scroll to position [378, 0]
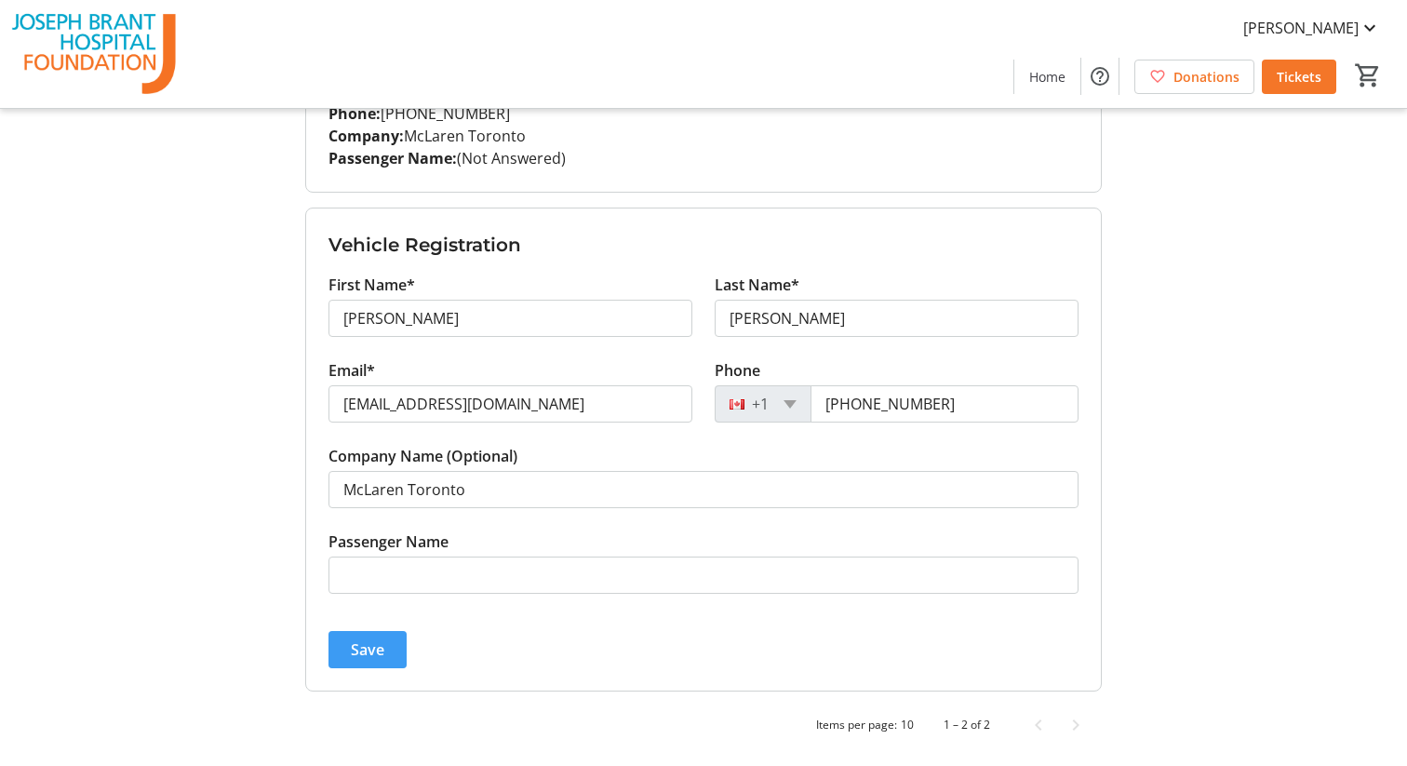
click at [362, 651] on span "Save" at bounding box center [367, 649] width 33 height 22
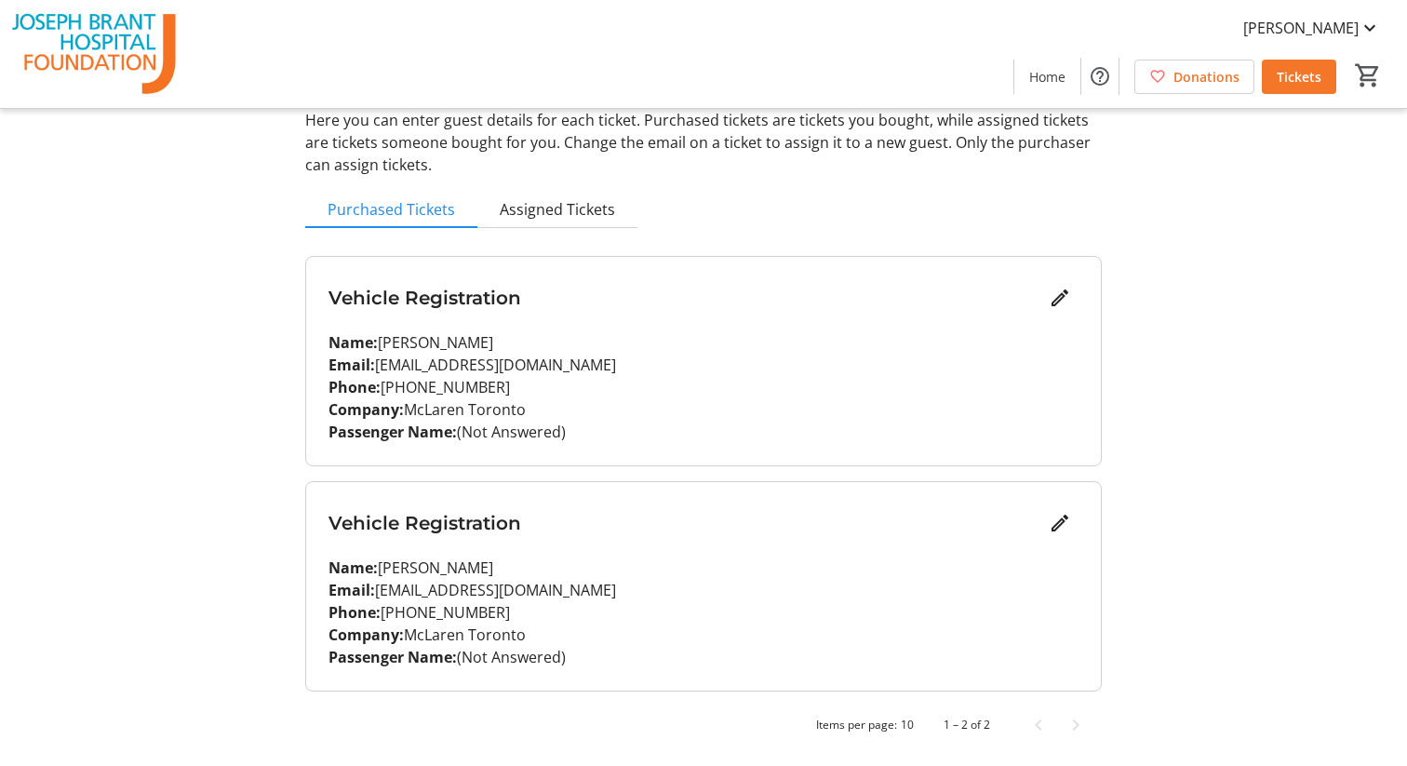
scroll to position [0, 0]
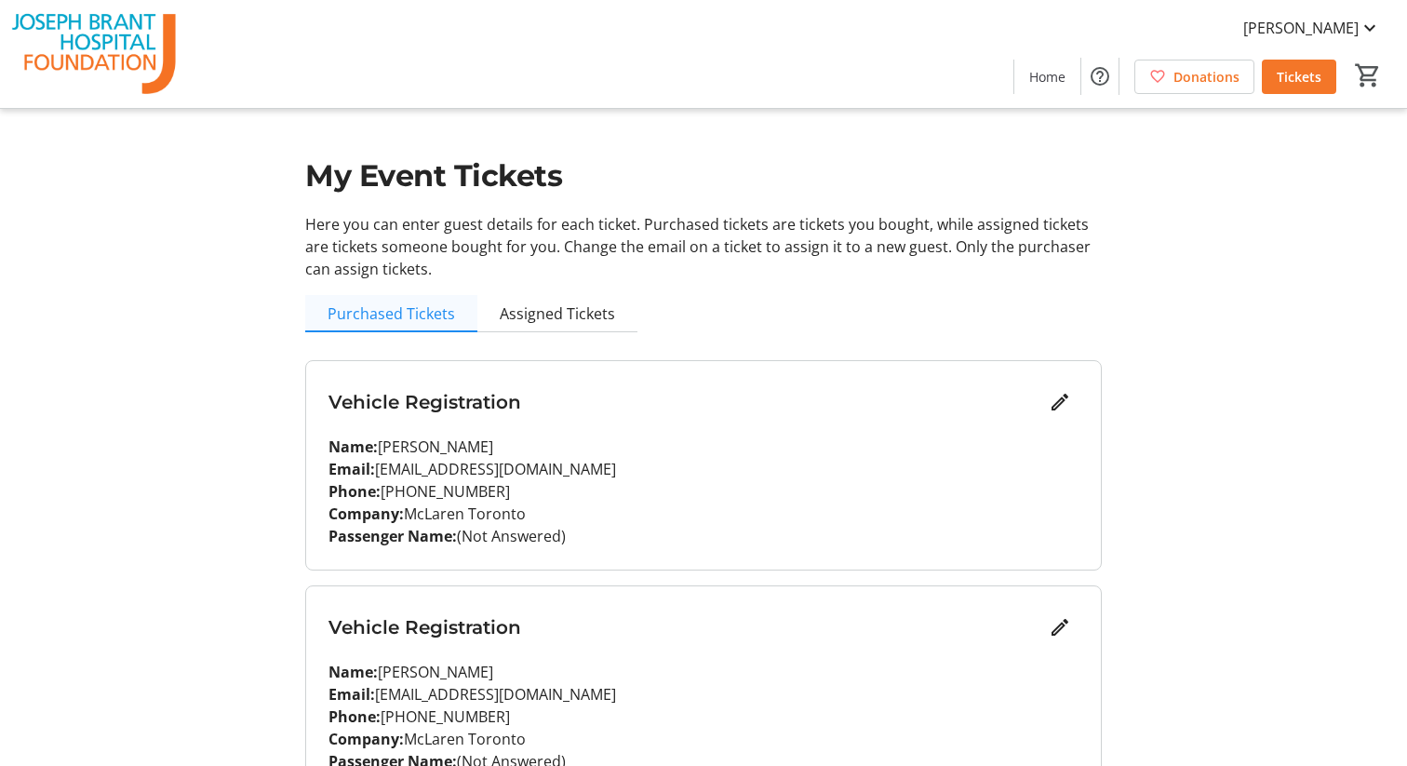
scroll to position [104, 0]
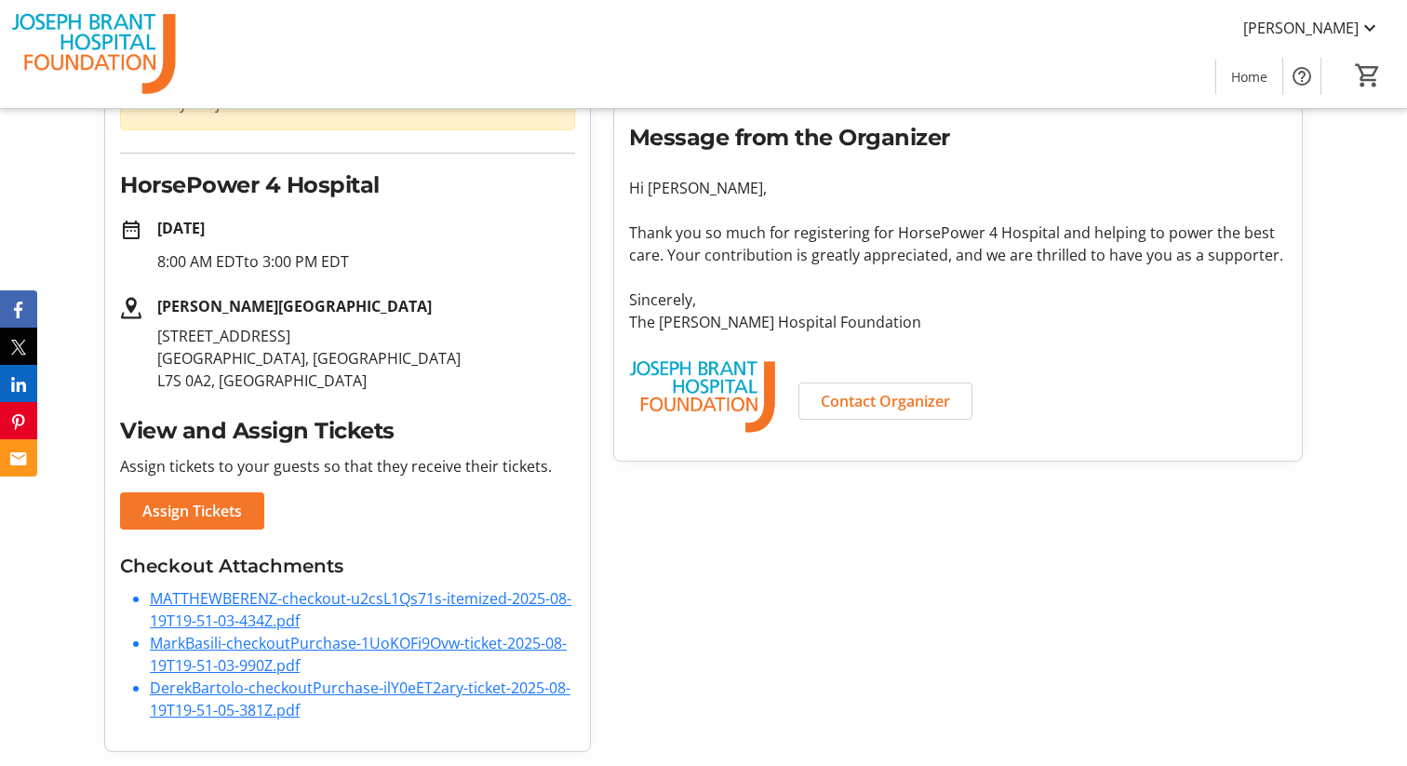
scroll to position [234, 0]
click at [260, 647] on link "MarkBasili-checkoutPurchase-1UoKOFi9Ovw-ticket-2025-08-19T19-51-03-990Z.pdf" at bounding box center [358, 653] width 417 height 43
click at [237, 686] on link "DerekBartolo-checkoutPurchase-ilY0eET2ary-ticket-2025-08-19T19-51-05-381Z.pdf" at bounding box center [360, 697] width 421 height 43
click at [239, 598] on link "MATTHEWBERENZ-checkout-u2csL1Qs71s-itemized-2025-08-19T19-51-03-434Z.pdf" at bounding box center [360, 608] width 421 height 43
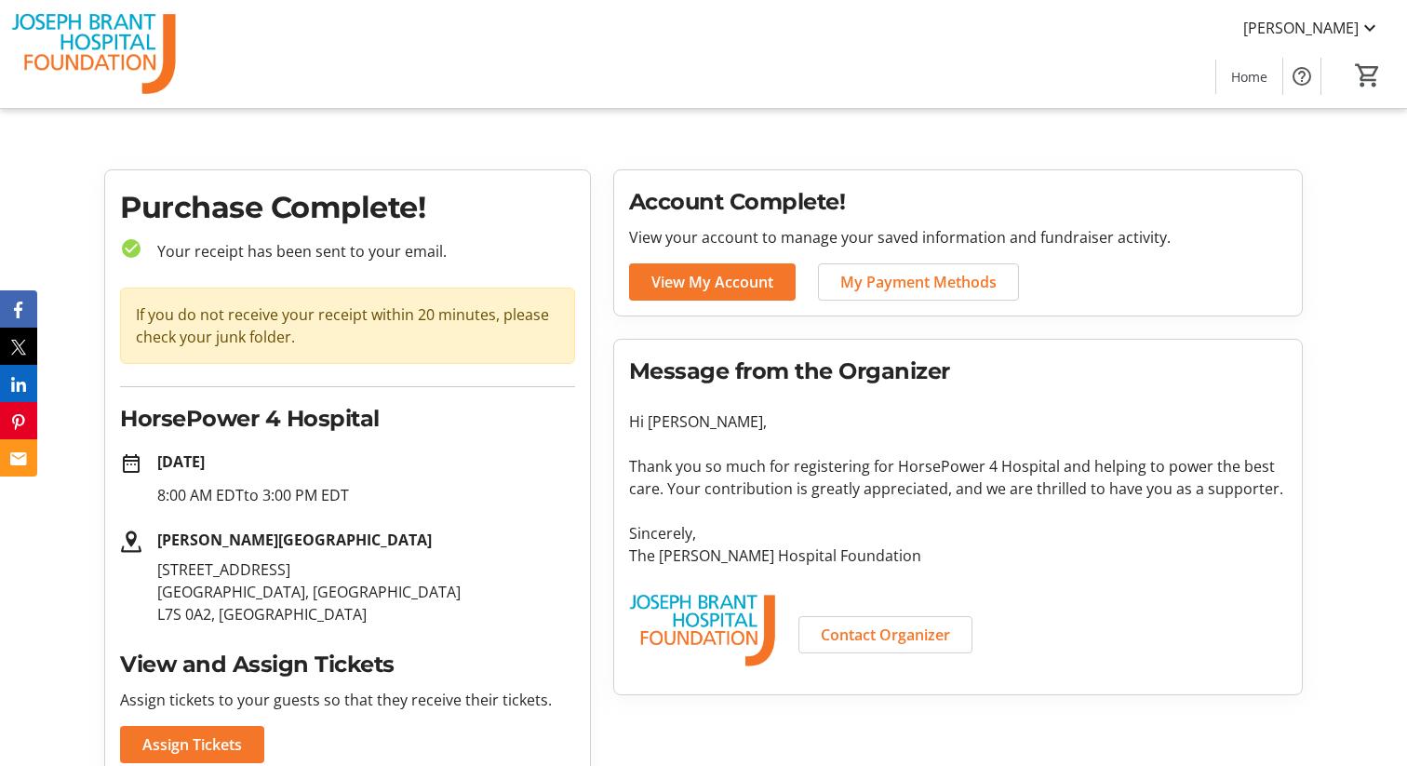
click at [107, 33] on img at bounding box center [94, 53] width 166 height 93
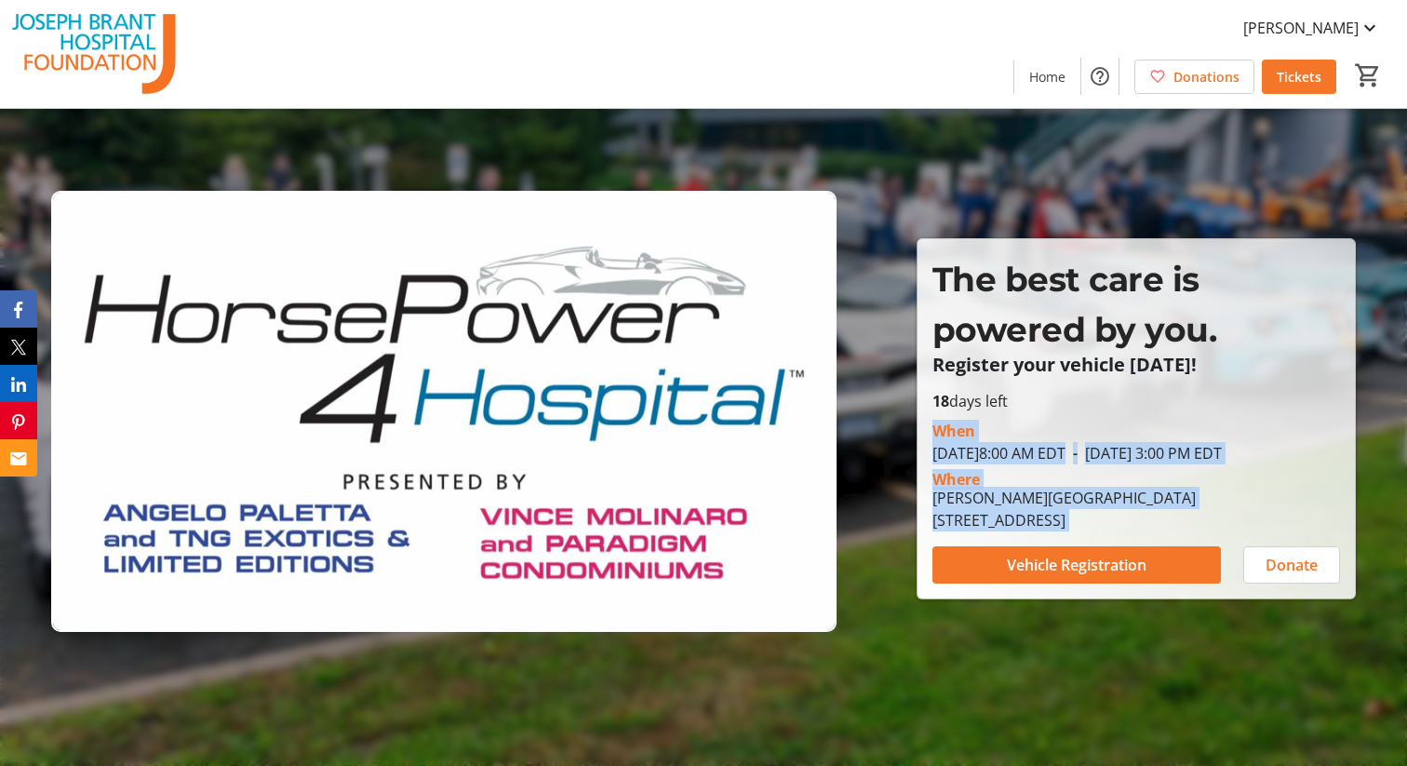
drag, startPoint x: 1255, startPoint y: 545, endPoint x: 919, endPoint y: 421, distance: 358.2
click at [919, 421] on div "The best care is powered by you. Register your vehicle today! The best care is …" at bounding box center [1135, 418] width 437 height 359
copy div "When September 7, 2025 8:00 AM EDT - September 7, 2025 3:00 PM EDT Where Joseph…"
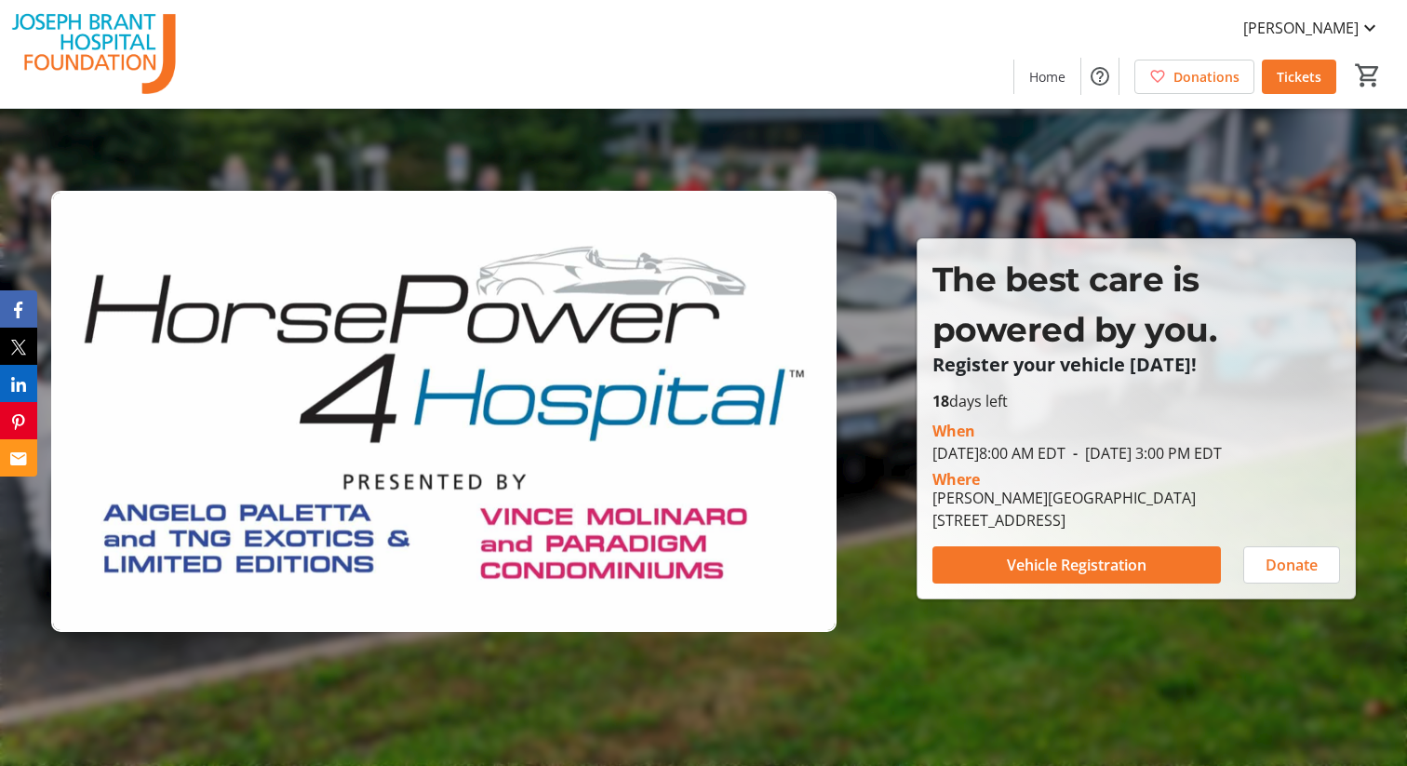
click at [1279, 528] on div "Joseph Brant Hospital 1245 Lakeshore Road, Burlington, ON L7S 0A2" at bounding box center [1136, 509] width 430 height 45
drag, startPoint x: 1261, startPoint y: 537, endPoint x: 931, endPoint y: 422, distance: 348.7
click at [931, 422] on div "When September 7, 2025 8:00 AM EDT - September 7, 2025 3:00 PM EDT Where Joseph…" at bounding box center [1136, 471] width 430 height 119
copy div "When September 7, 2025 8:00 AM EDT - September 7, 2025 3:00 PM EDT Where Joseph…"
